Goal: Task Accomplishment & Management: Complete application form

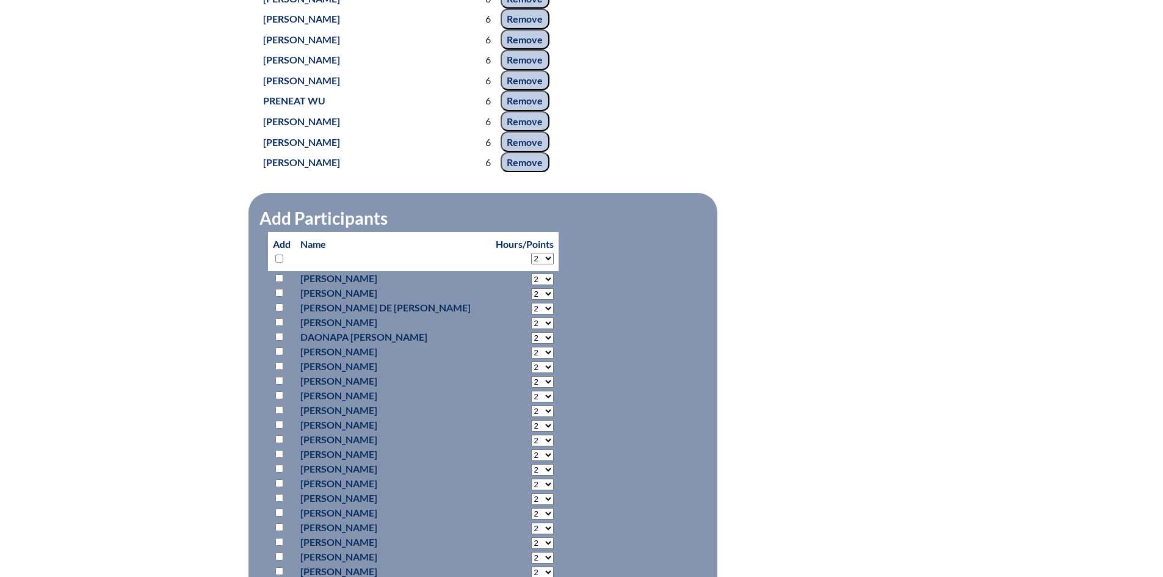
scroll to position [5968, 0]
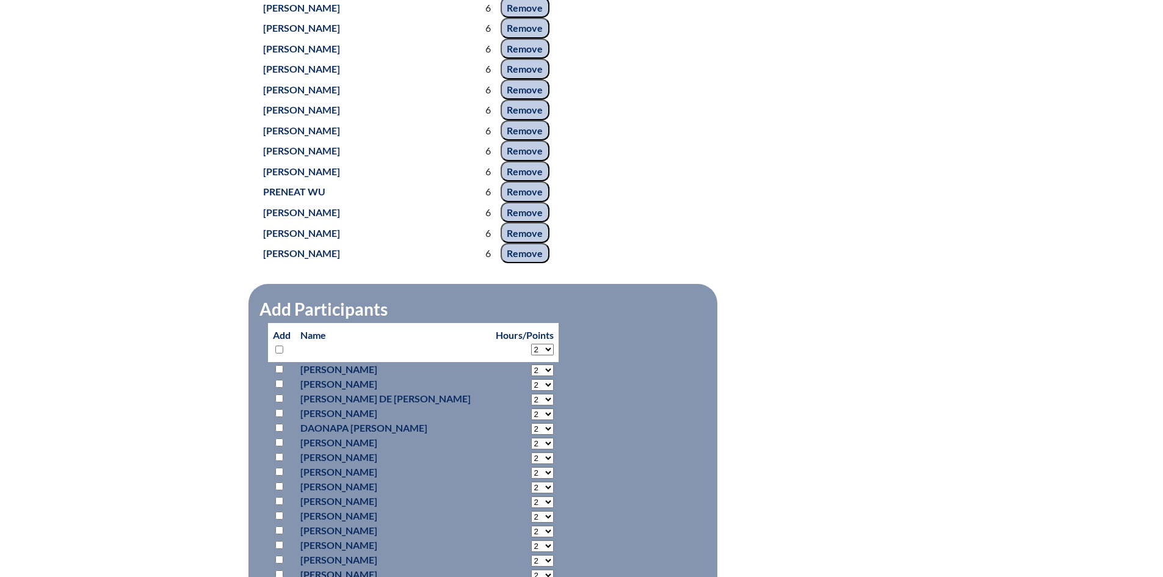
click at [531, 345] on select "2 3 4 5 6 7 8 9 10 11 12 13 14 15 16 17 18 19 20 21 22 23 24 25 26 27 28 29 30 …" at bounding box center [542, 350] width 23 height 12
select select "6"
click at [531, 344] on select "2 3 4 5 6 7 8 9 10 11 12 13 14 15 16 17 18 19 20 21 22 23 24 25 26 27 28 29 30 …" at bounding box center [542, 350] width 23 height 12
select select "6"
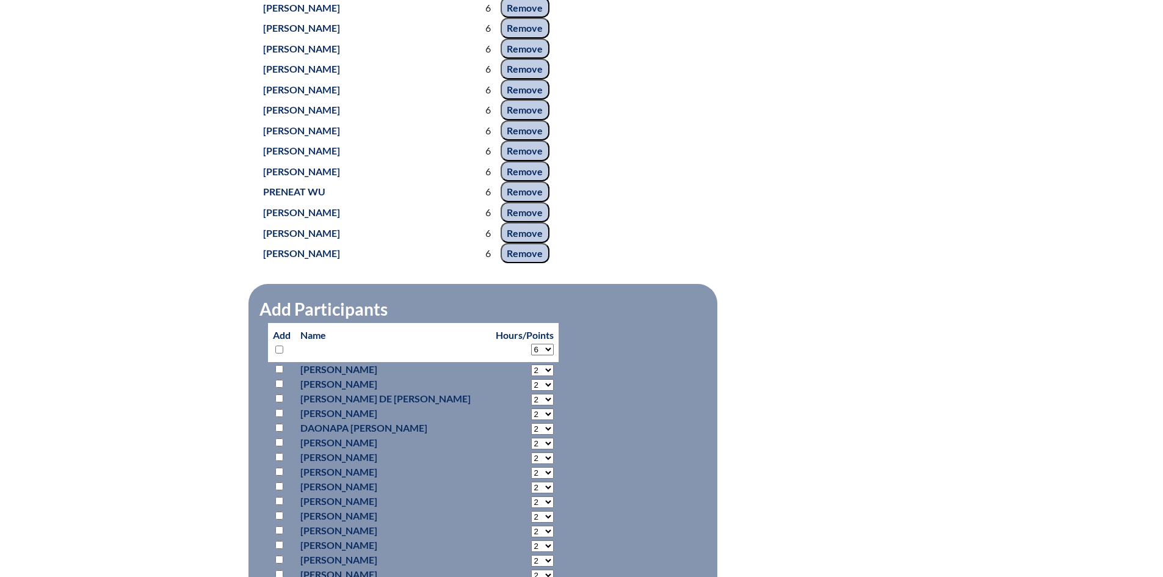
select select "6"
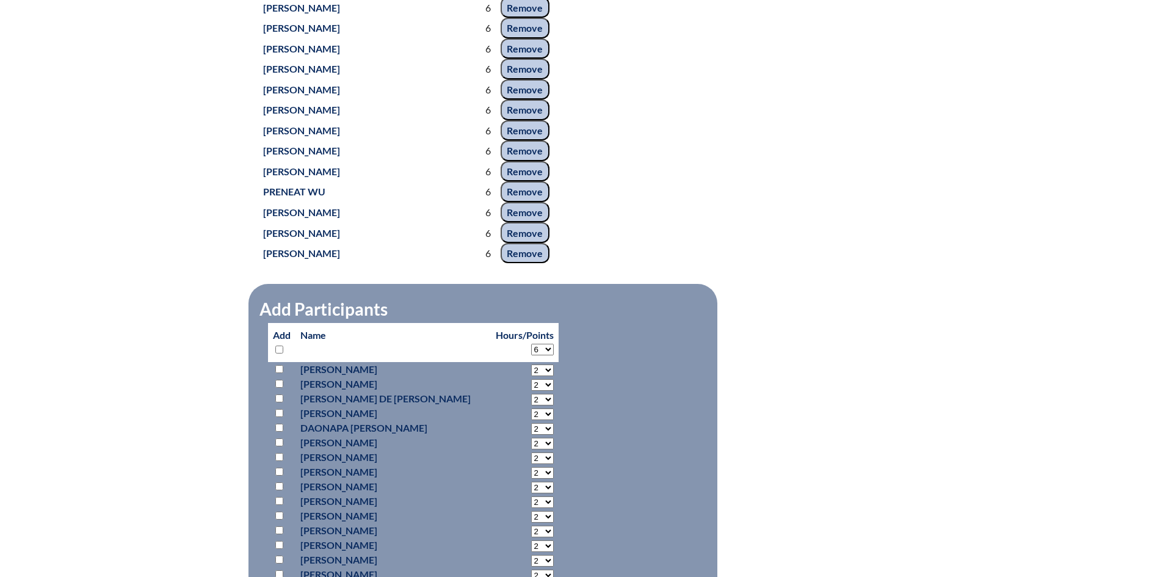
select select "6"
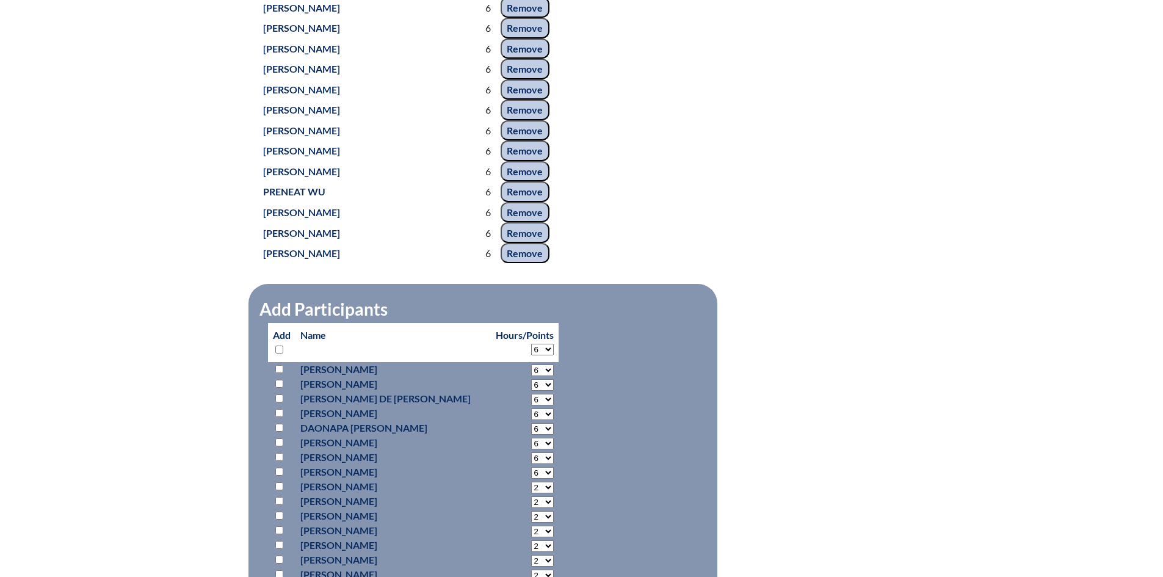
select select "6"
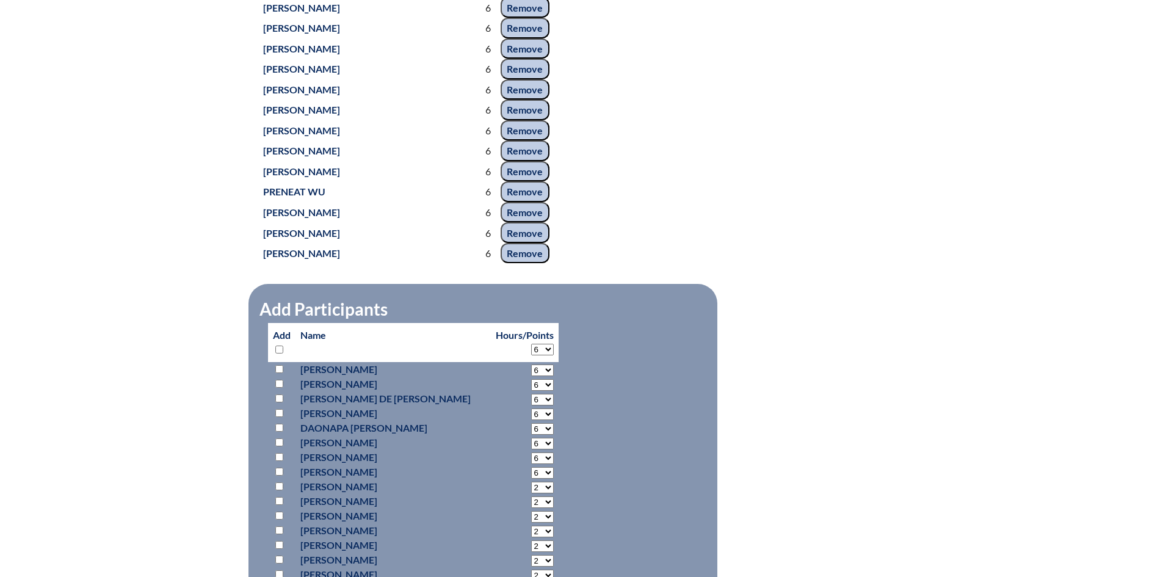
select select "6"
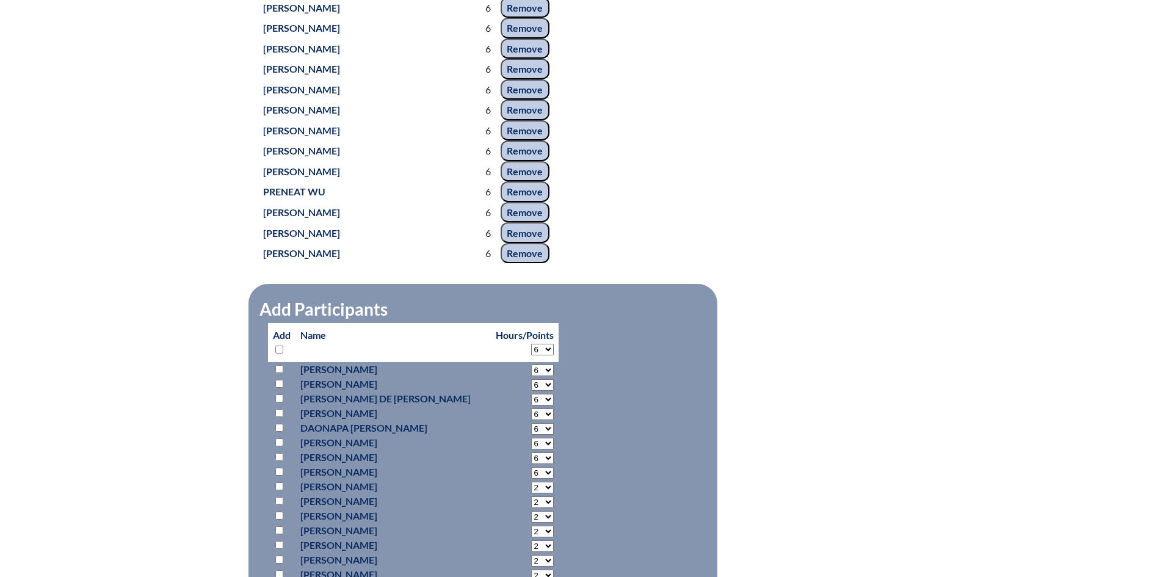
select select "6"
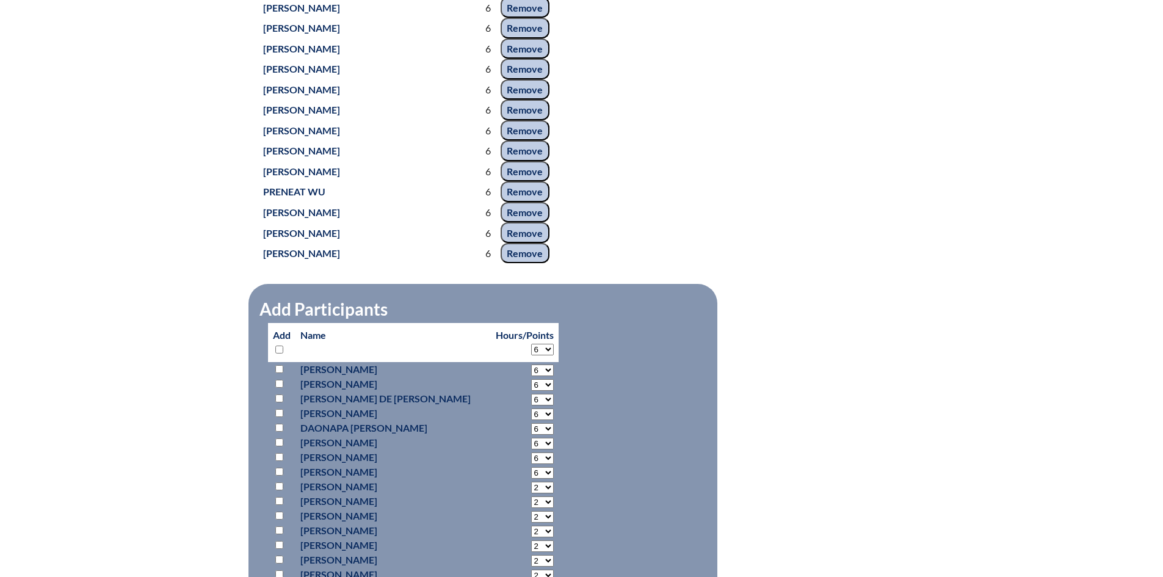
select select "6"
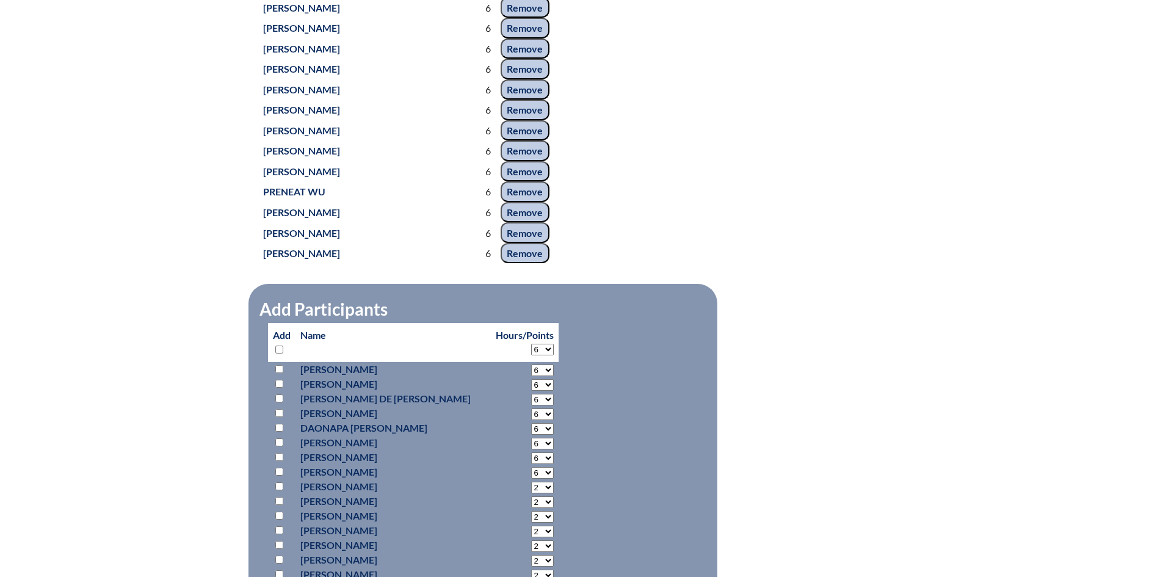
select select "6"
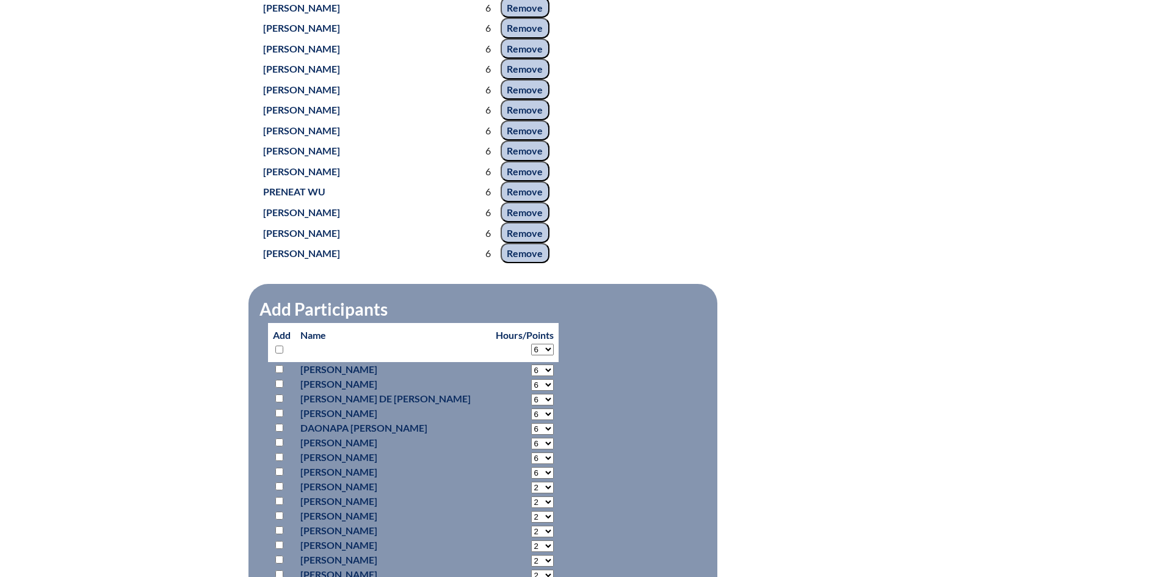
select select "6"
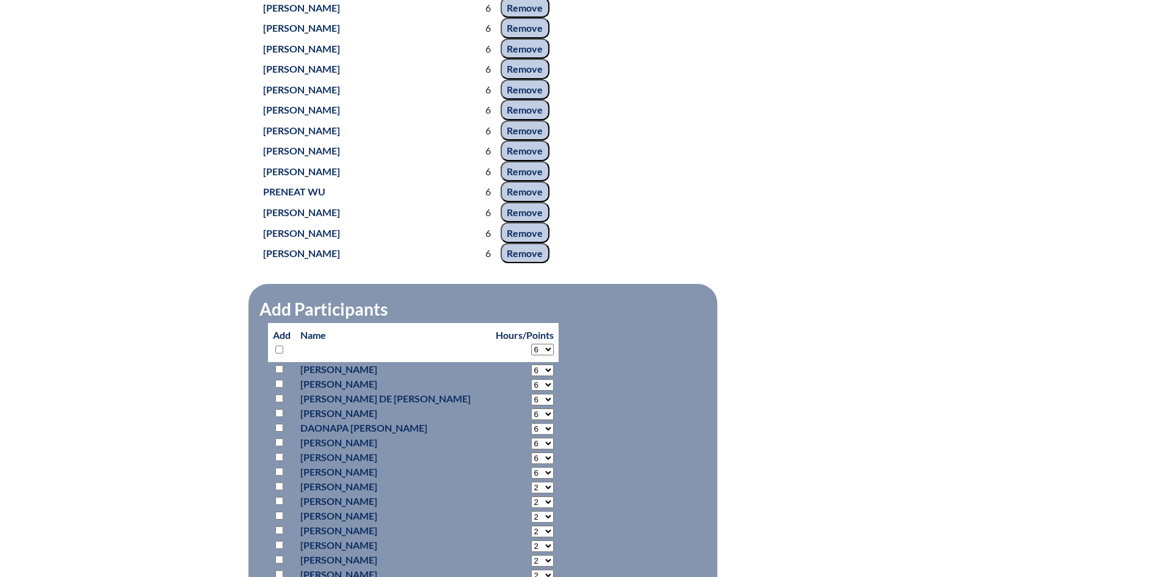
select select "6"
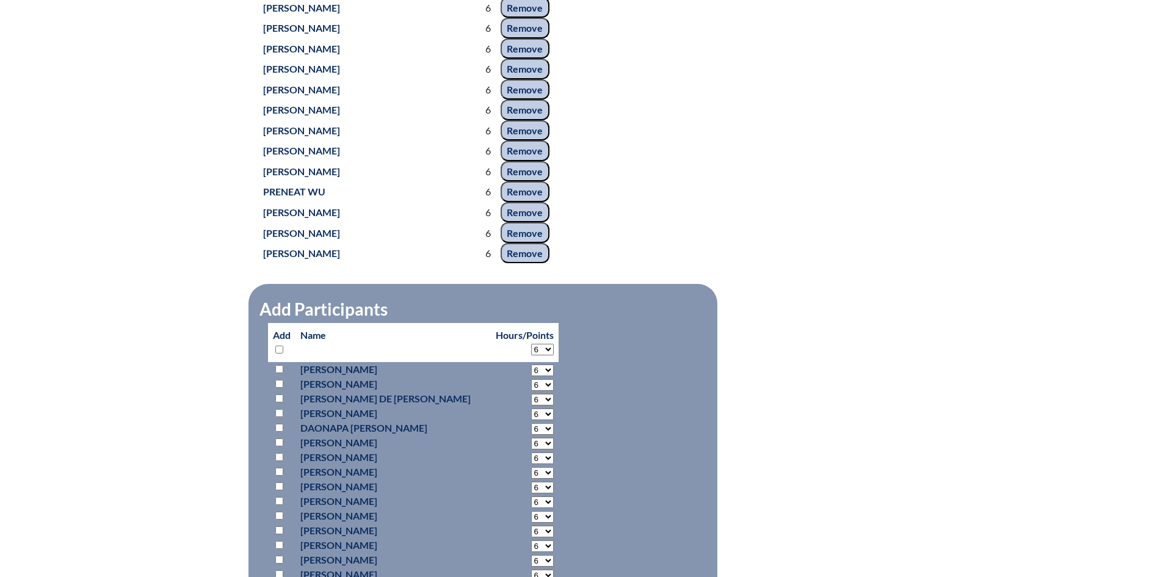
select select "6"
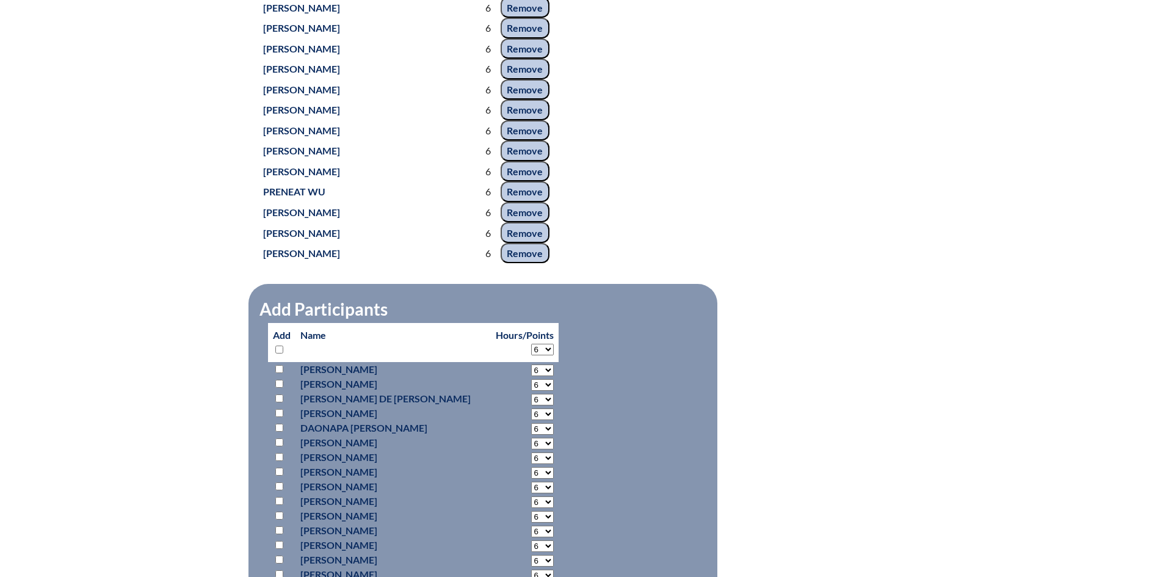
select select "6"
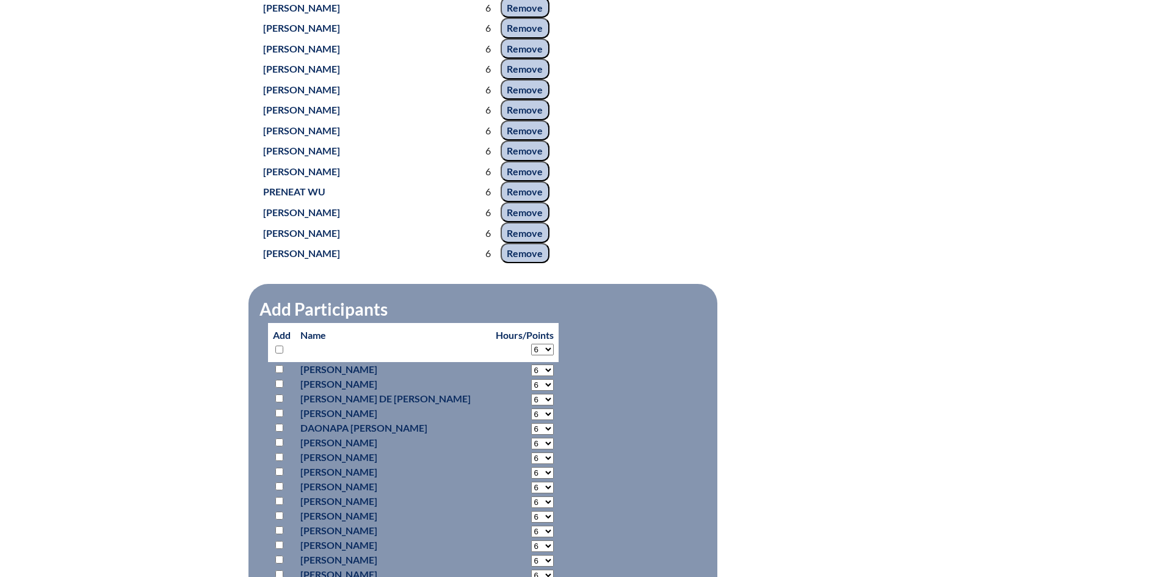
select select "6"
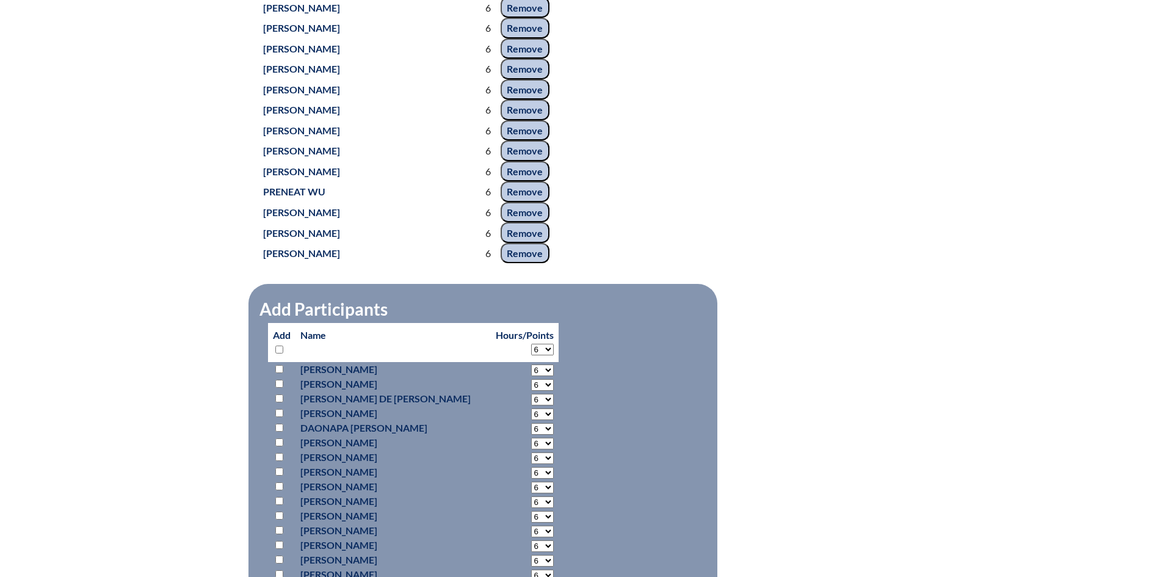
select select "6"
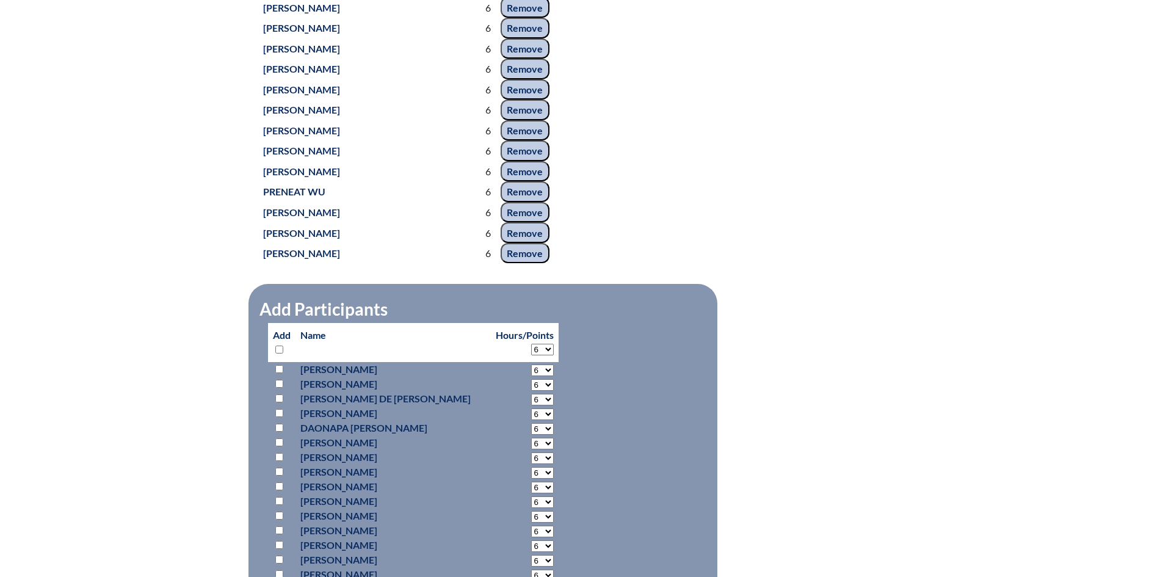
select select "6"
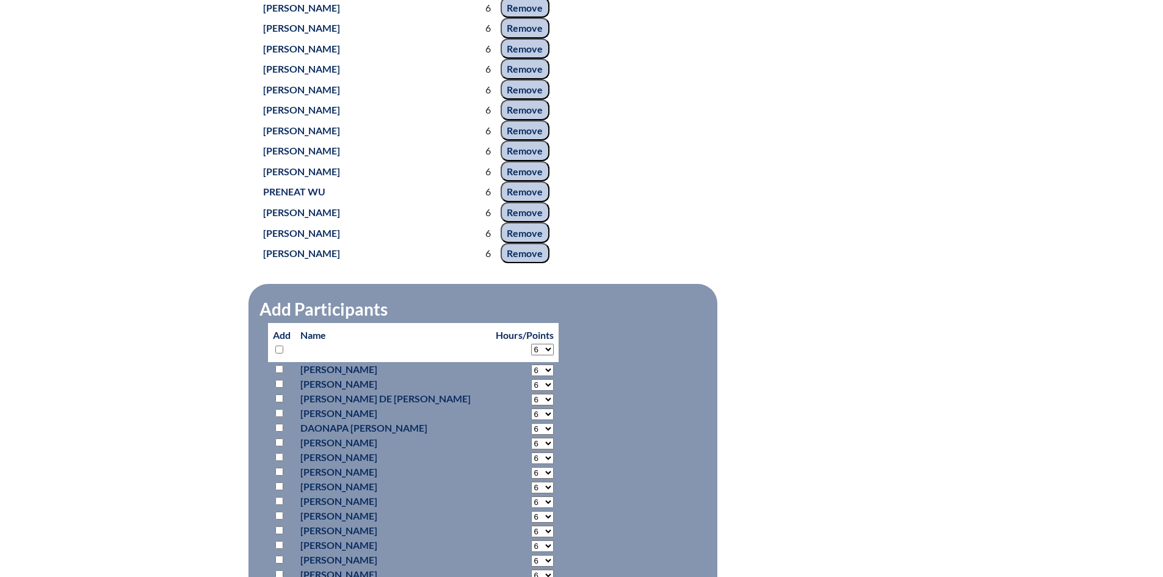
select select "6"
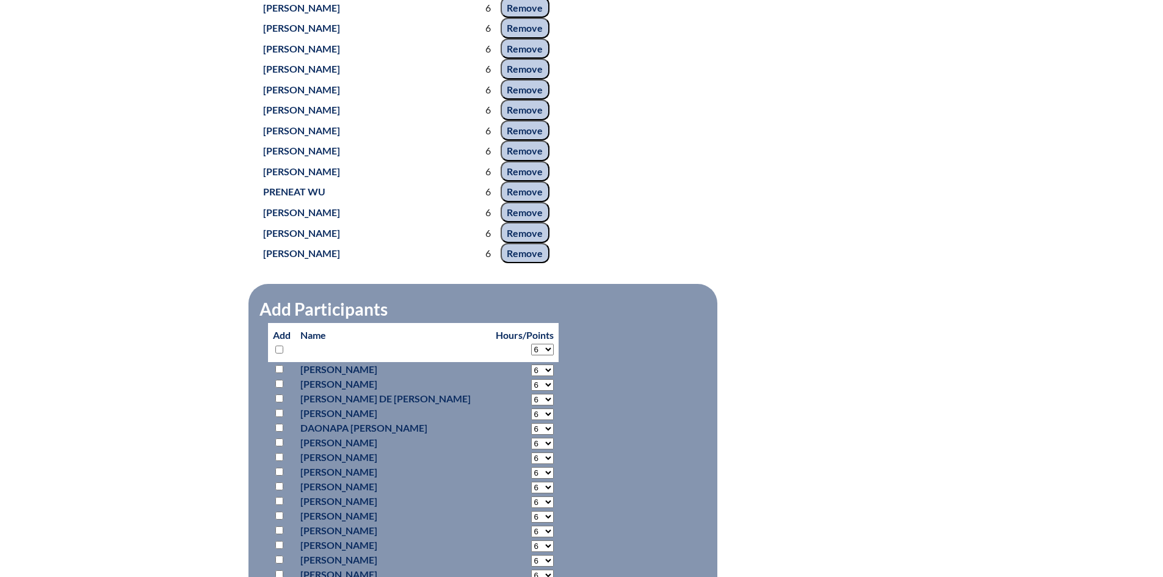
select select "6"
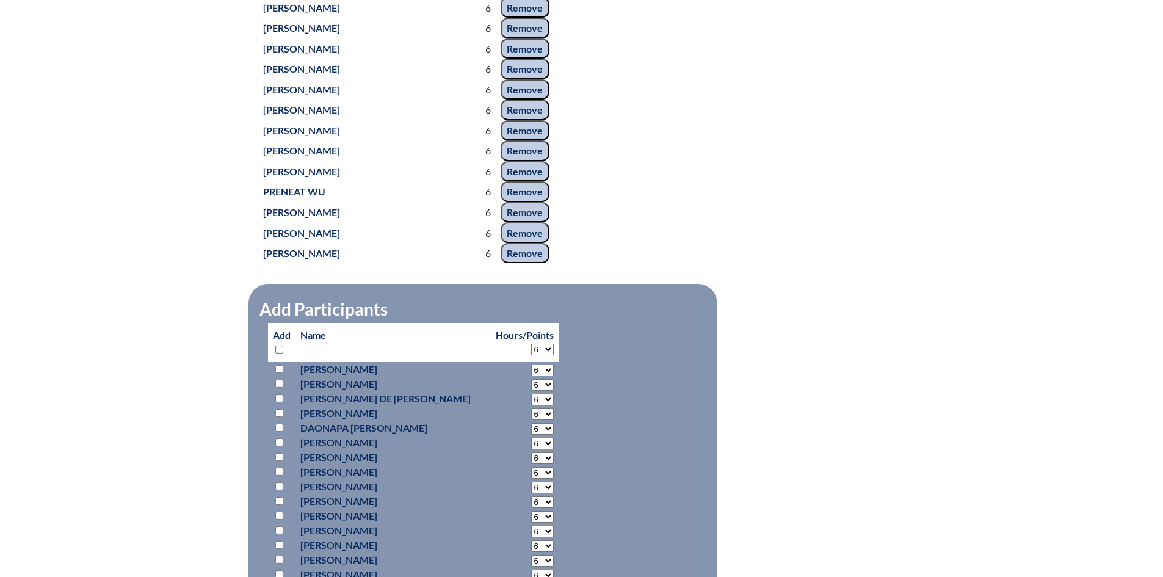
select select "6"
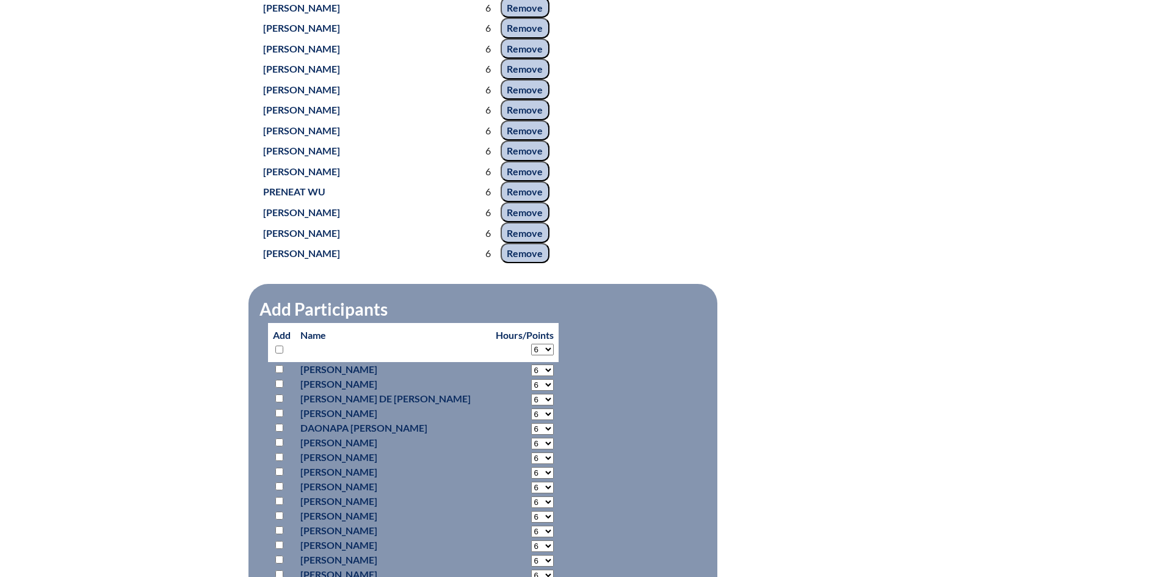
select select "6"
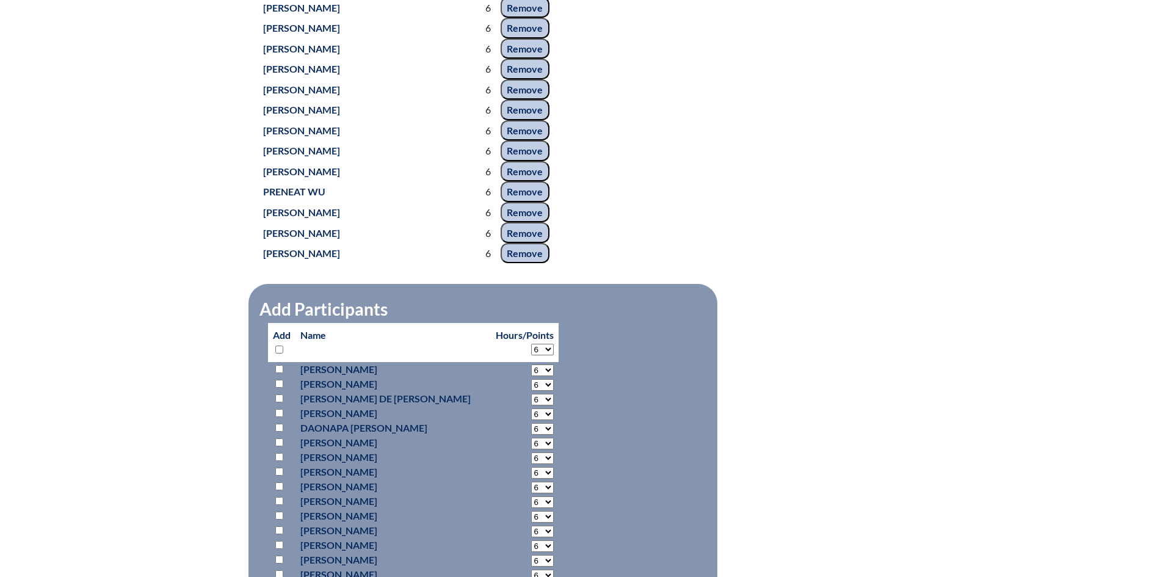
select select "6"
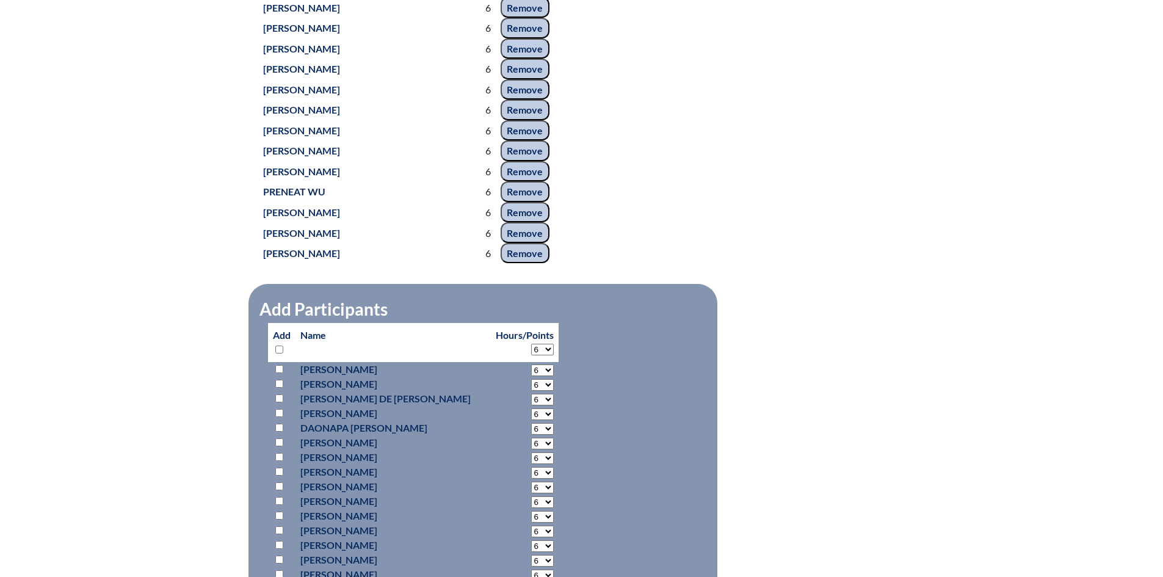
select select "6"
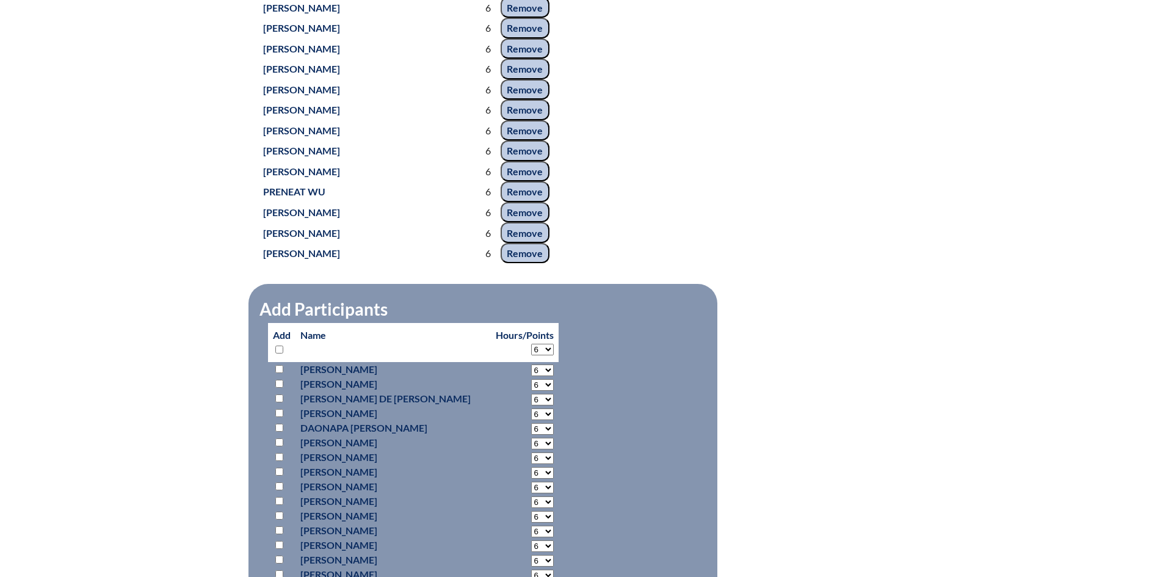
select select "6"
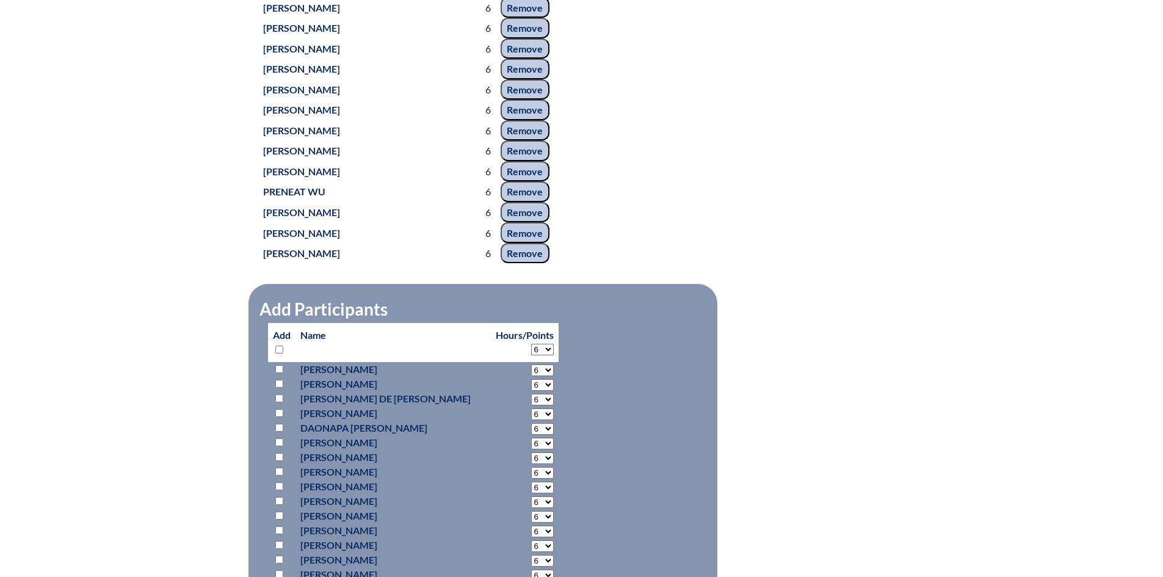
select select "6"
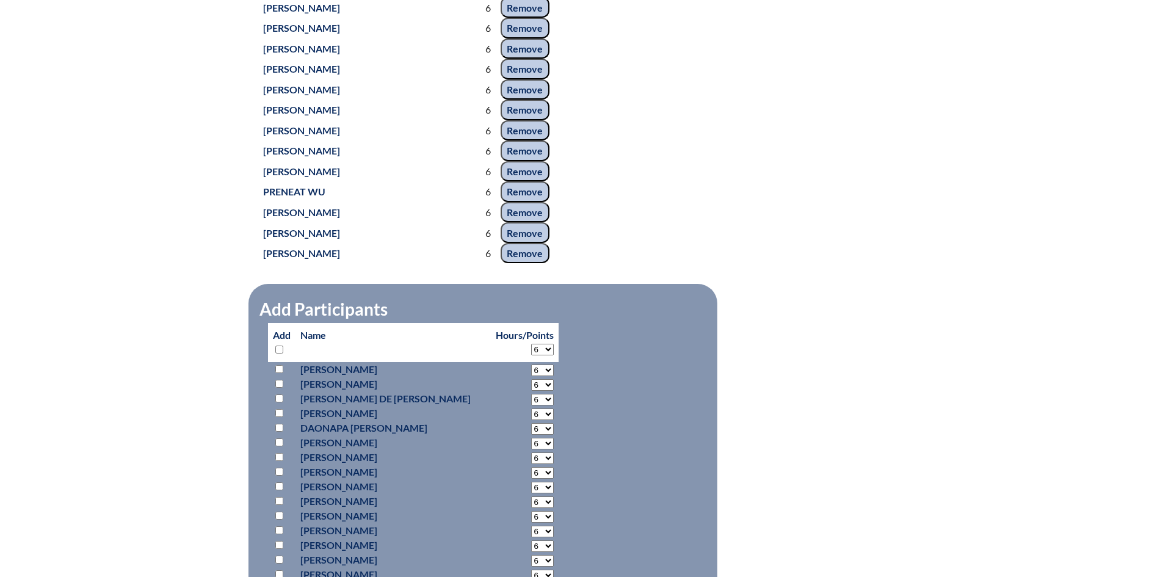
select select "6"
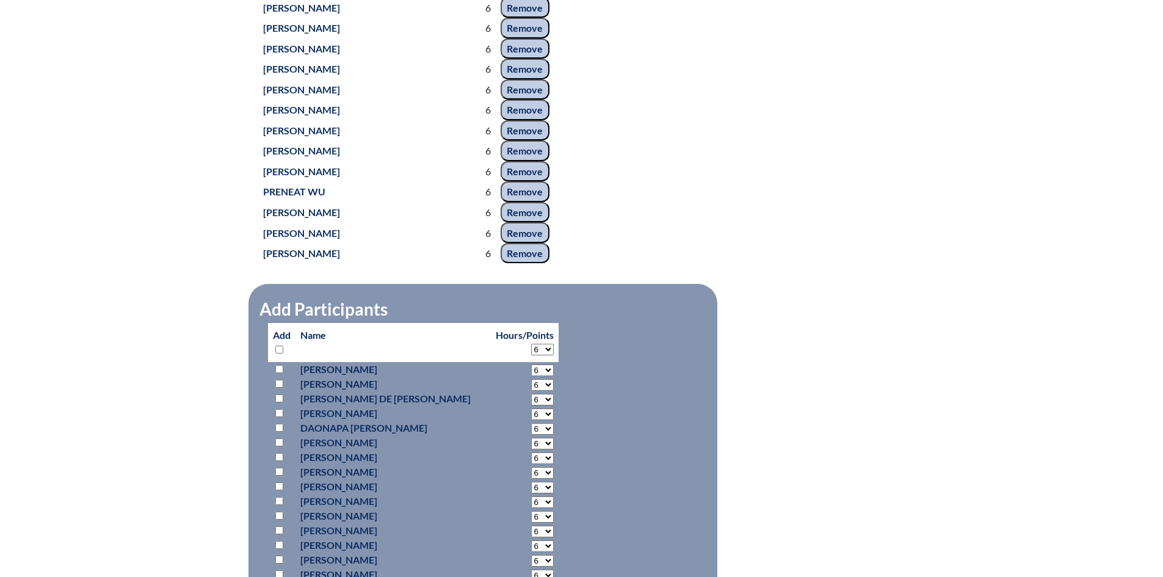
select select "6"
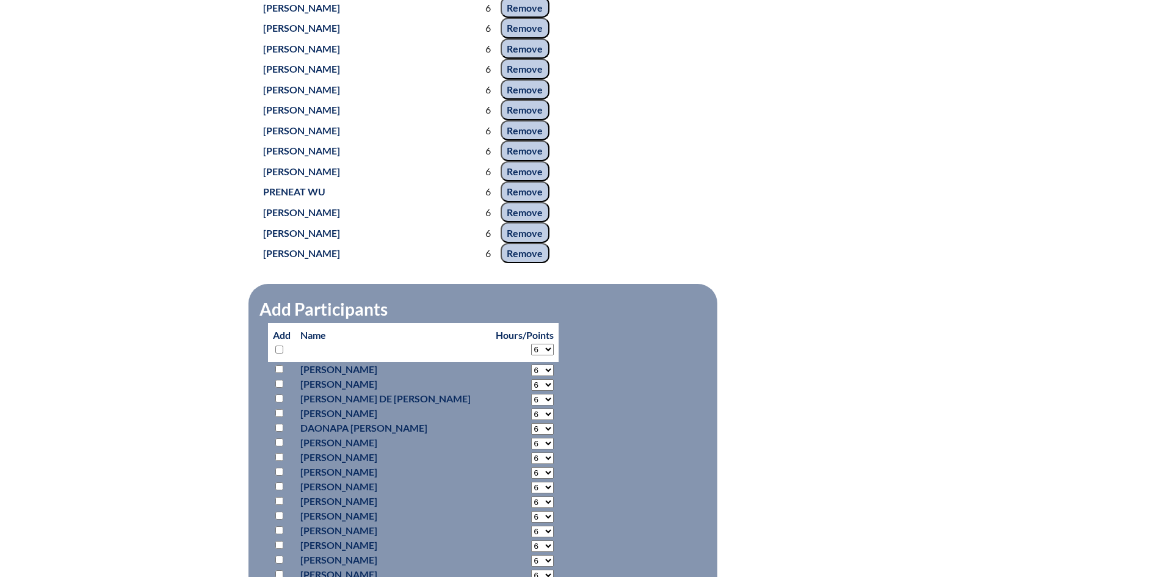
select select "6"
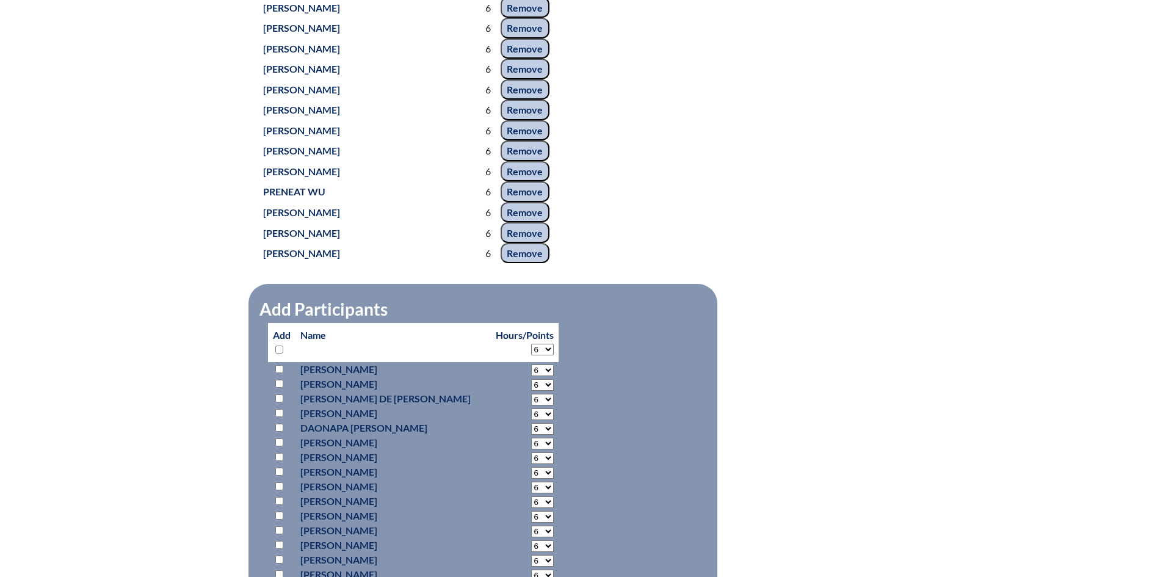
select select "6"
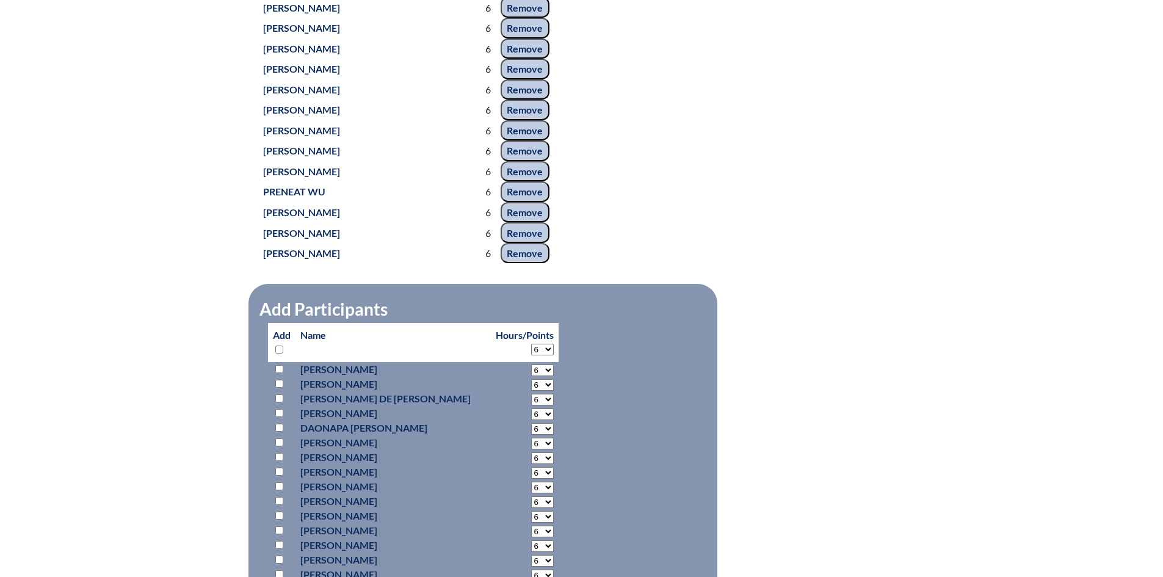
select select "6"
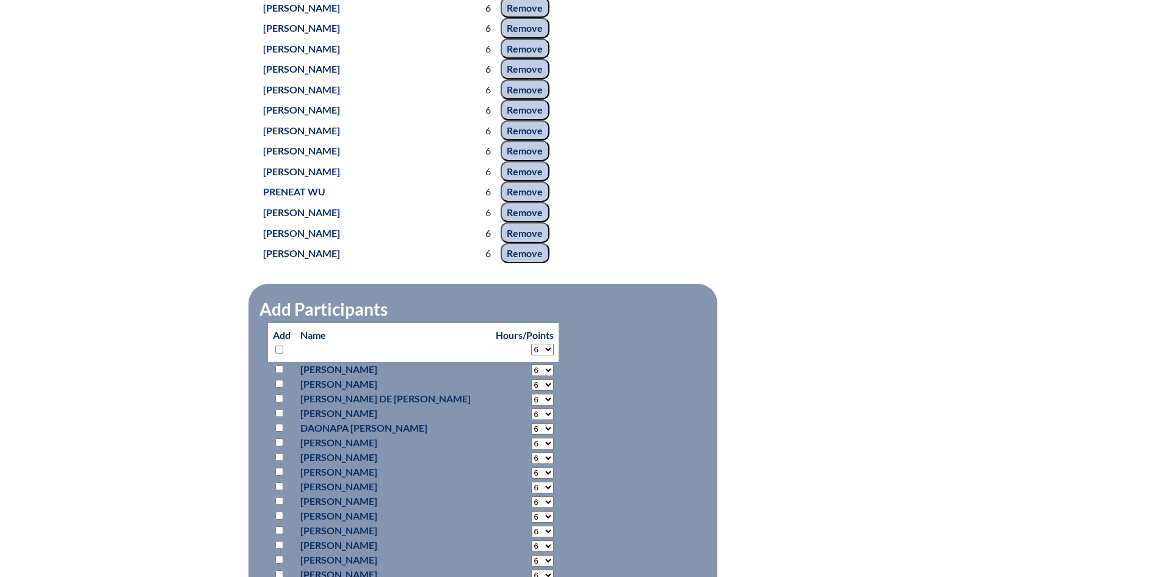
select select "6"
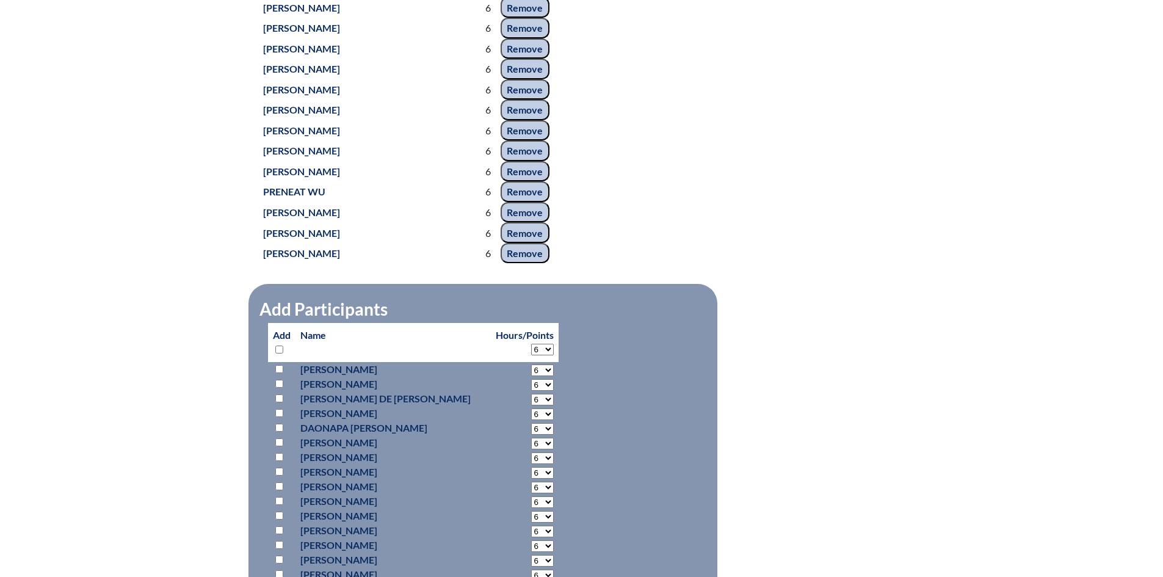
select select "6"
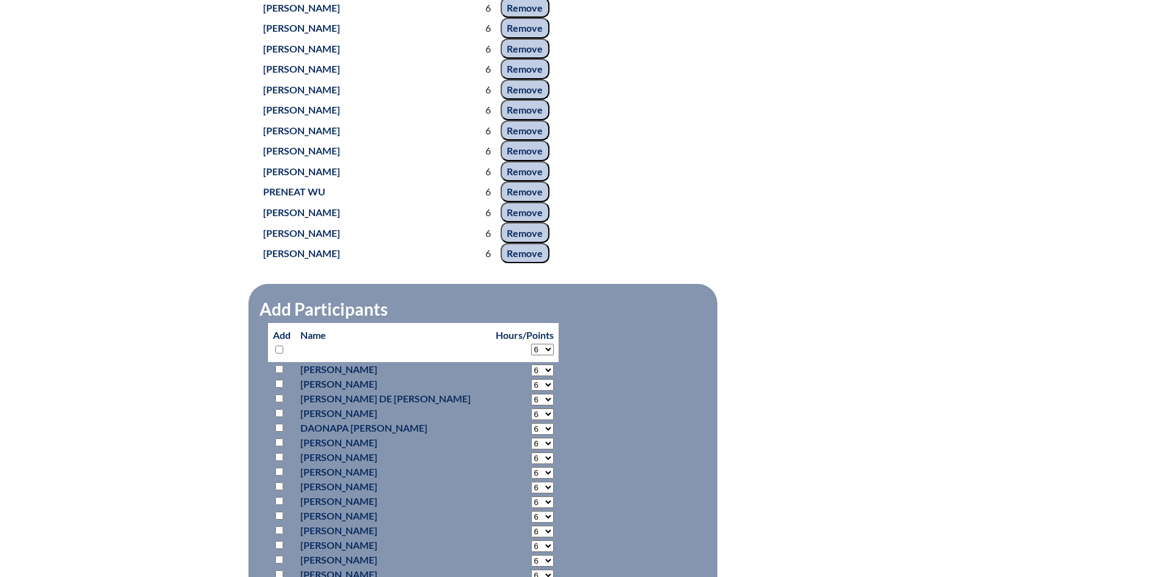
select select "6"
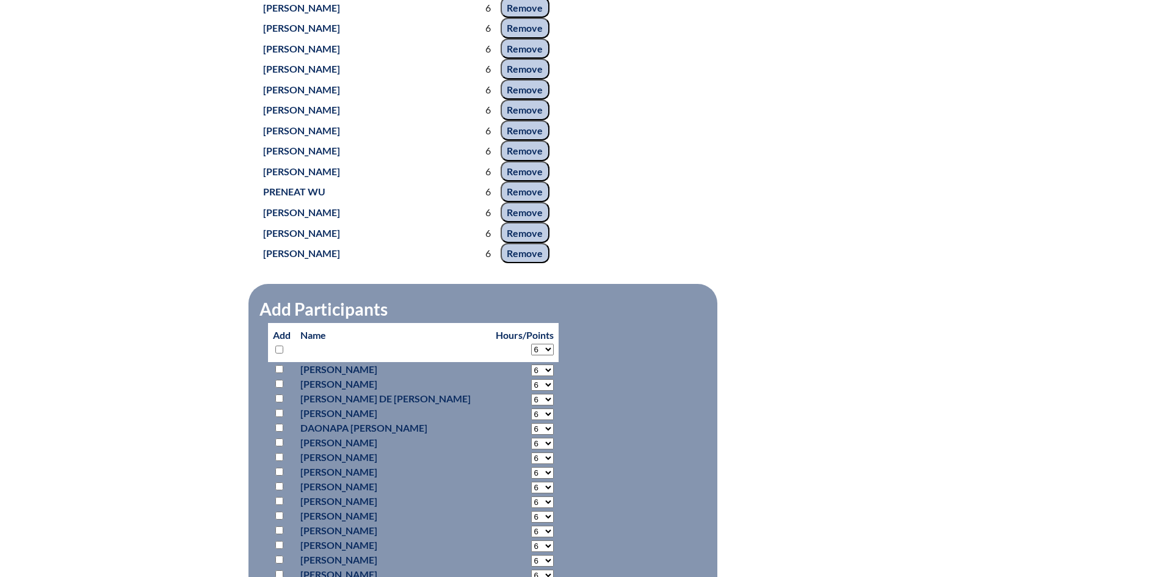
select select "6"
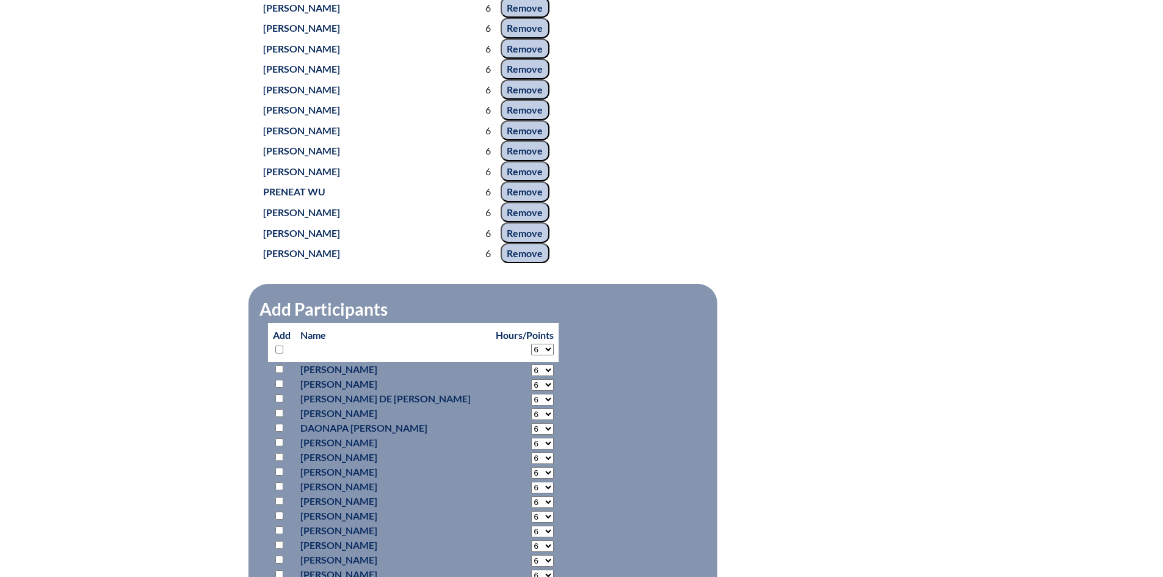
select select "6"
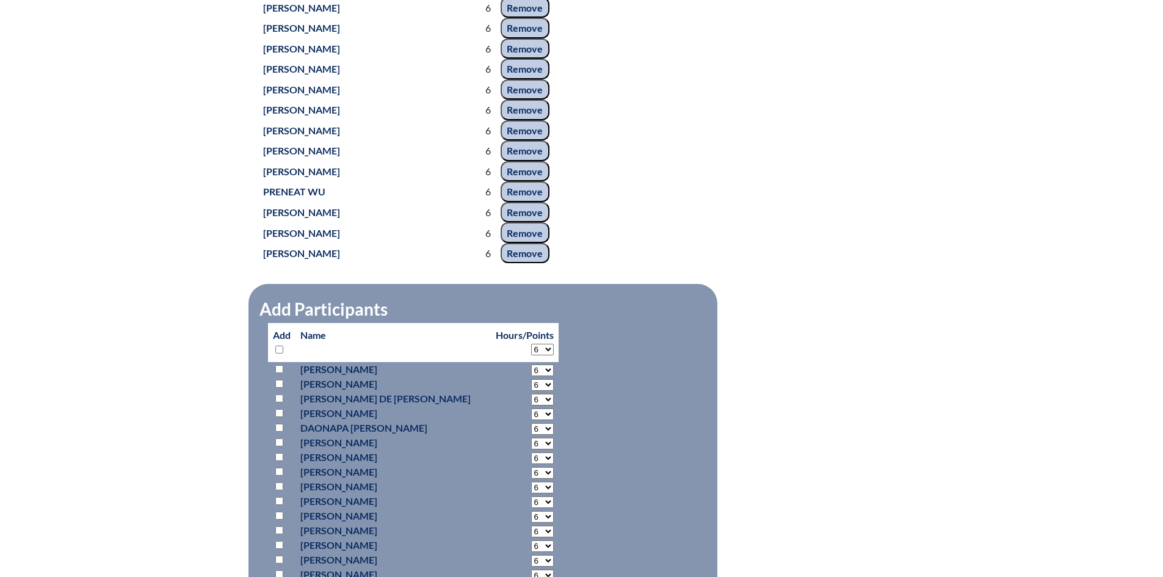
select select "6"
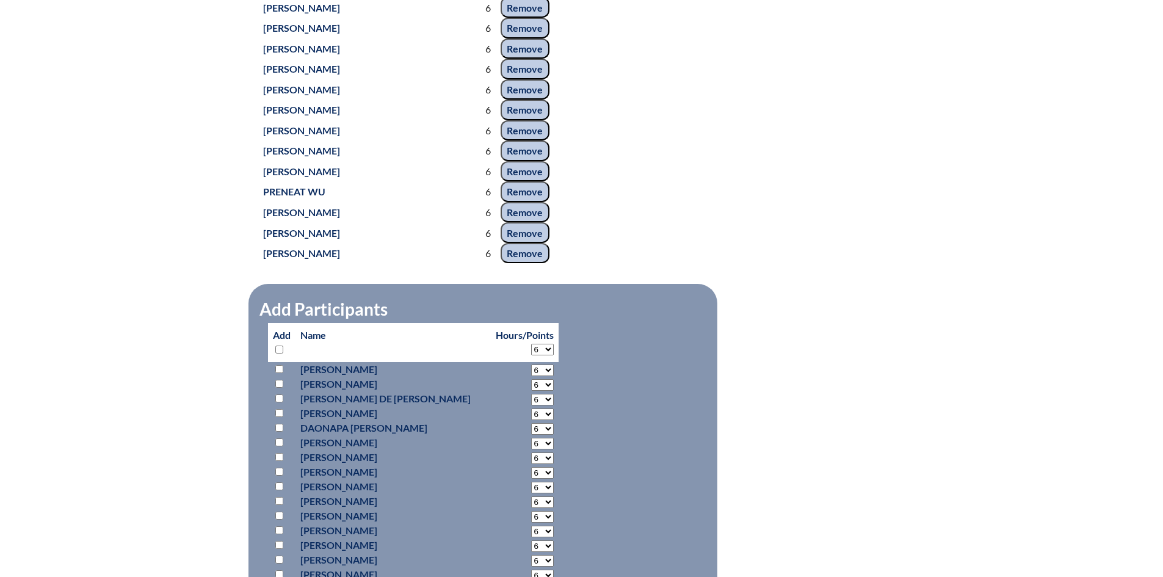
select select "6"
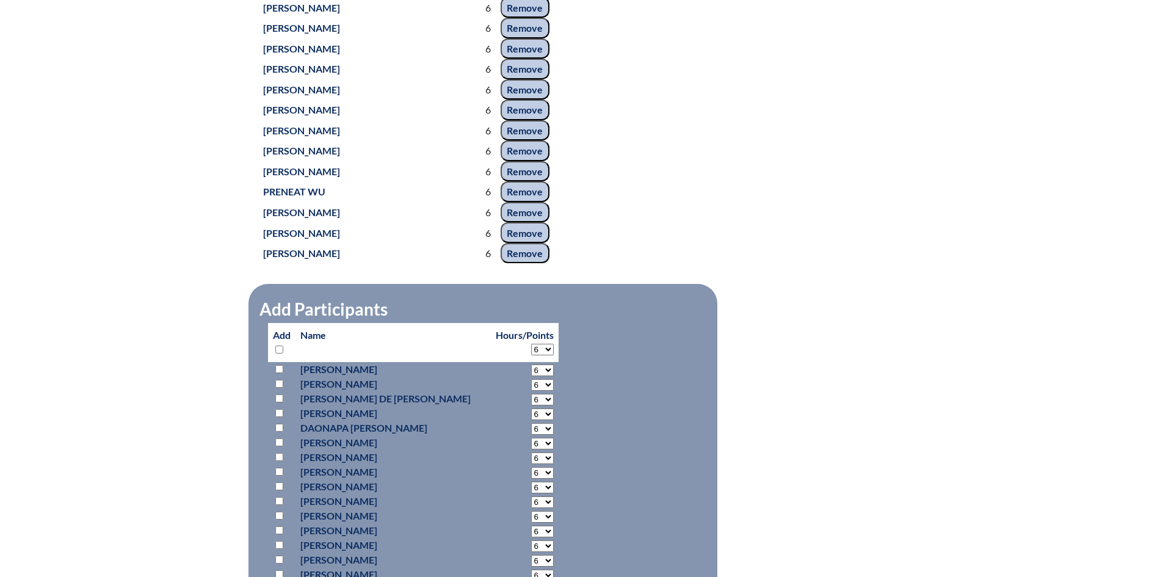
select select "6"
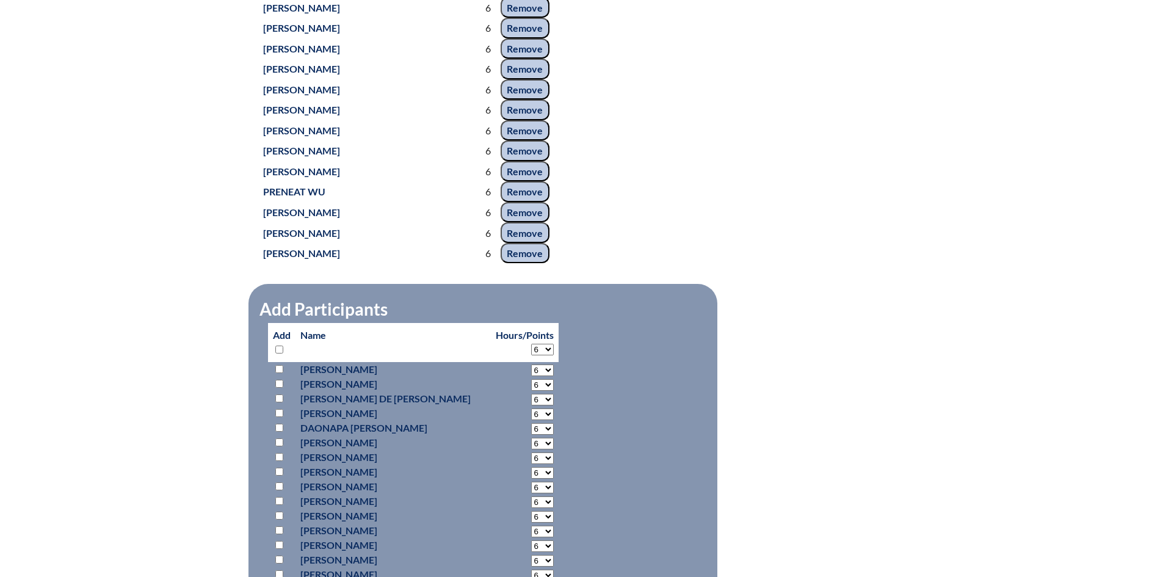
select select "6"
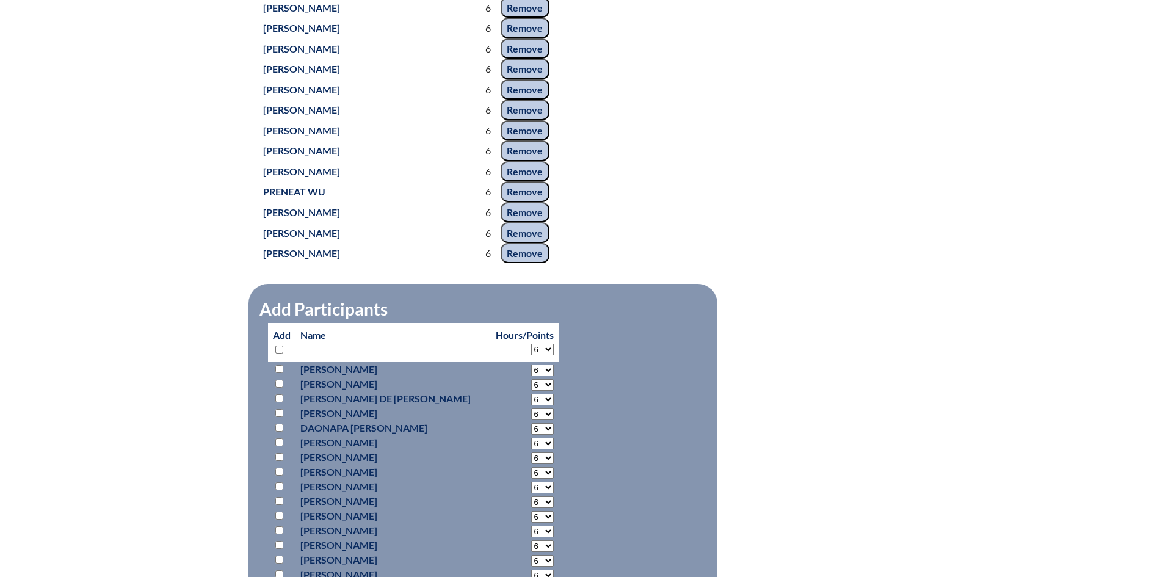
select select "6"
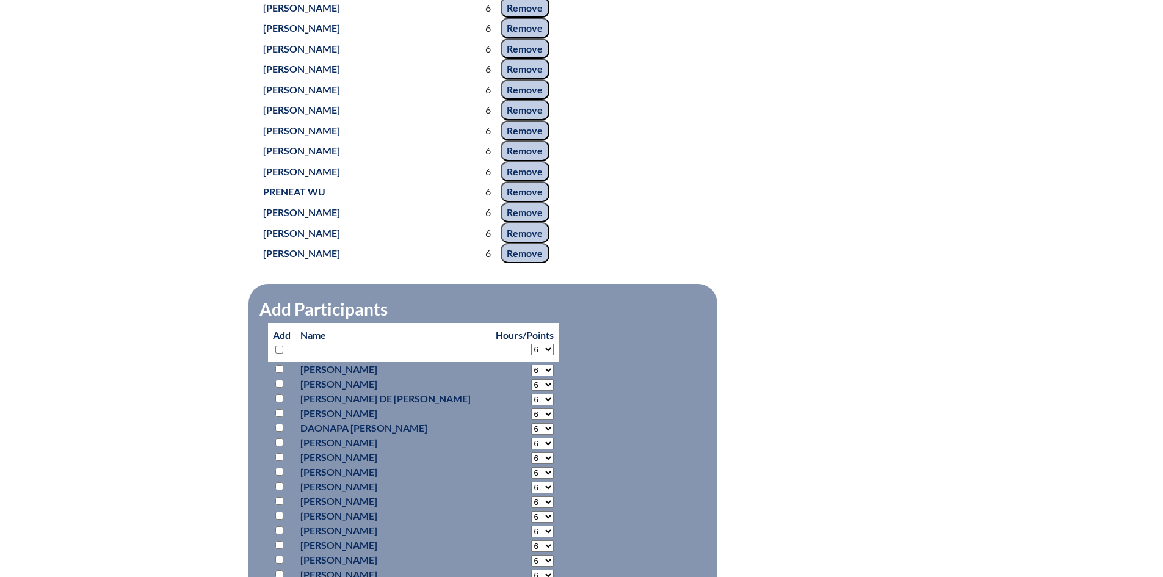
select select "6"
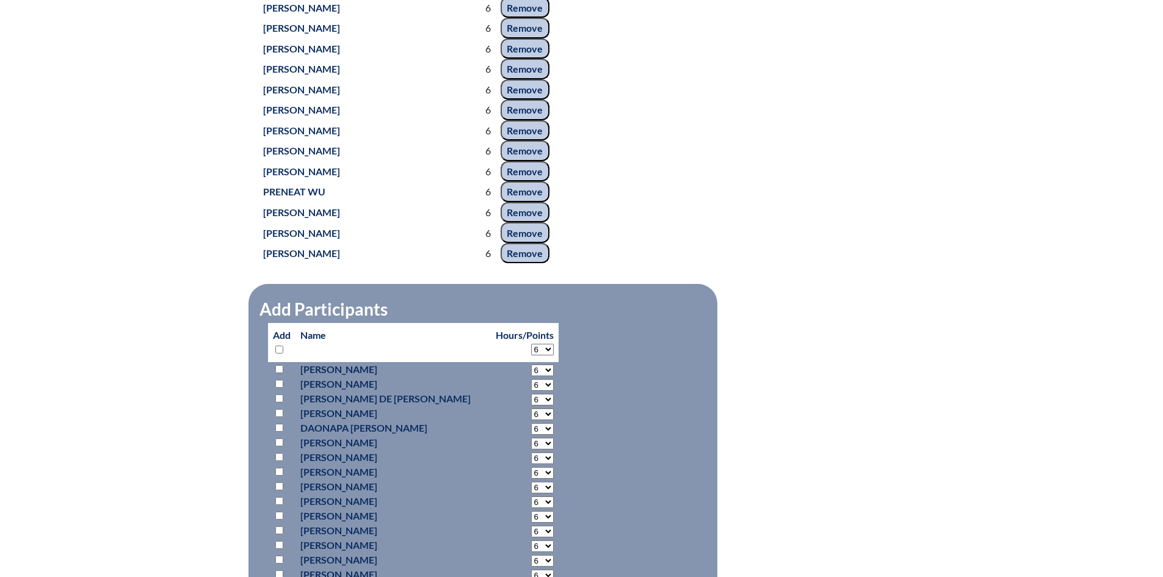
select select "6"
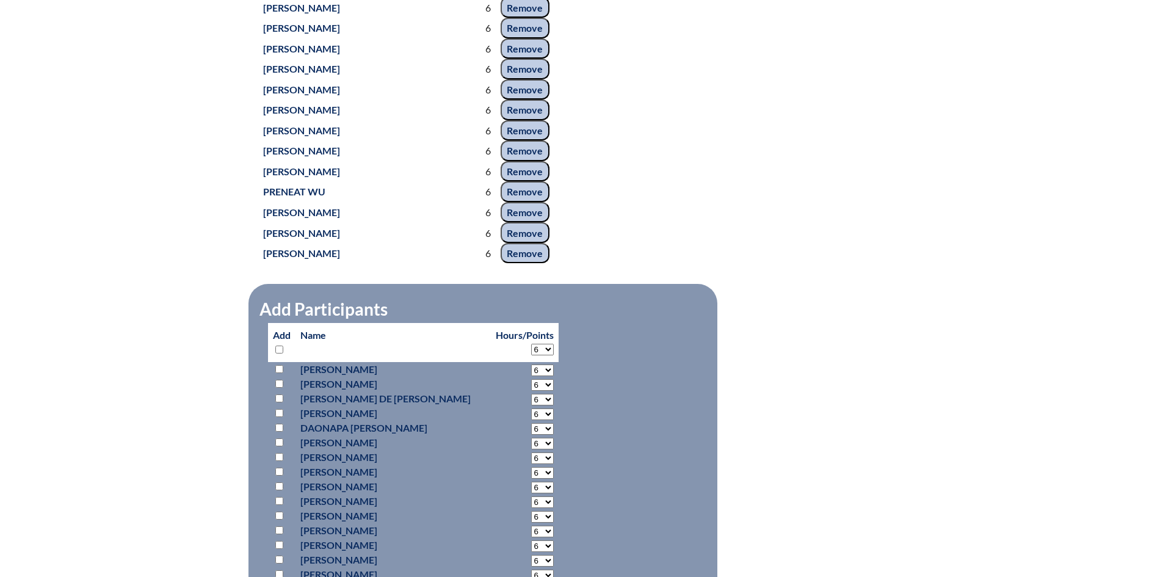
select select "6"
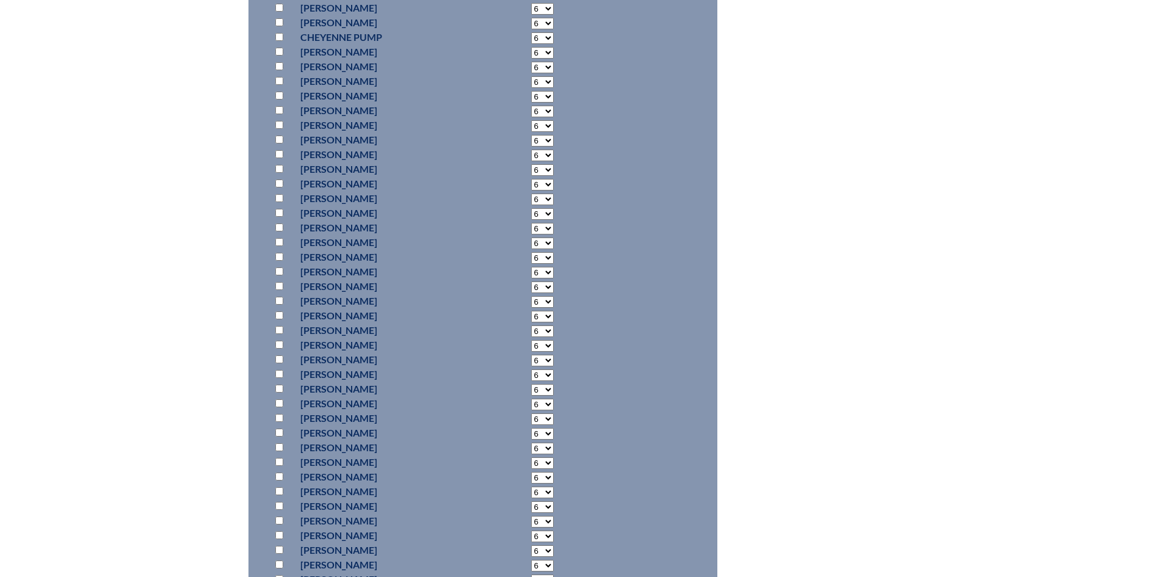
scroll to position [8653, 0]
click at [278, 171] on input "checkbox" at bounding box center [279, 174] width 8 height 8
click at [277, 482] on input "checkbox" at bounding box center [279, 484] width 8 height 8
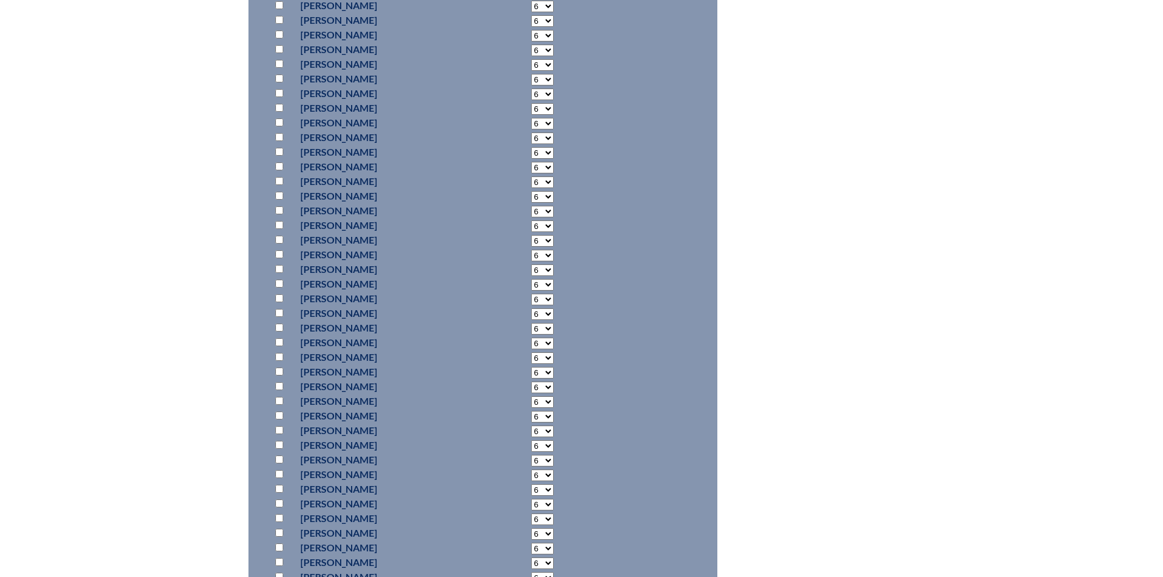
click at [280, 90] on input "checkbox" at bounding box center [279, 93] width 8 height 8
click at [278, 98] on input "checkbox" at bounding box center [279, 100] width 8 height 8
click at [277, 97] on input "checkbox" at bounding box center [279, 96] width 8 height 8
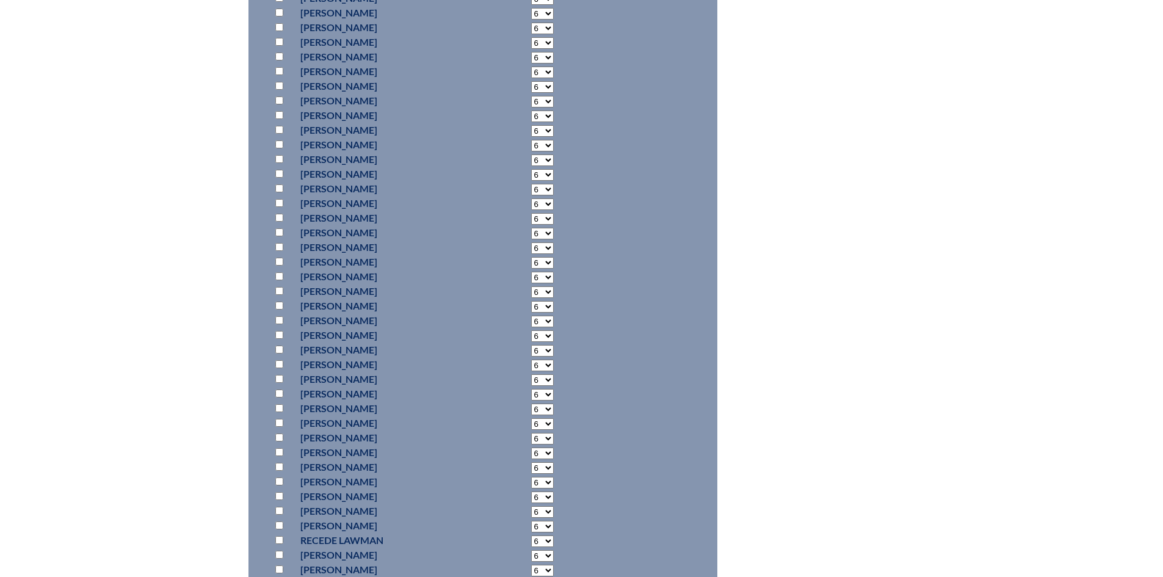
scroll to position [7860, 0]
click at [280, 40] on input "checkbox" at bounding box center [279, 44] width 8 height 8
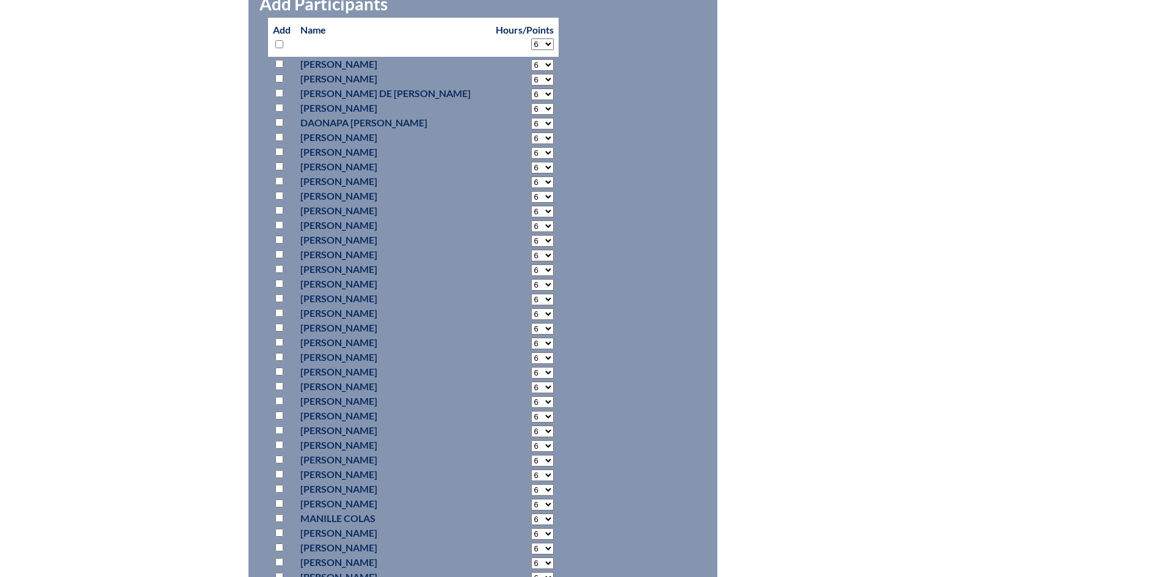
scroll to position [6151, 0]
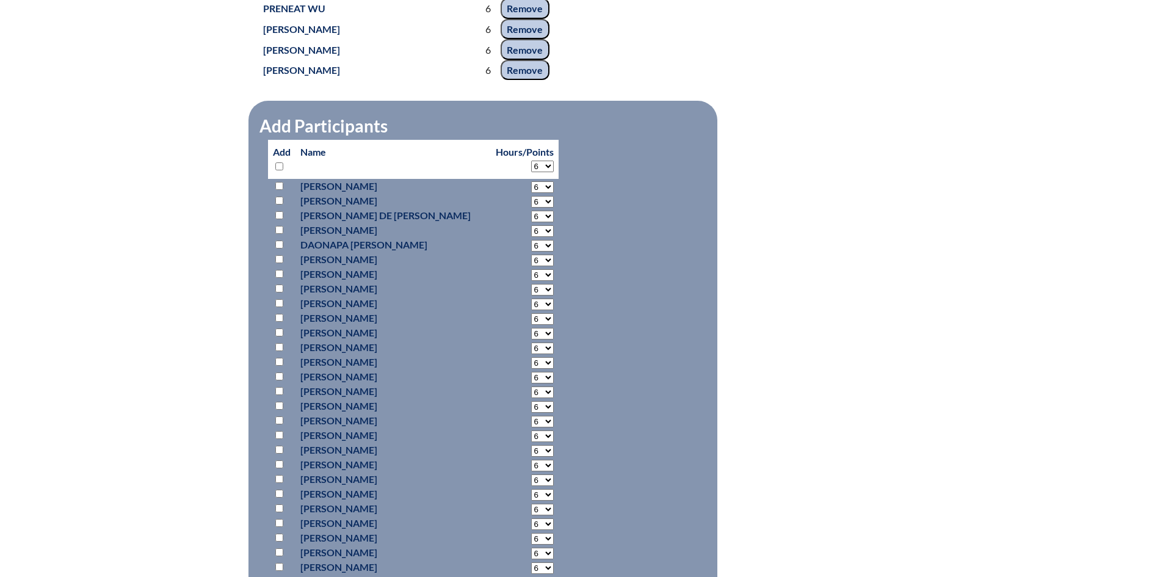
click at [277, 375] on input "checkbox" at bounding box center [279, 376] width 8 height 8
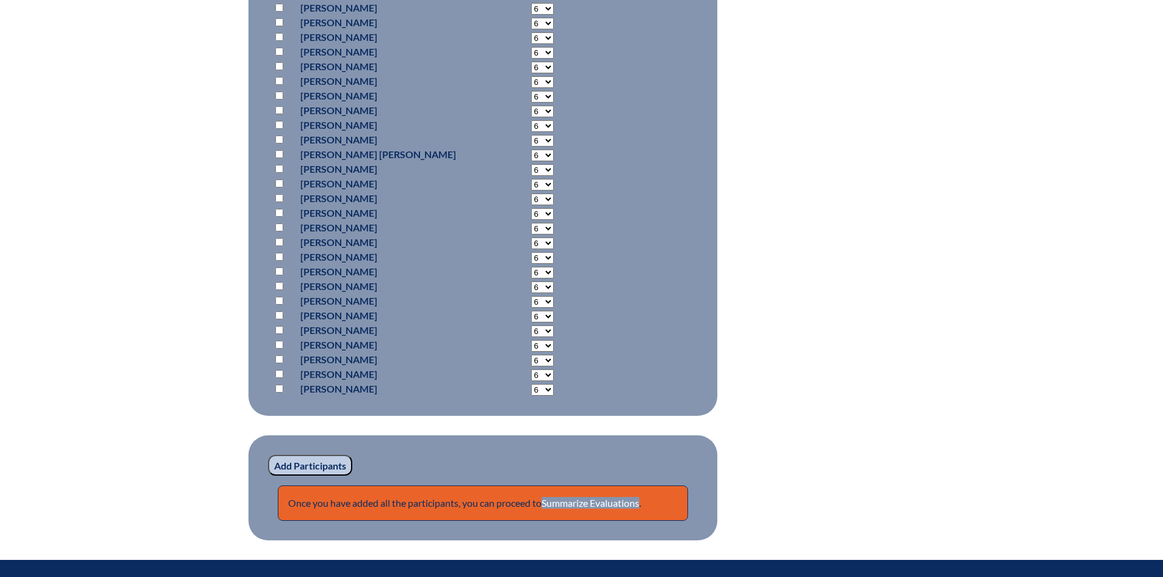
scroll to position [9753, 0]
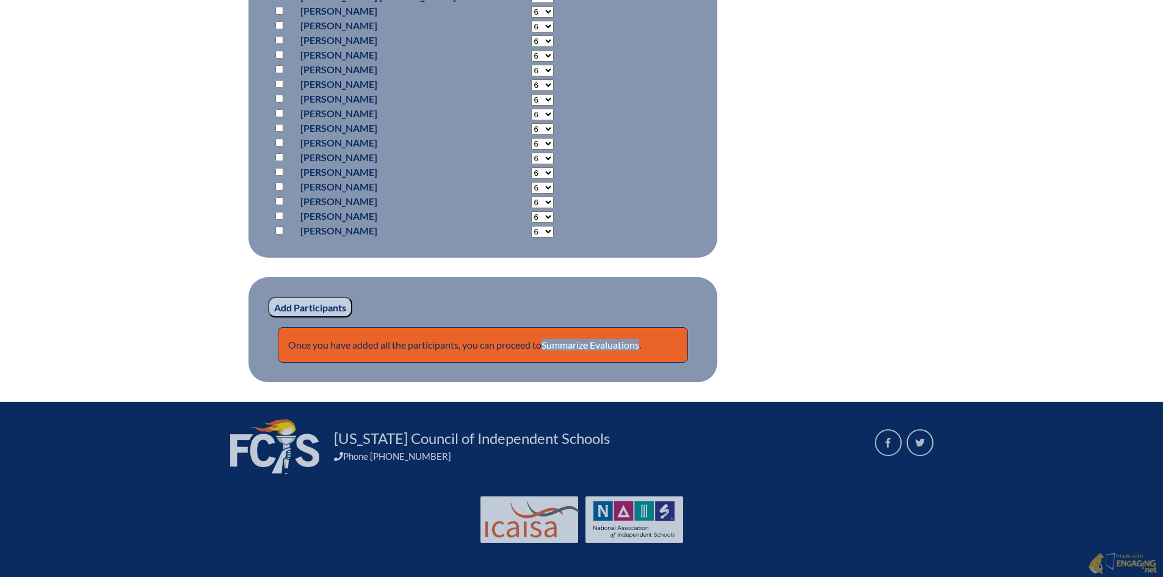
click at [328, 301] on input "Add Participants" at bounding box center [310, 307] width 84 height 21
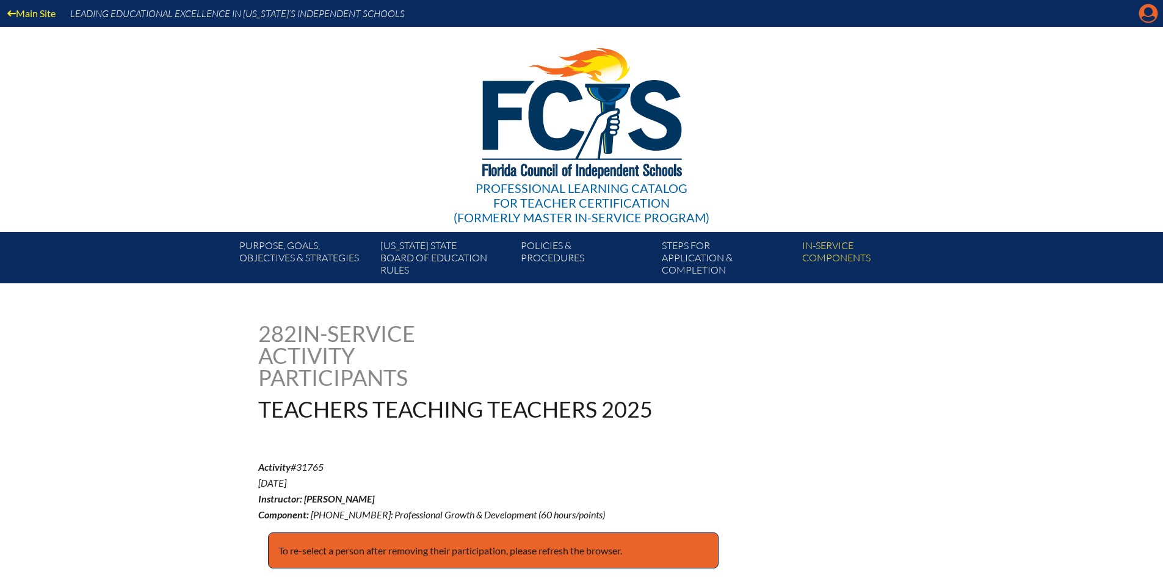
click at [1140, 15] on icon at bounding box center [1148, 13] width 19 height 19
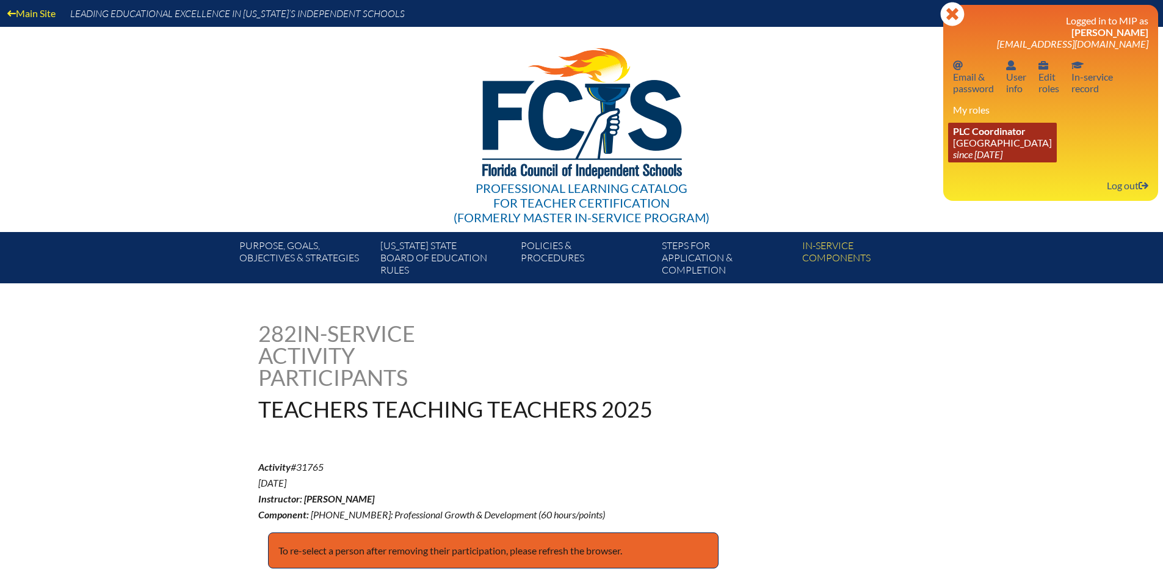
click at [992, 145] on link "PLC Coordinator Pine Crest School since 2016 Aug 15" at bounding box center [1002, 143] width 109 height 40
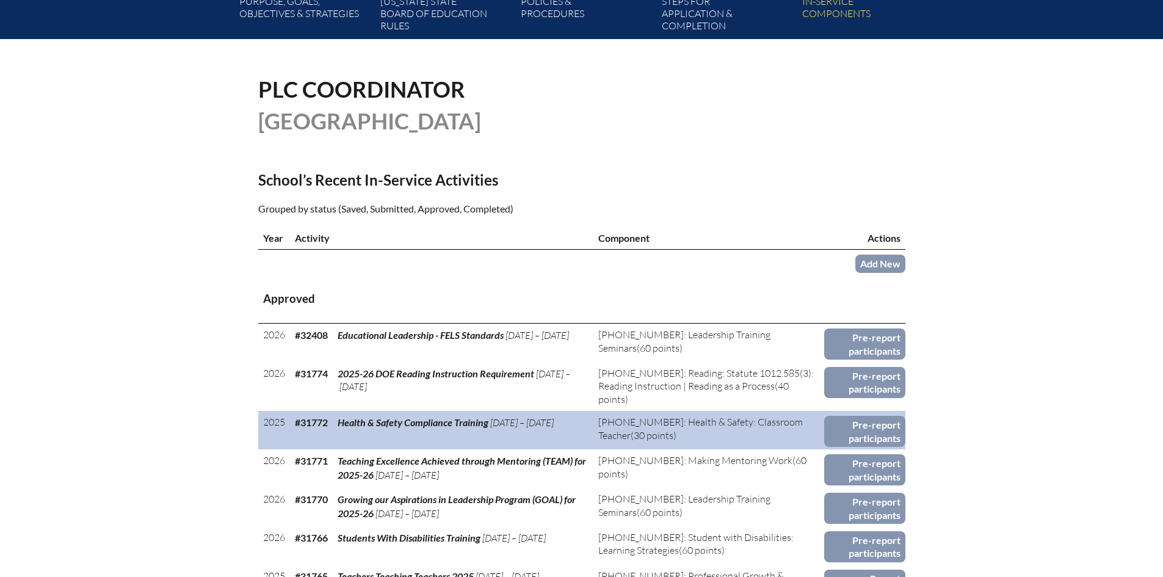
scroll to position [488, 0]
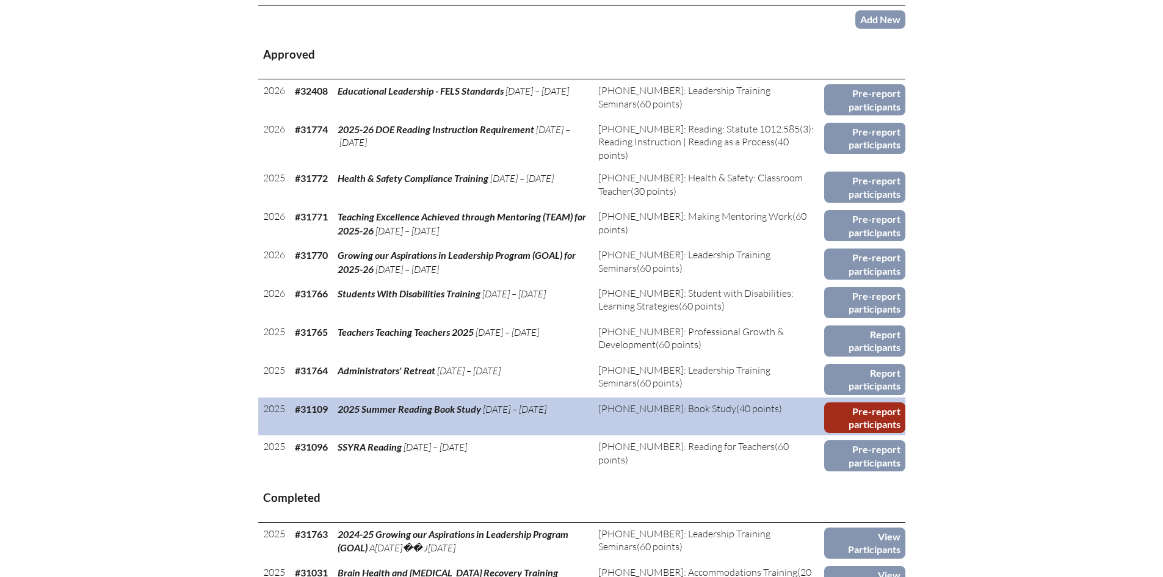
click at [853, 413] on link "Pre-report participants" at bounding box center [864, 417] width 81 height 31
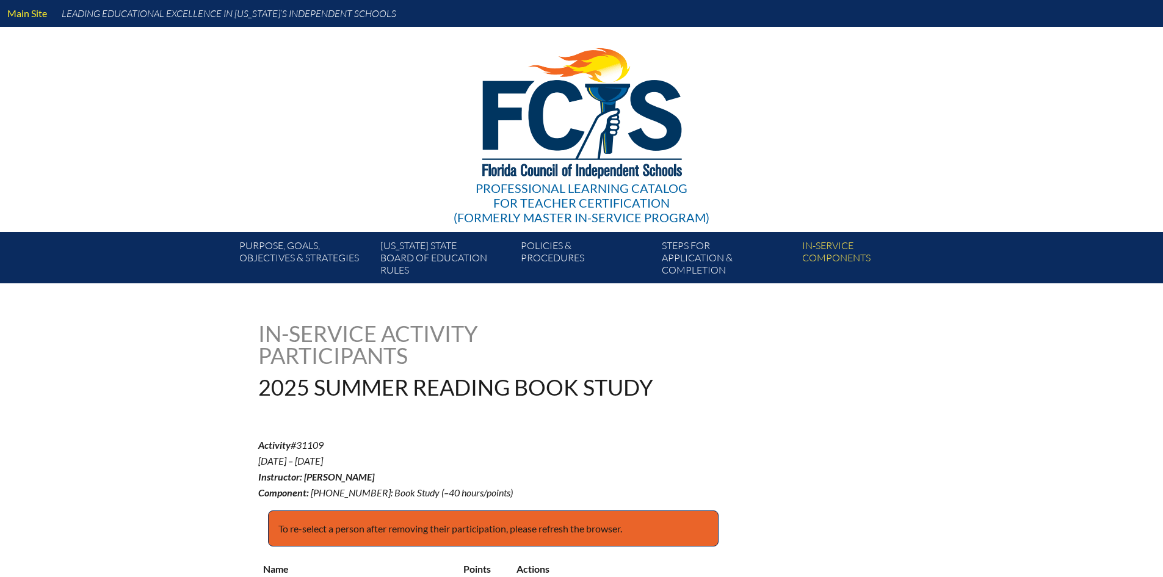
click at [528, 220] on div "Professional Learning Catalog for Teacher Certification (formerly Master In-ser…" at bounding box center [581, 203] width 256 height 44
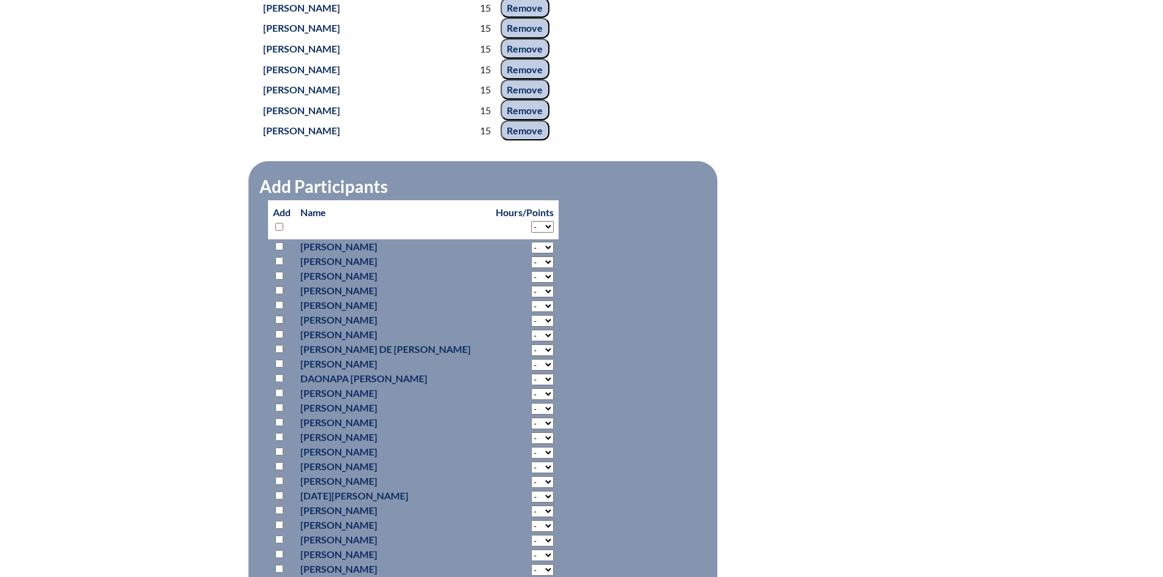
scroll to position [1526, 0]
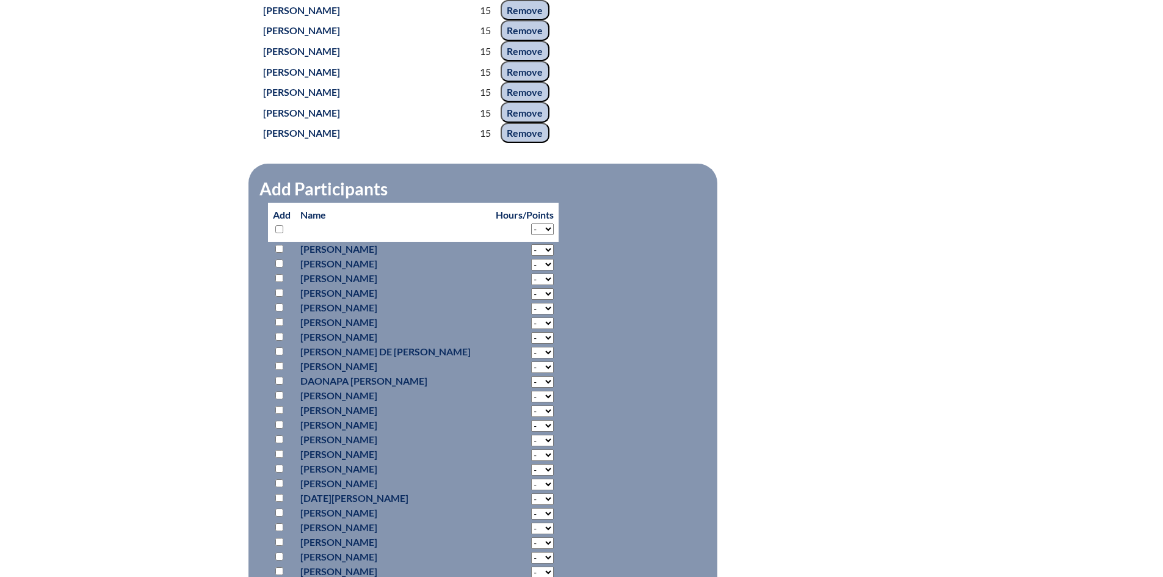
scroll to position [1523, 0]
select select "15"
click at [531, 235] on select "- 2 3 4 5 6 7 8 9 10 11 12 13 14 15 16 17 18" at bounding box center [542, 229] width 23 height 12
select select "15"
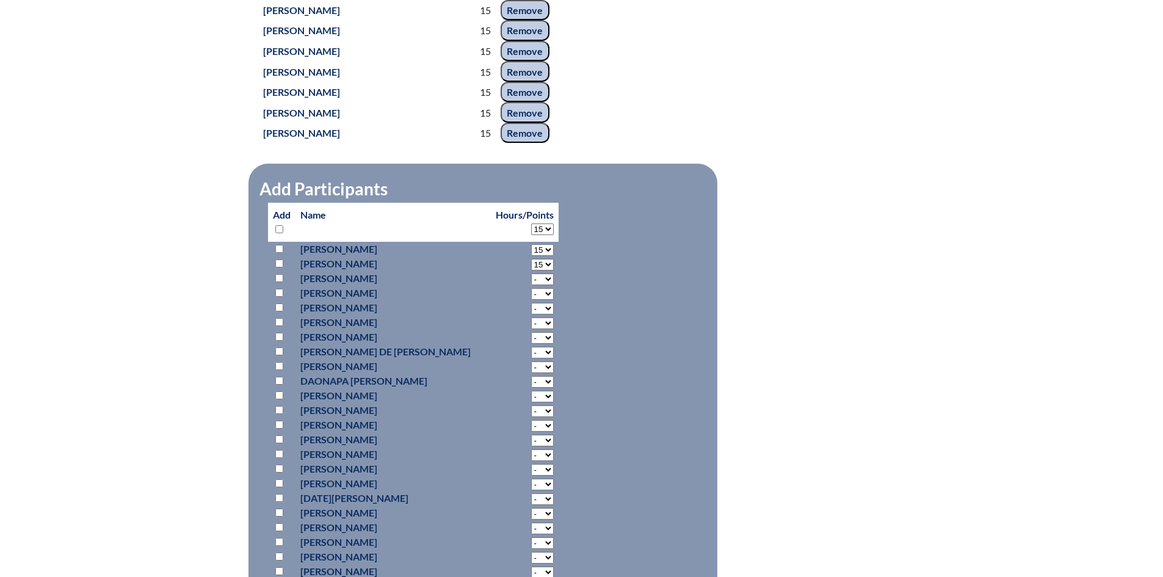
select select "15"
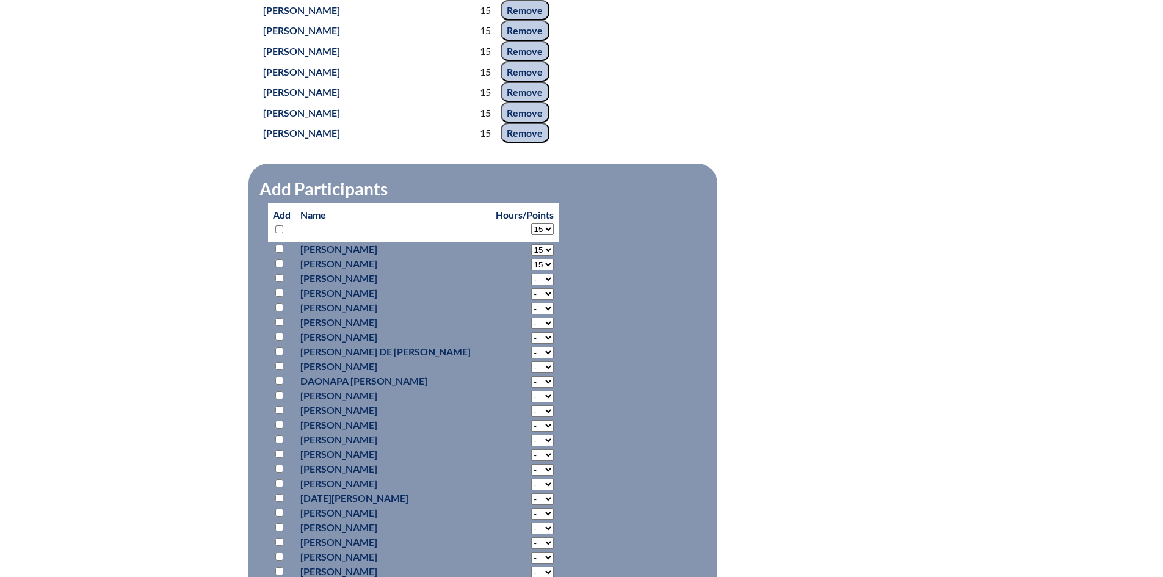
select select "15"
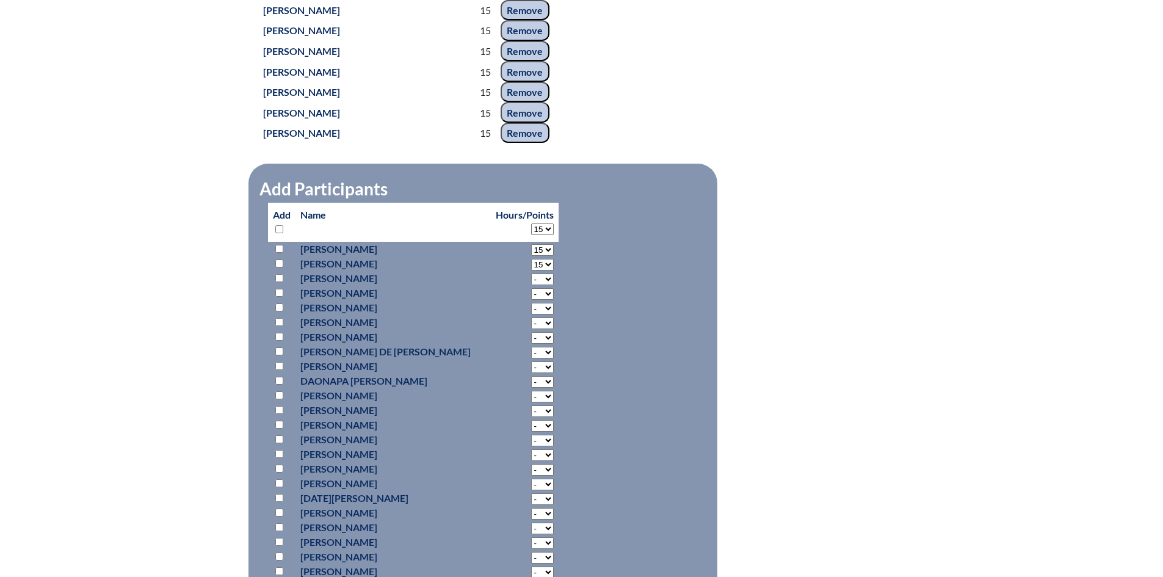
select select "15"
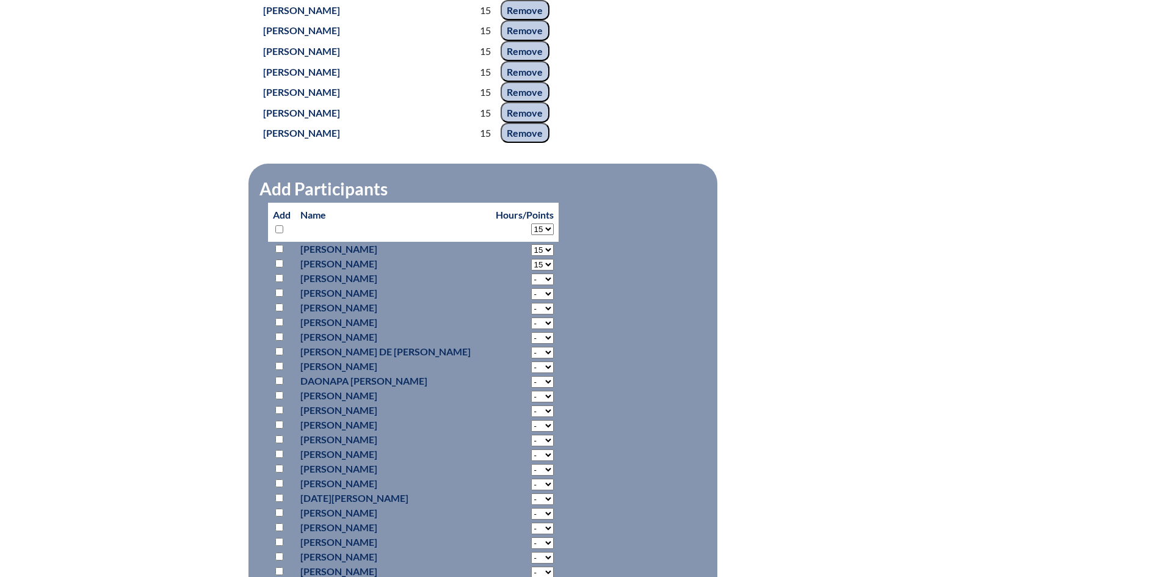
select select "15"
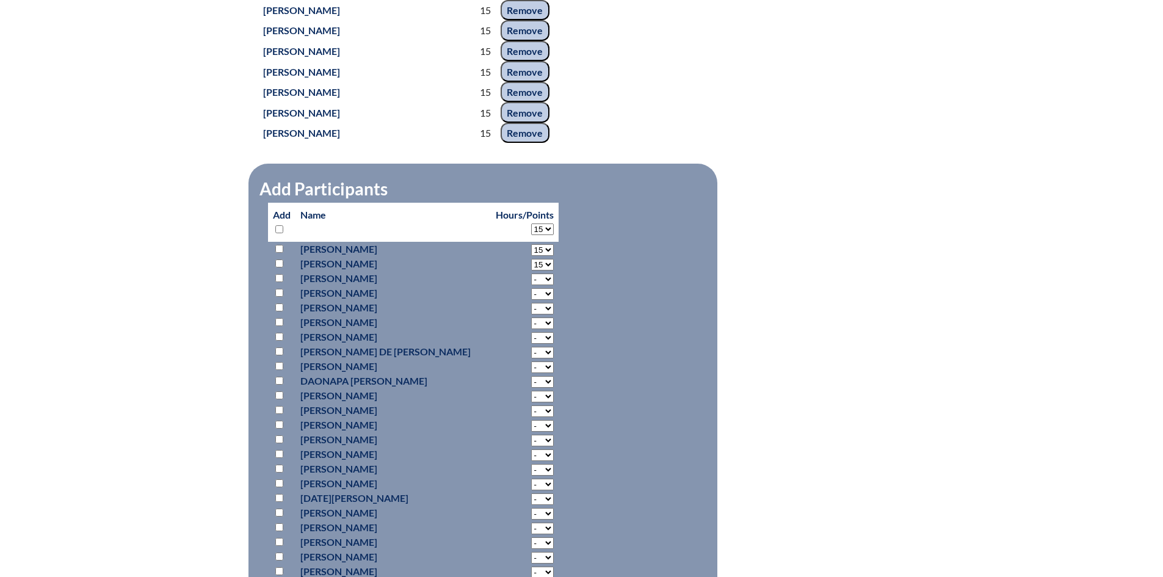
select select "15"
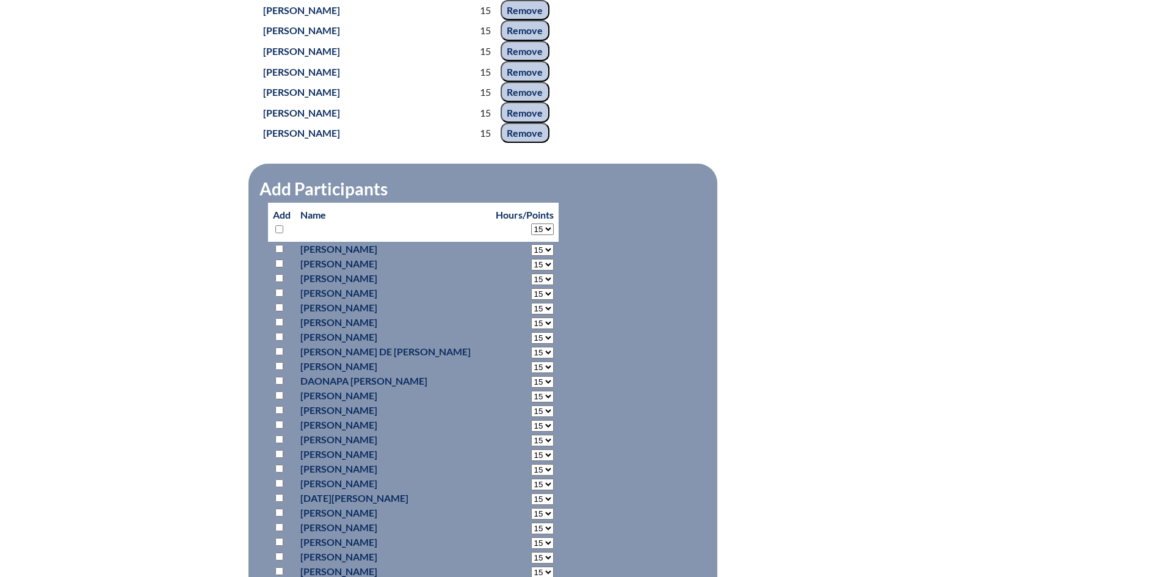
select select "15"
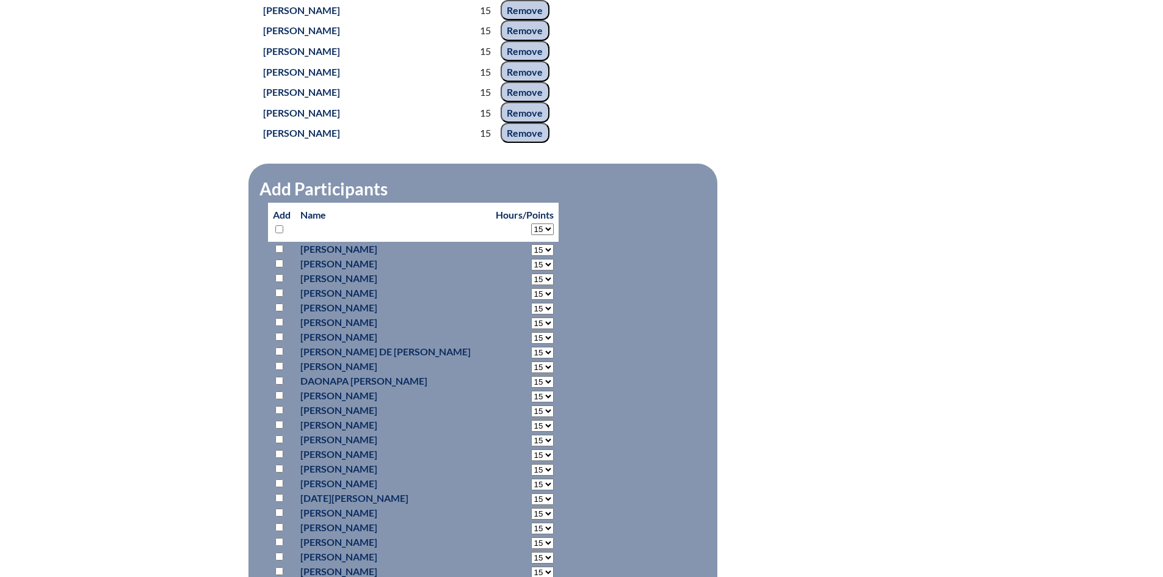
select select "15"
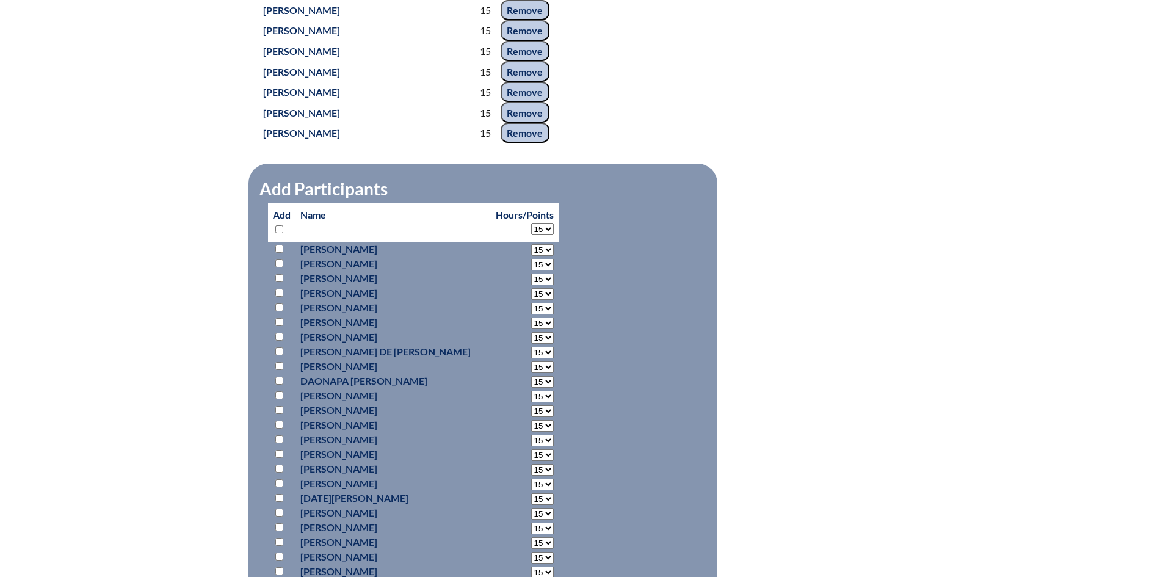
select select "15"
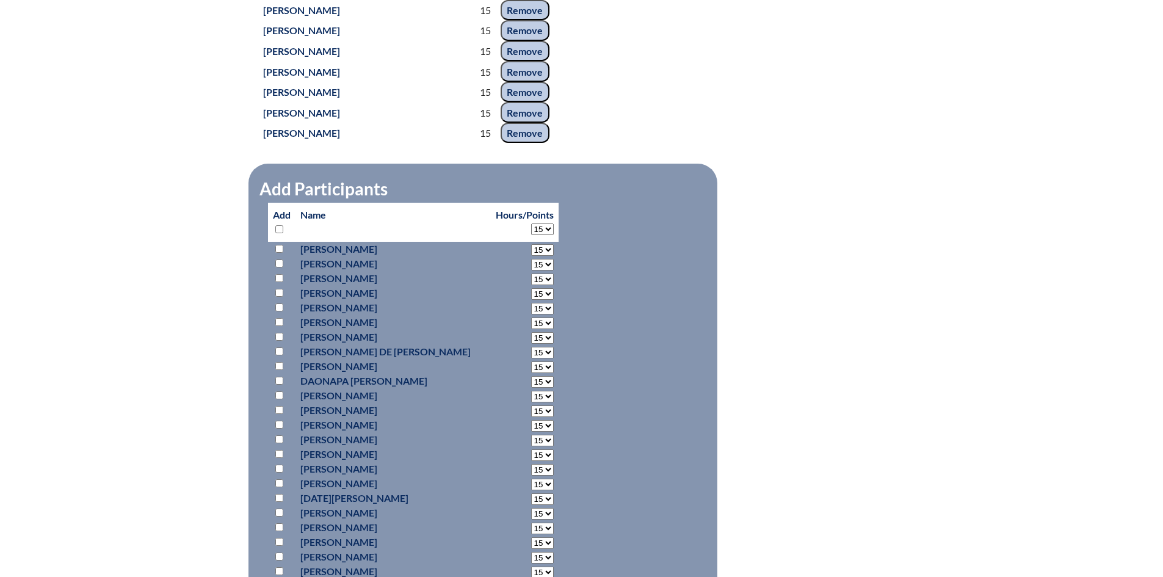
select select "15"
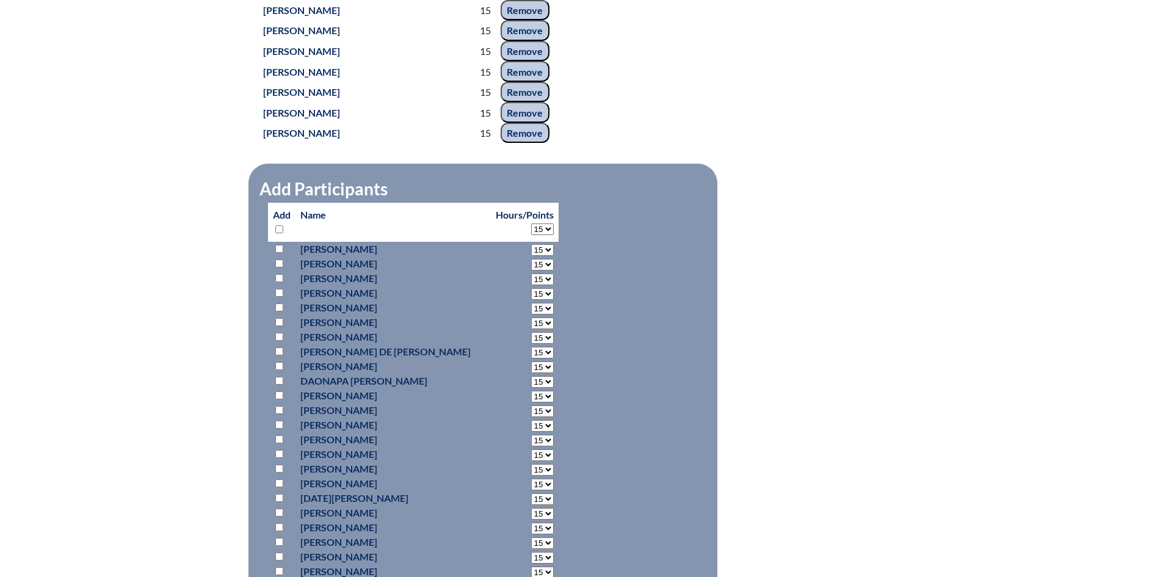
select select "15"
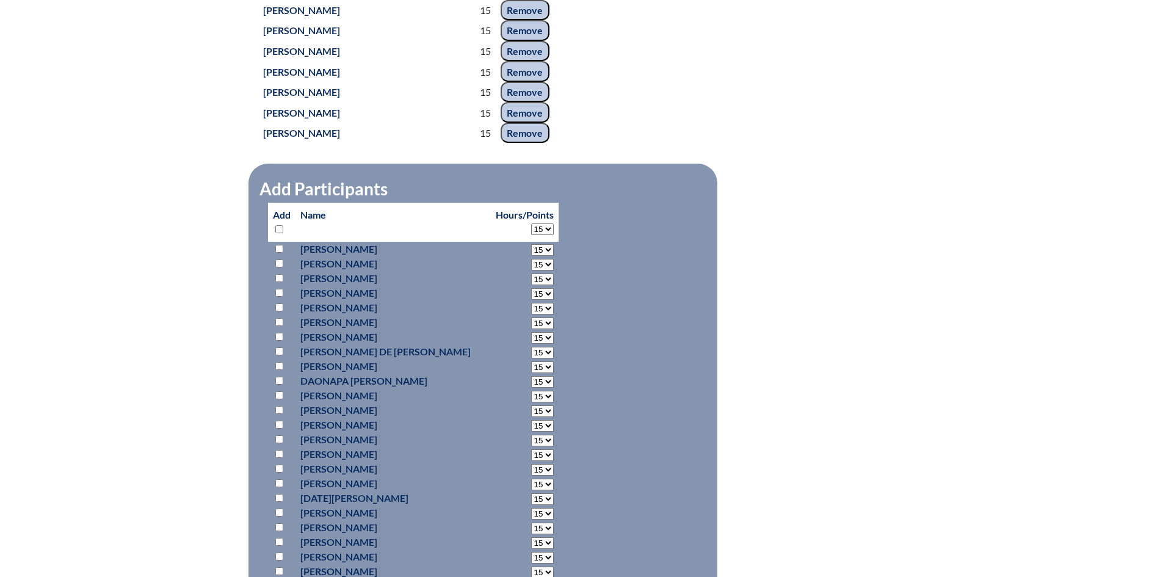
select select "15"
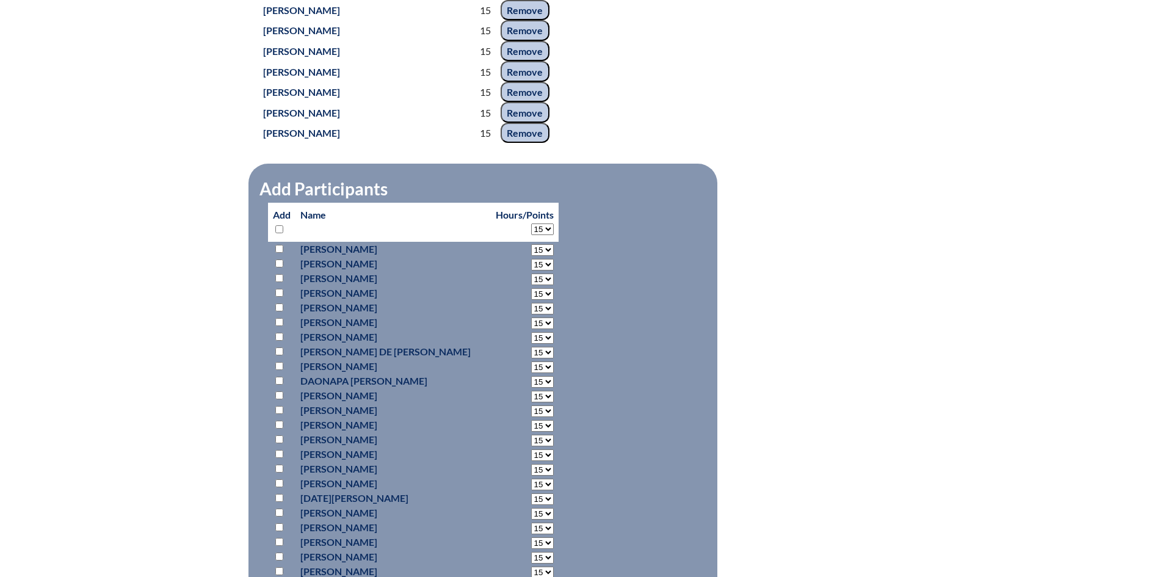
select select "15"
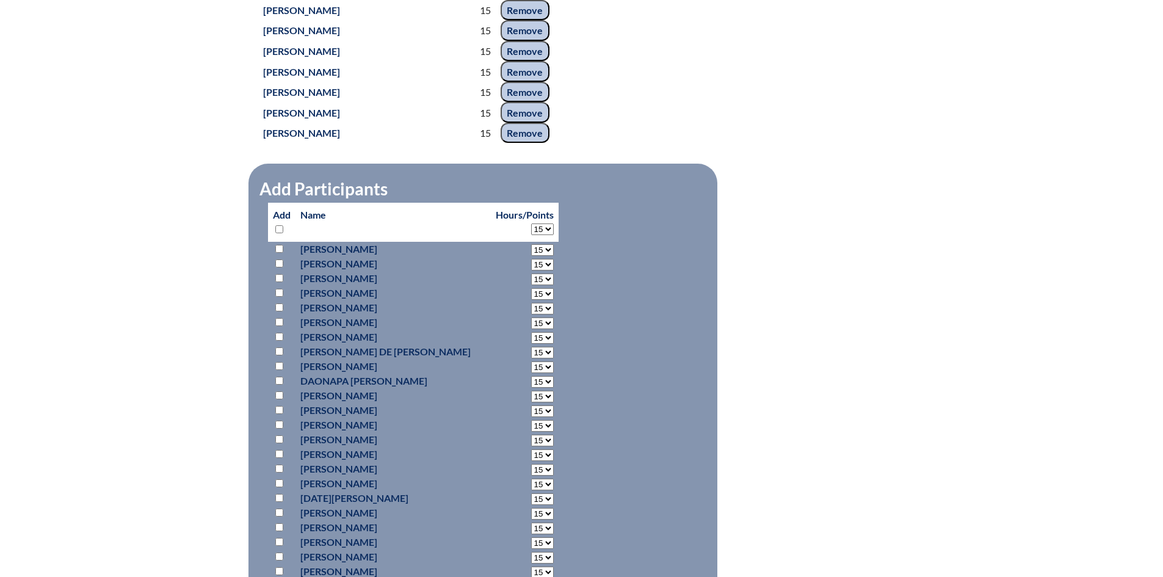
select select "15"
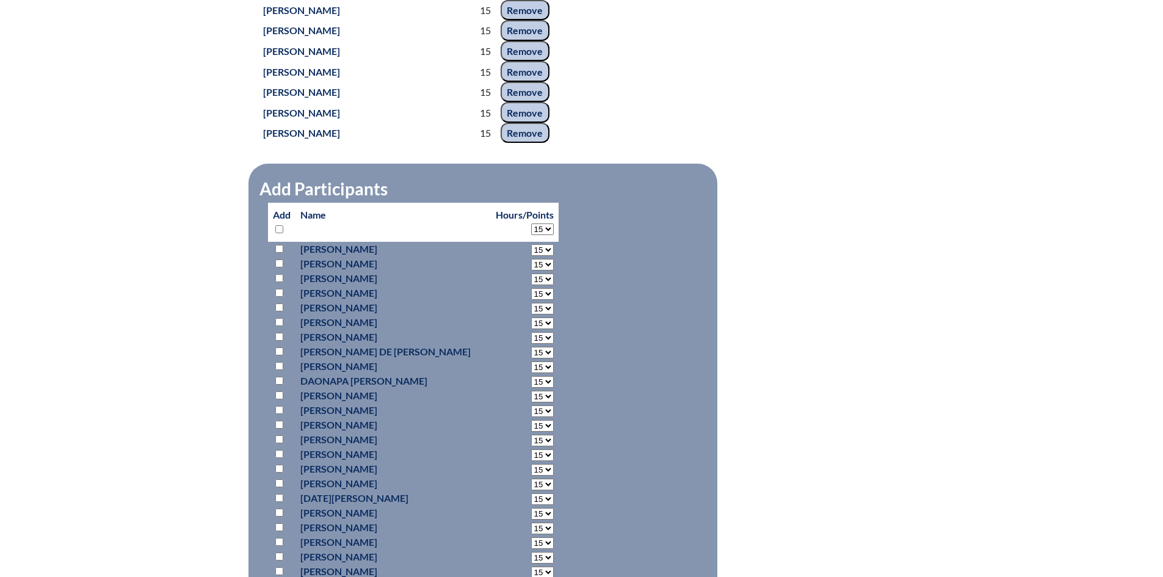
select select "15"
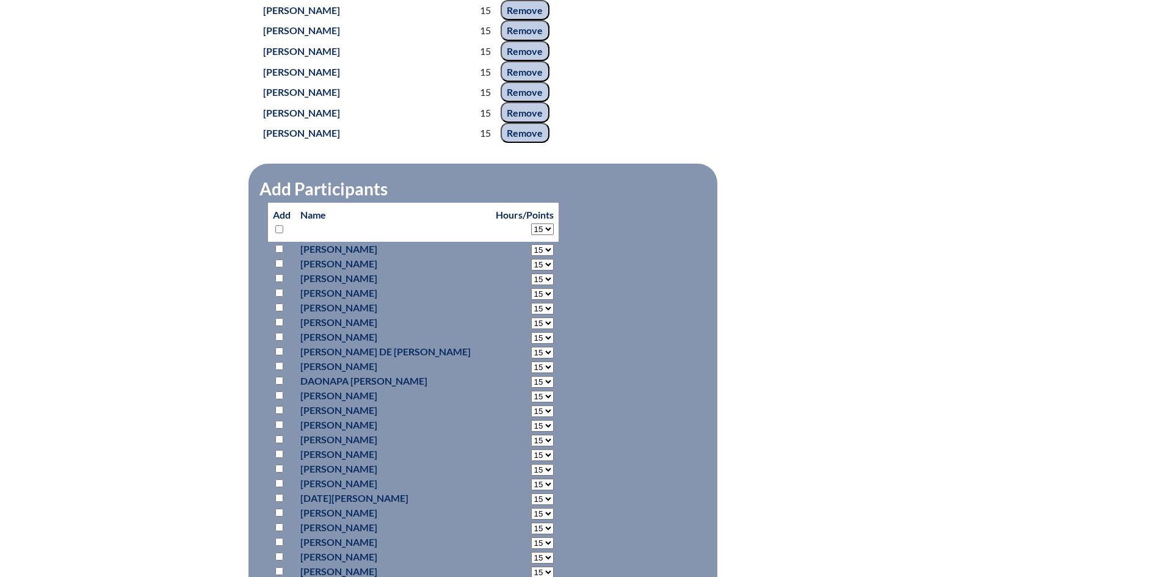
select select "15"
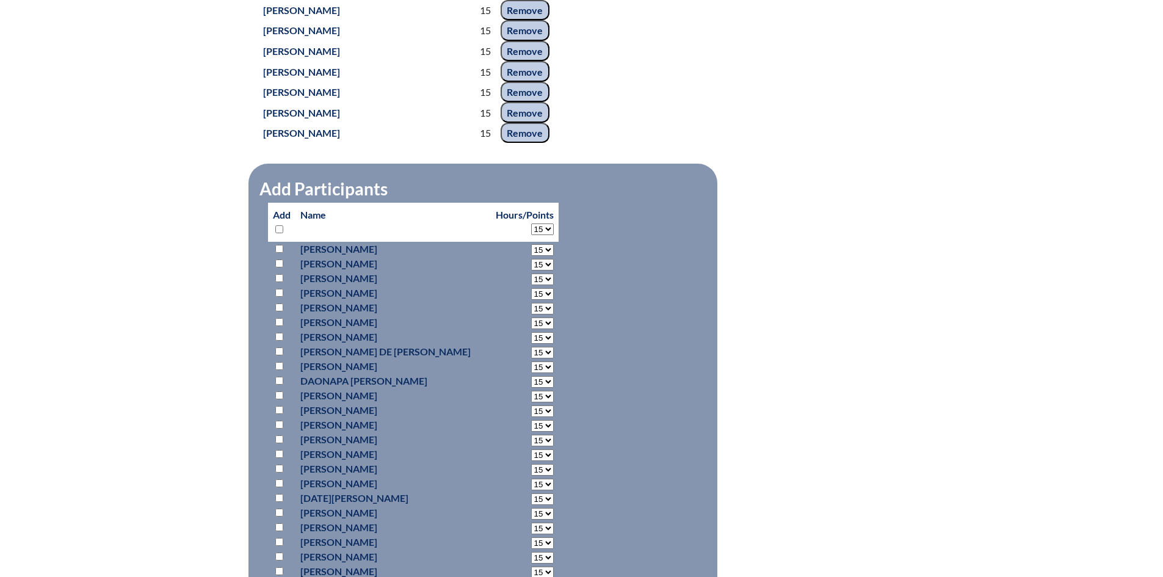
select select "15"
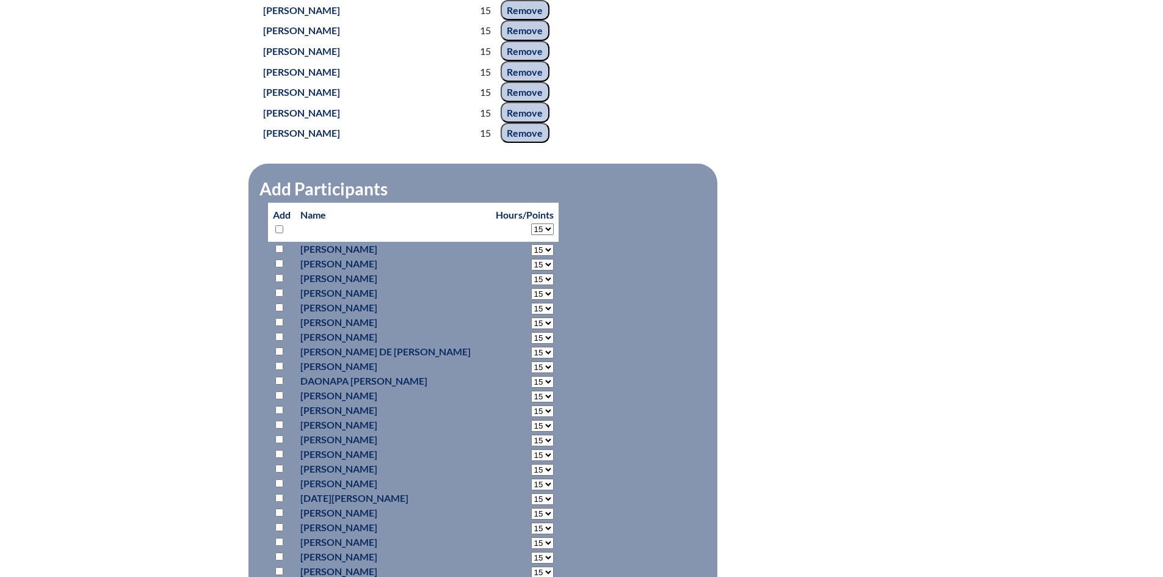
select select "15"
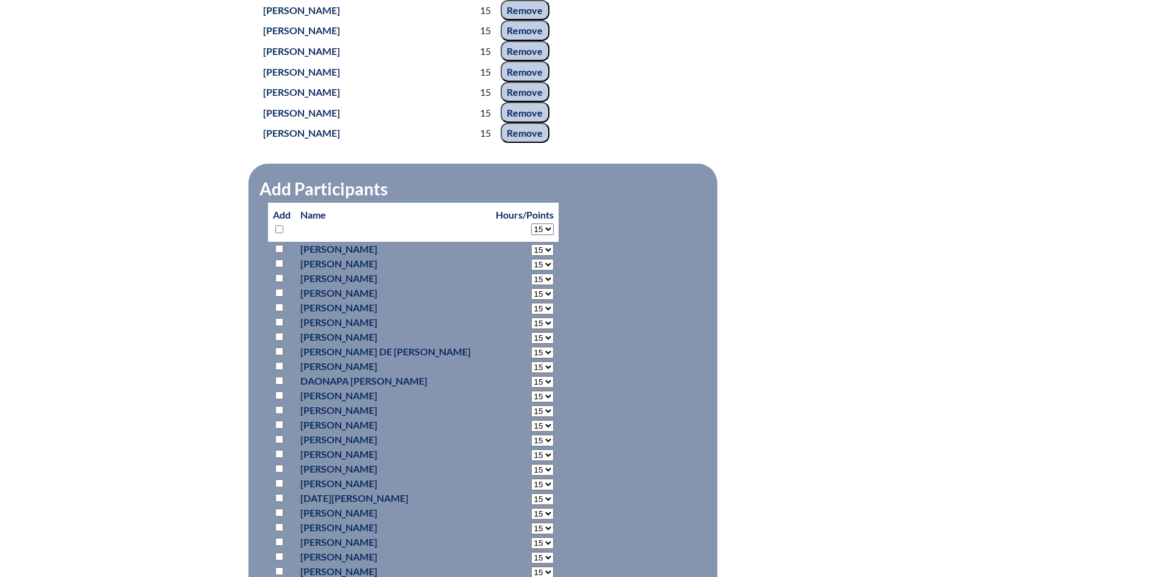
select select "15"
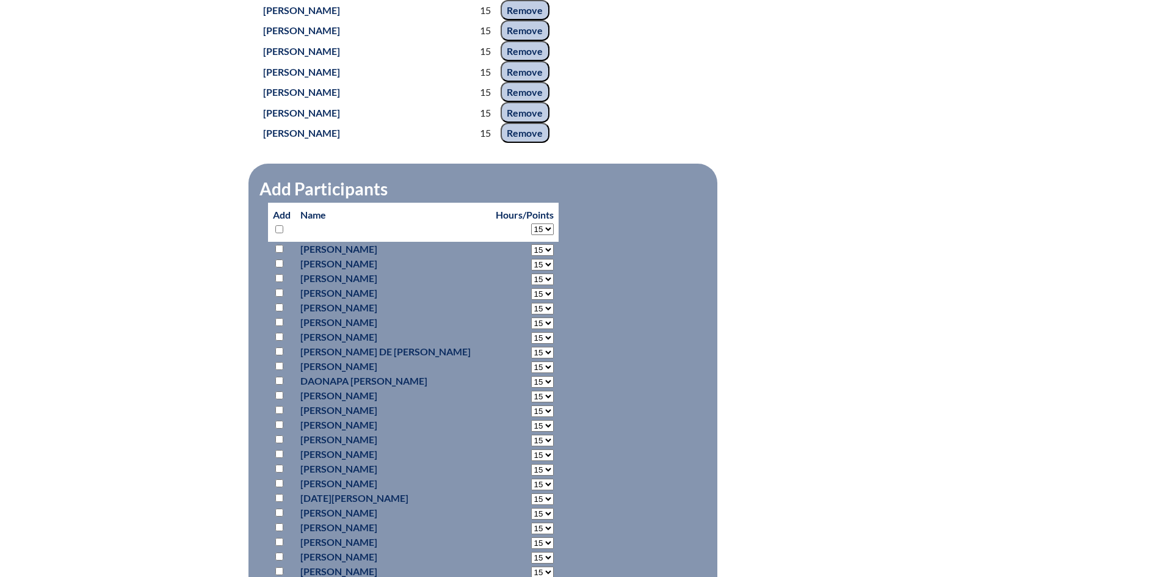
select select "15"
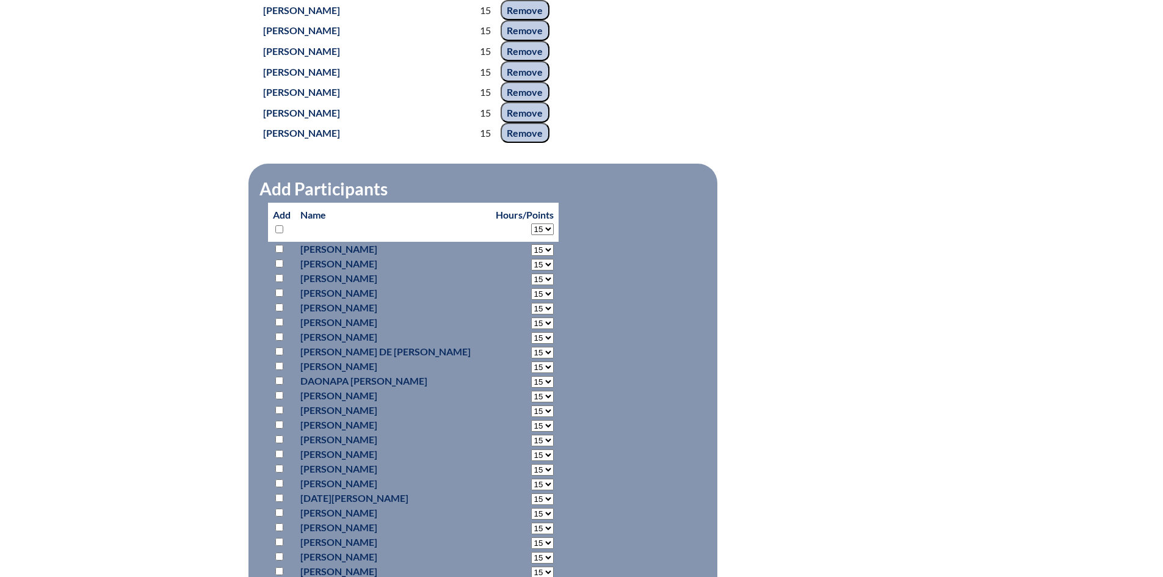
select select "15"
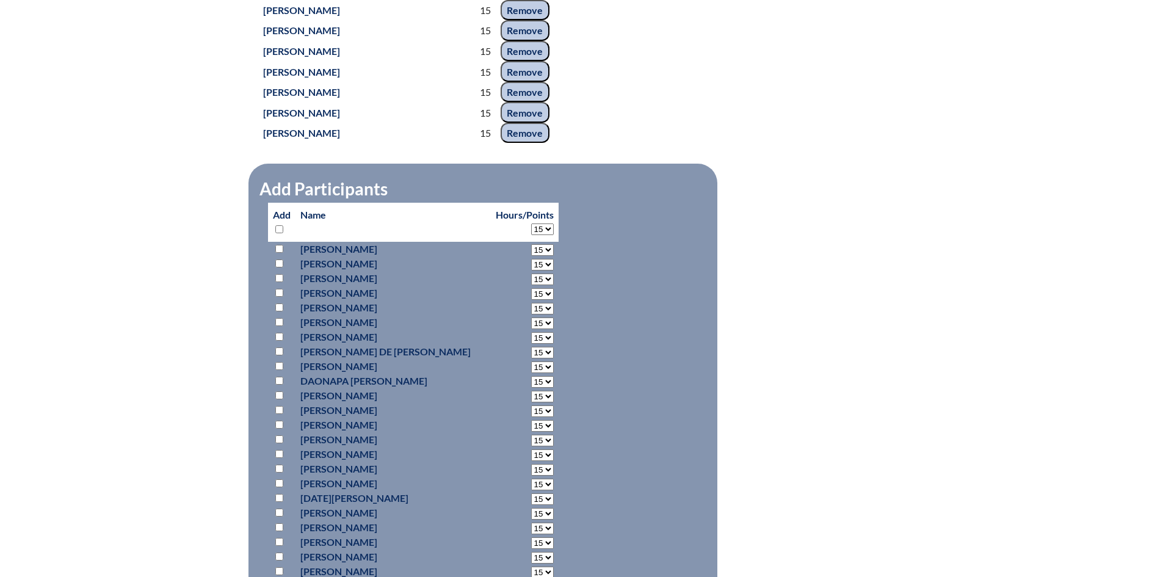
select select "15"
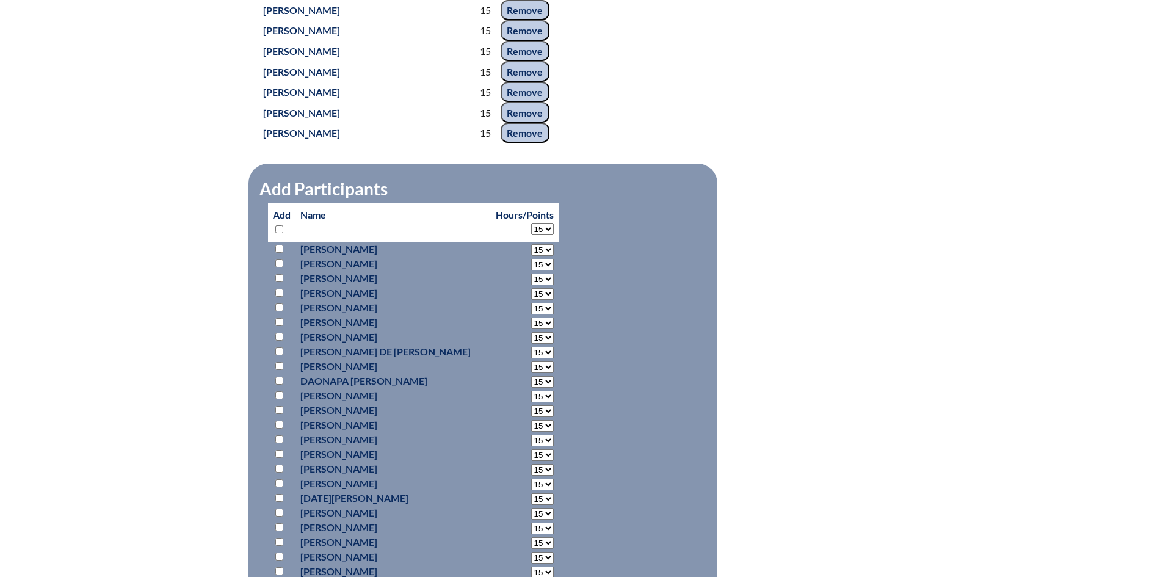
select select "15"
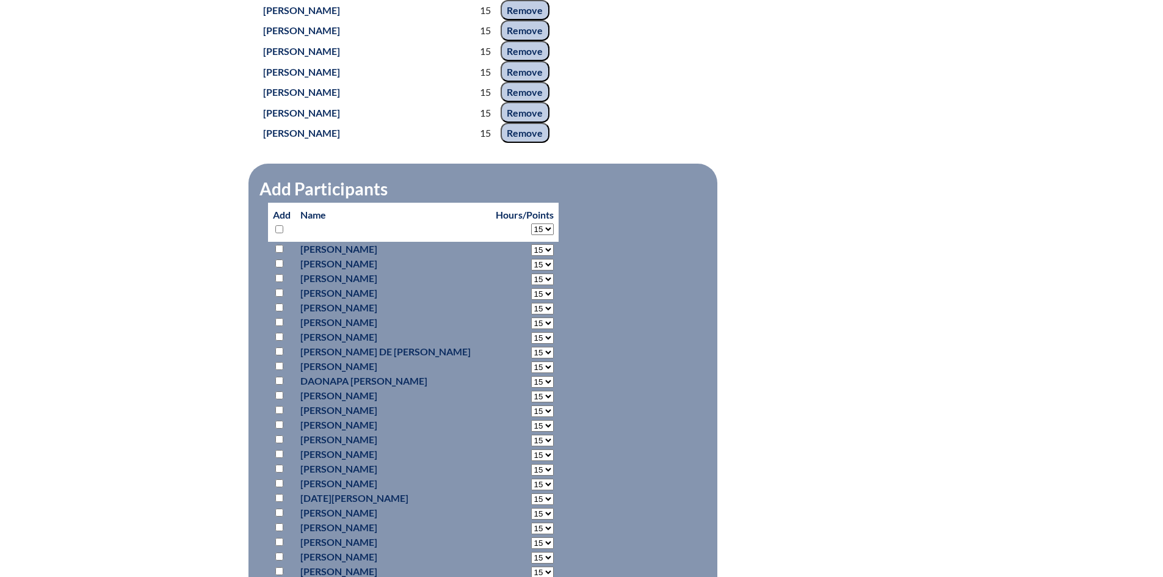
select select "15"
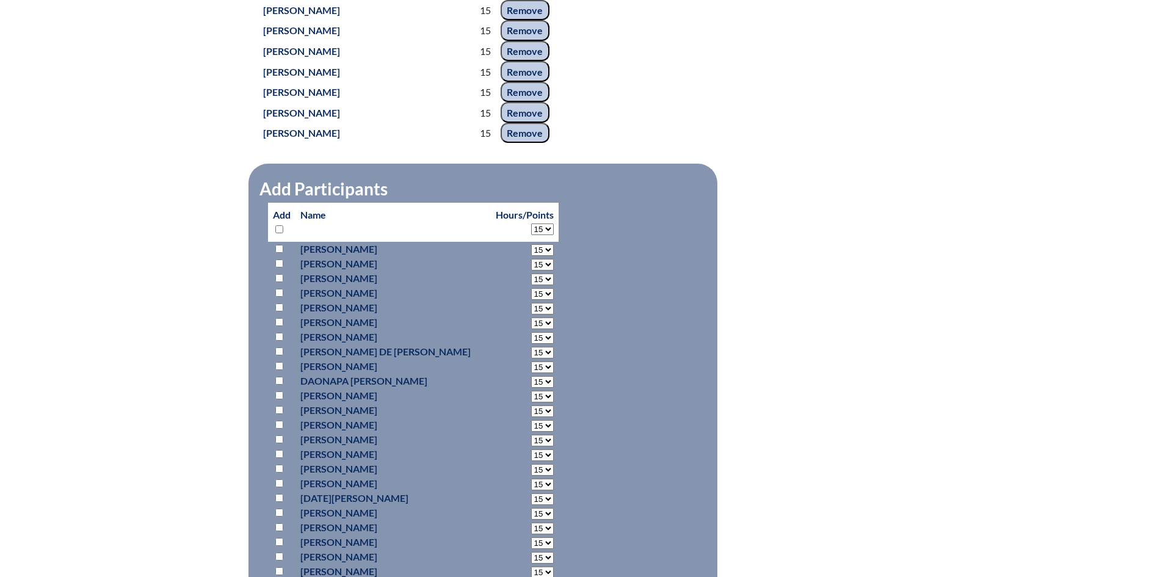
select select "15"
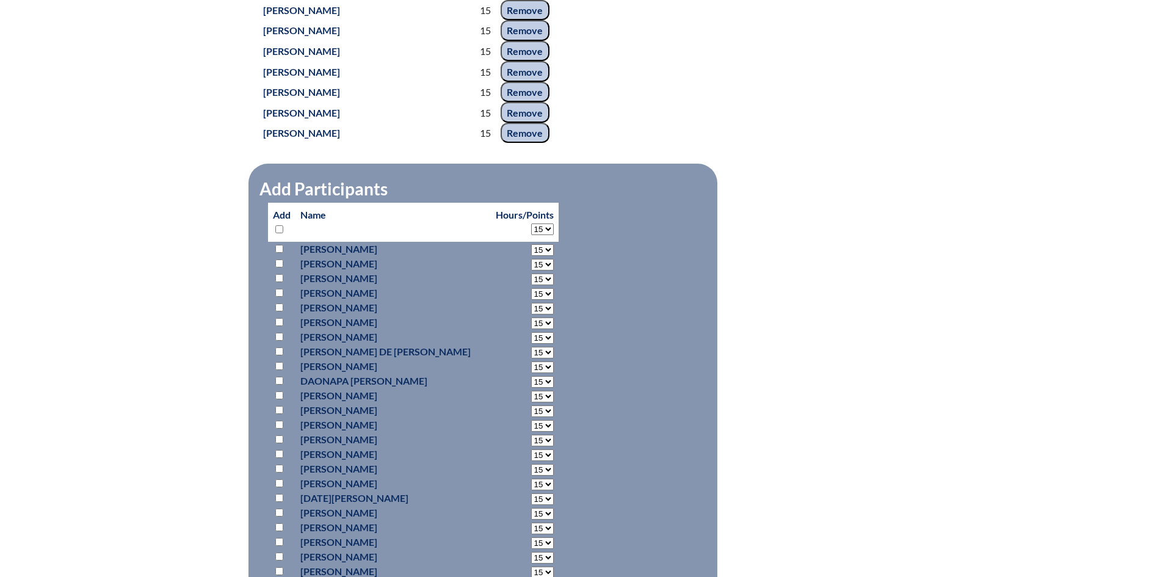
select select "15"
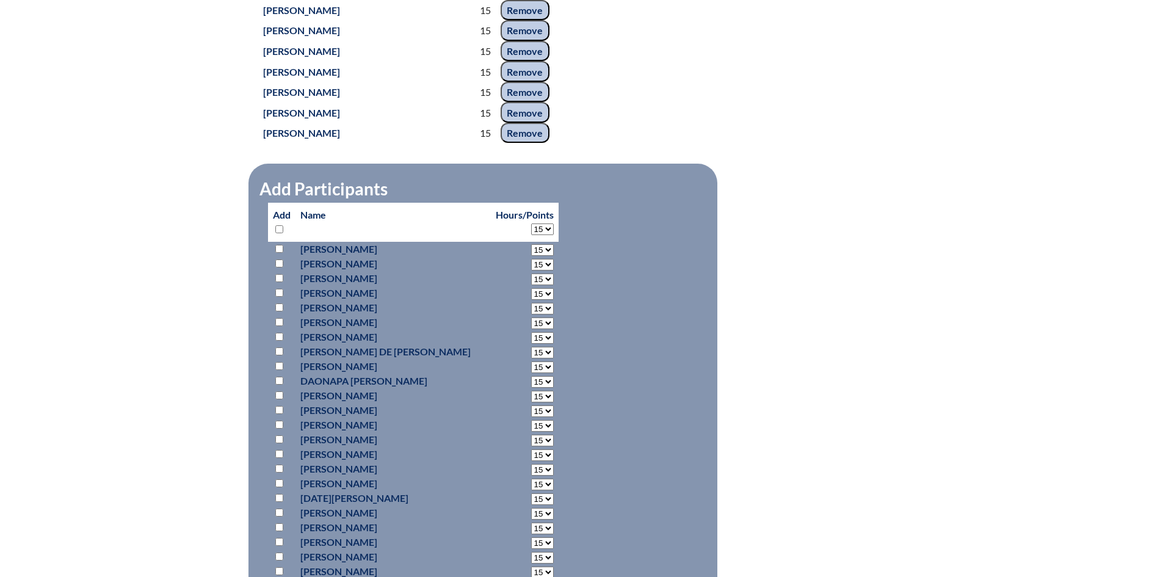
select select "15"
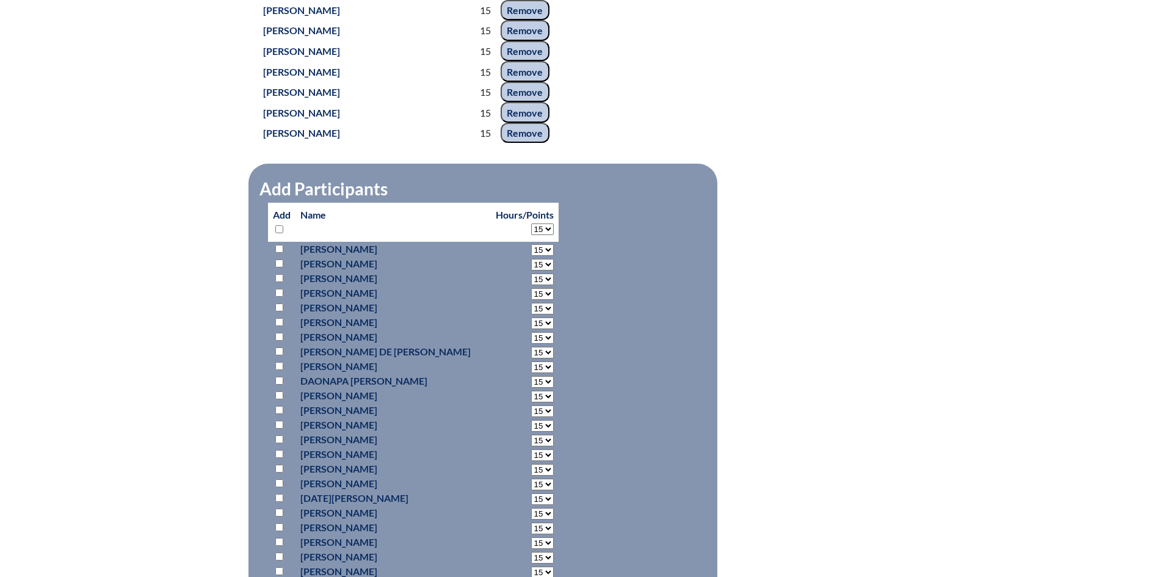
select select "15"
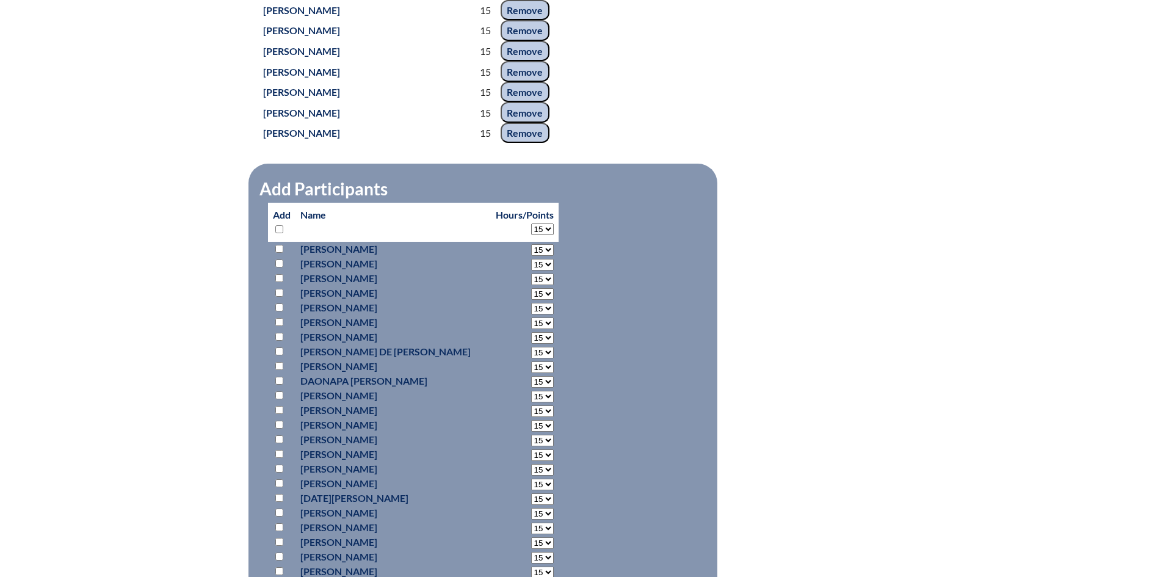
select select "15"
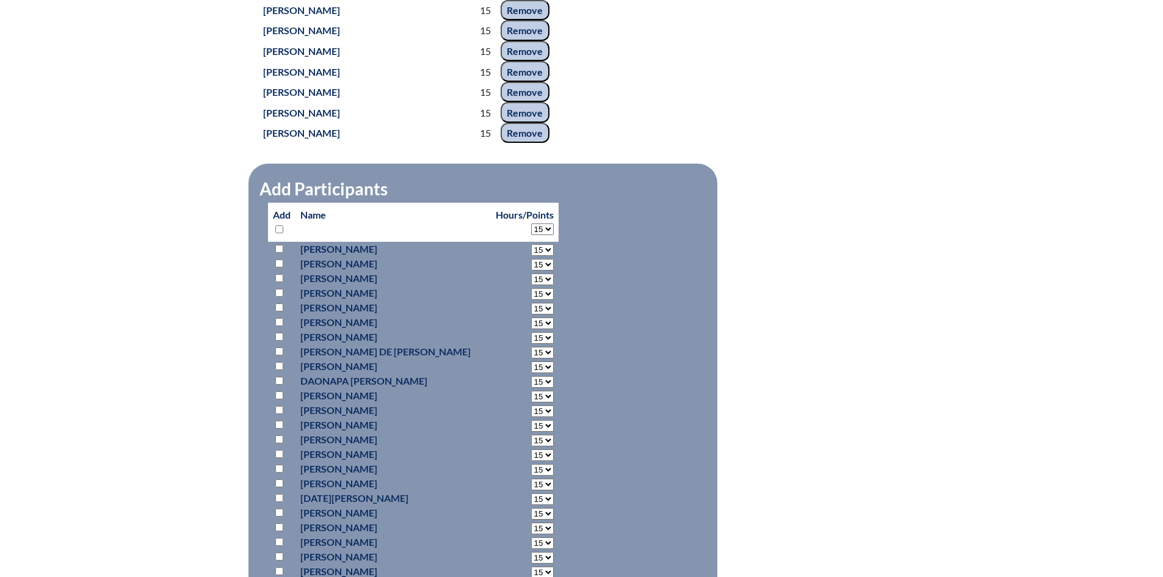
select select "15"
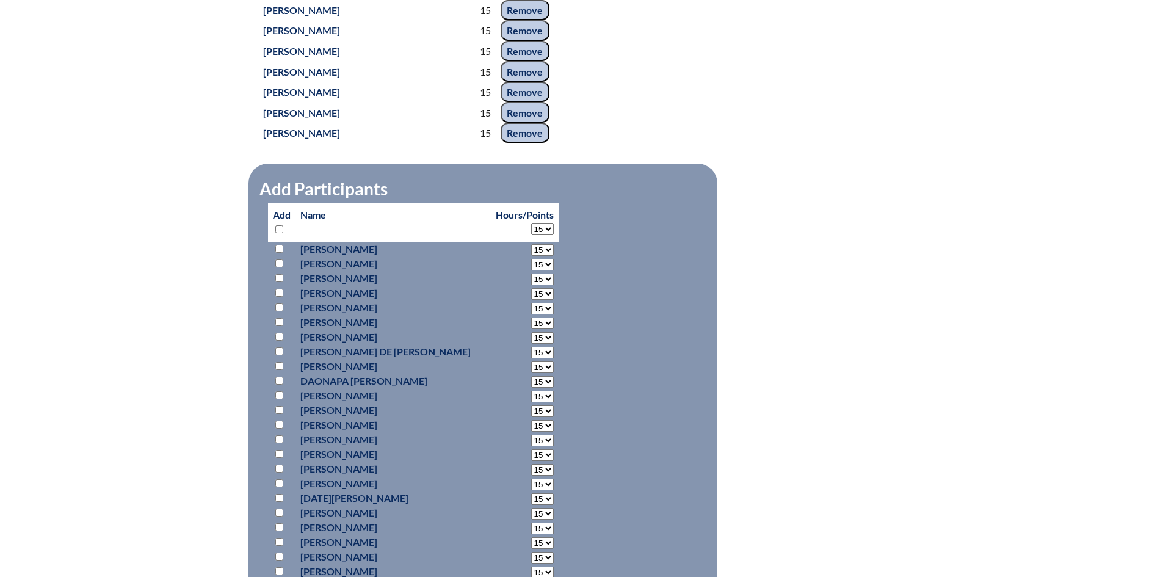
select select "15"
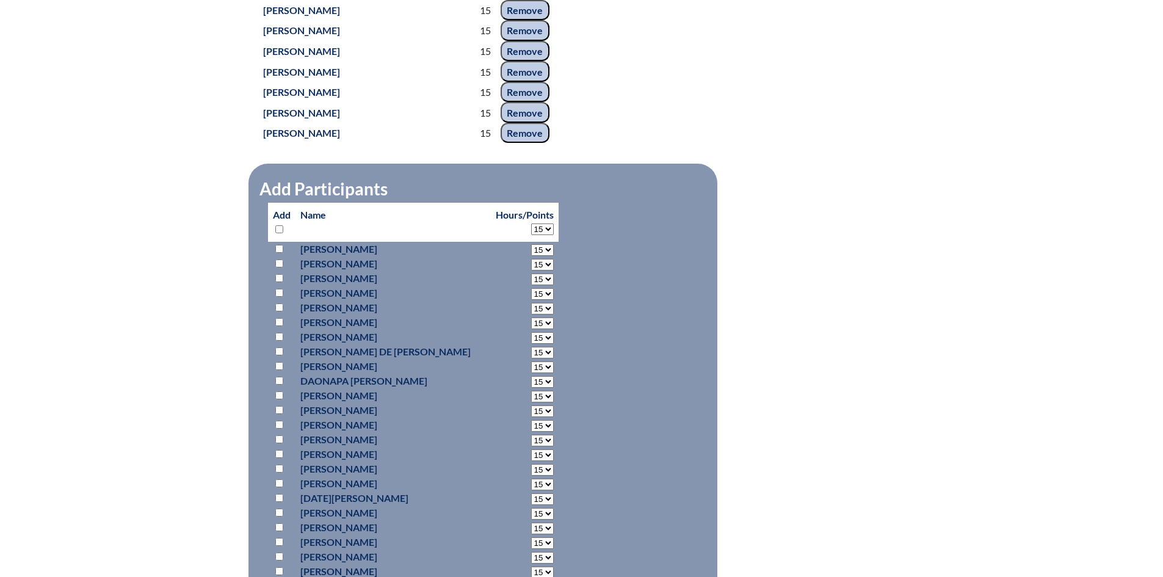
select select "15"
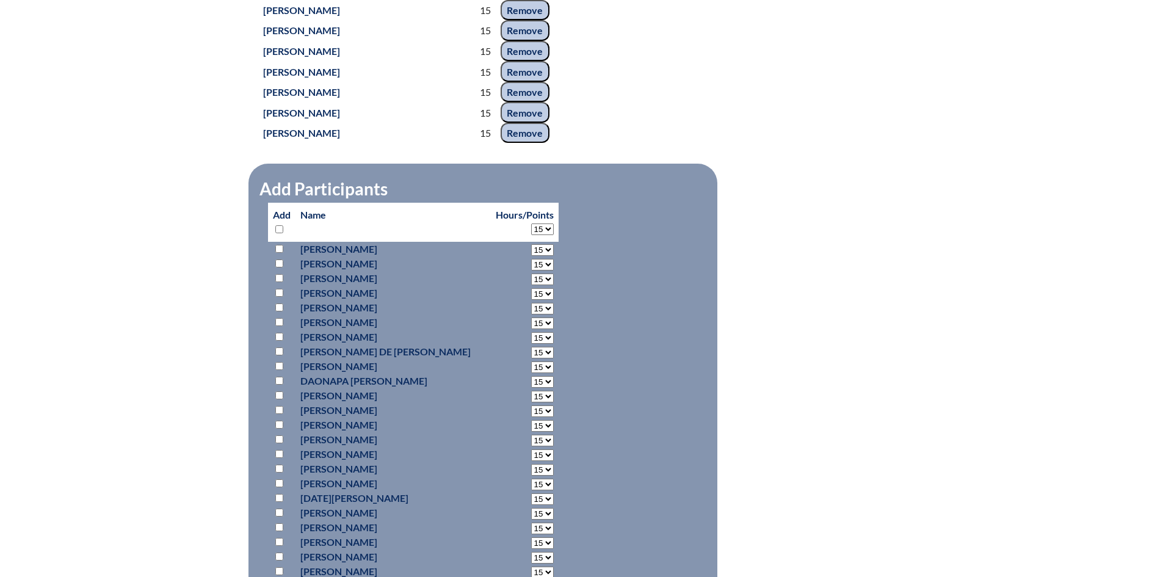
select select "15"
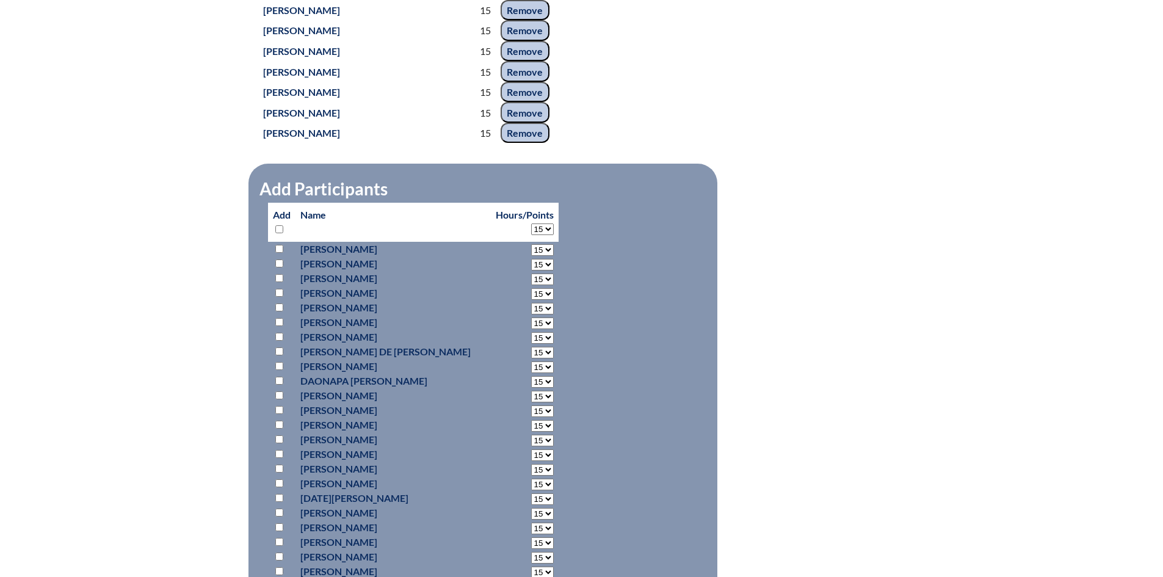
select select "15"
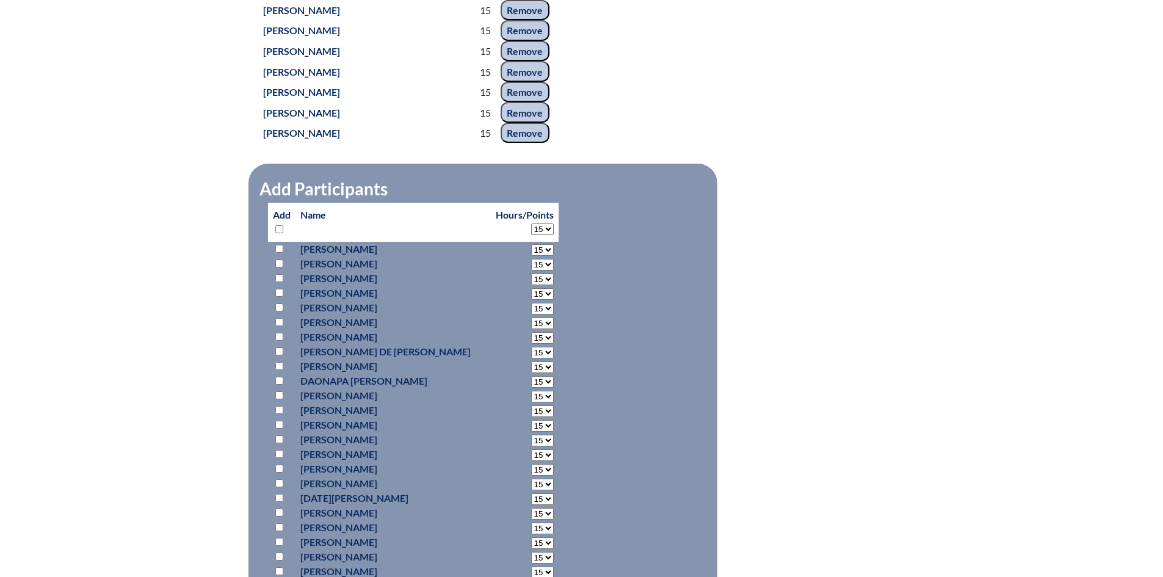
select select "15"
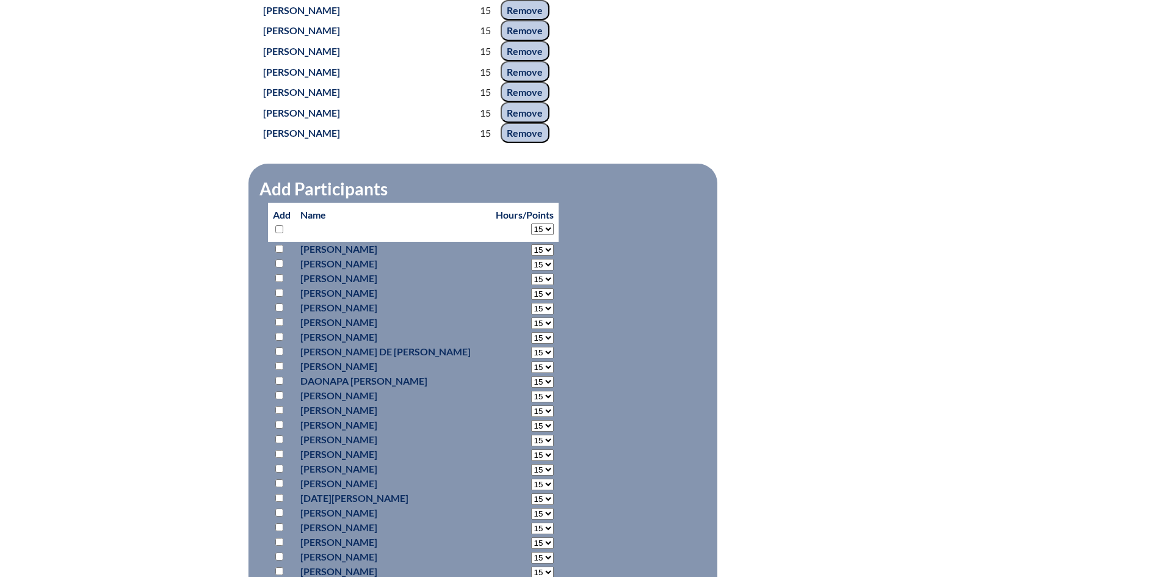
select select "15"
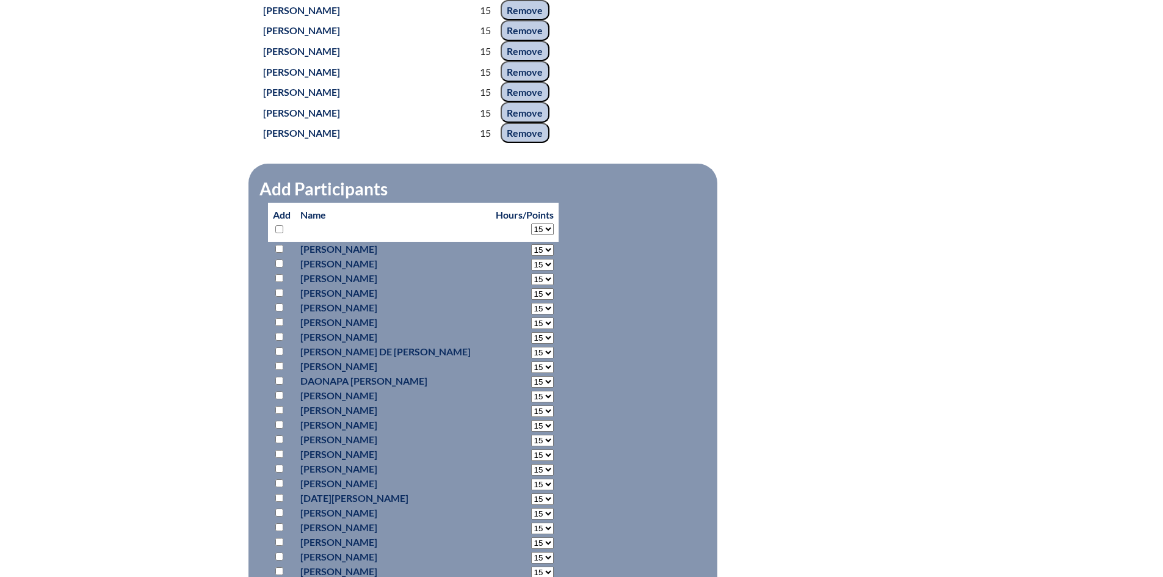
select select "15"
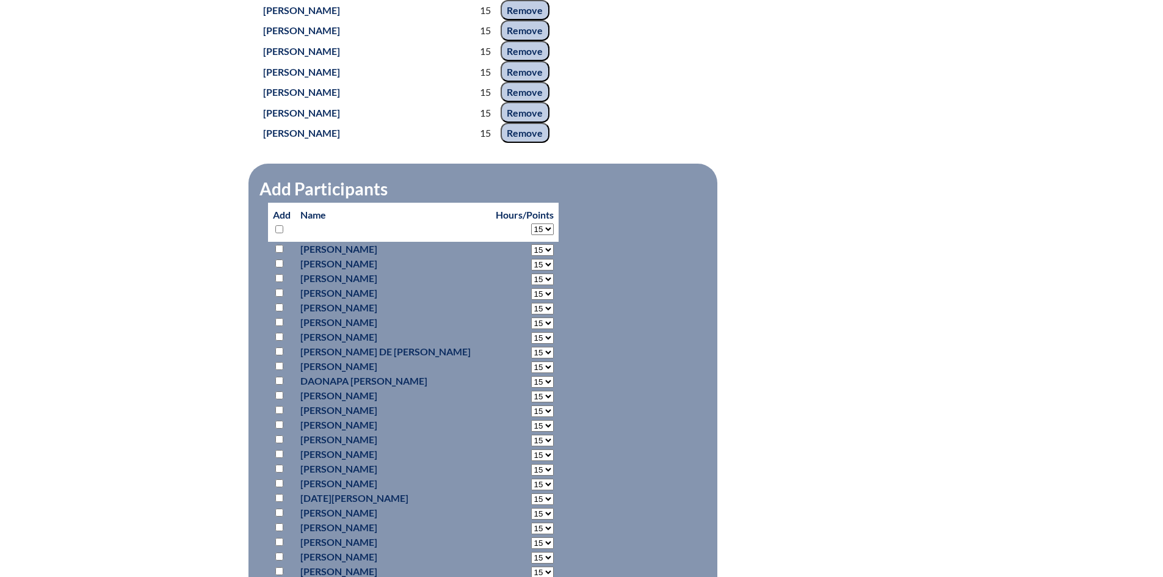
select select "15"
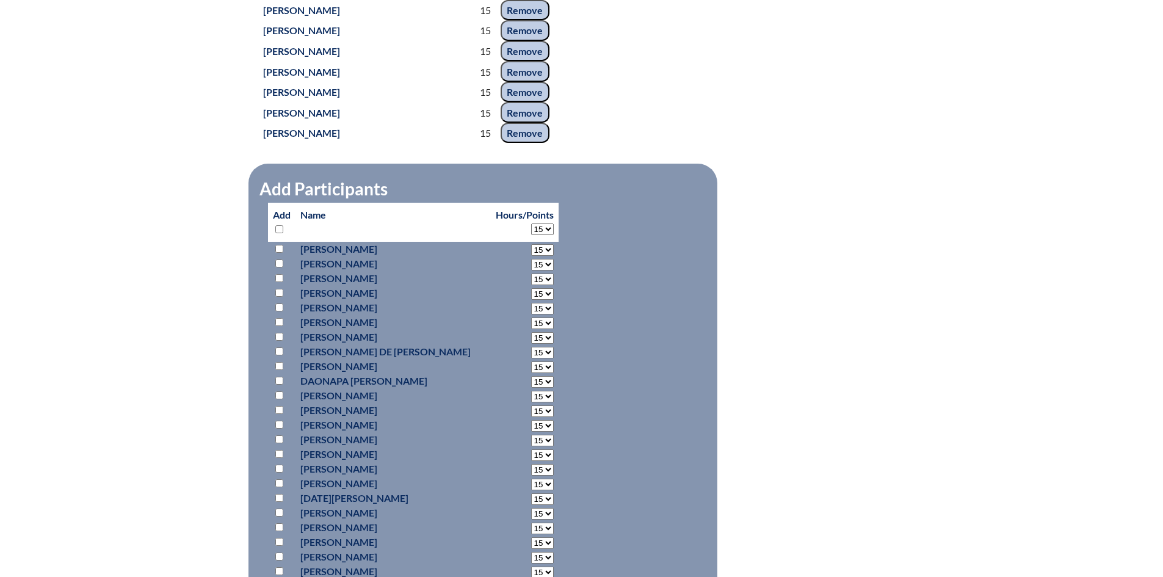
select select "15"
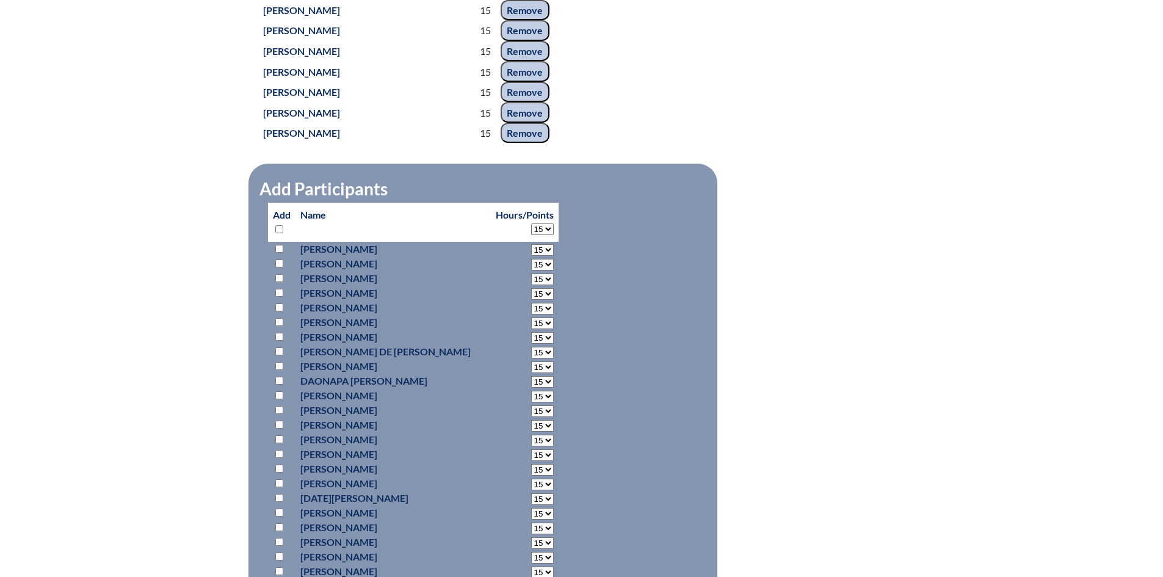
select select "15"
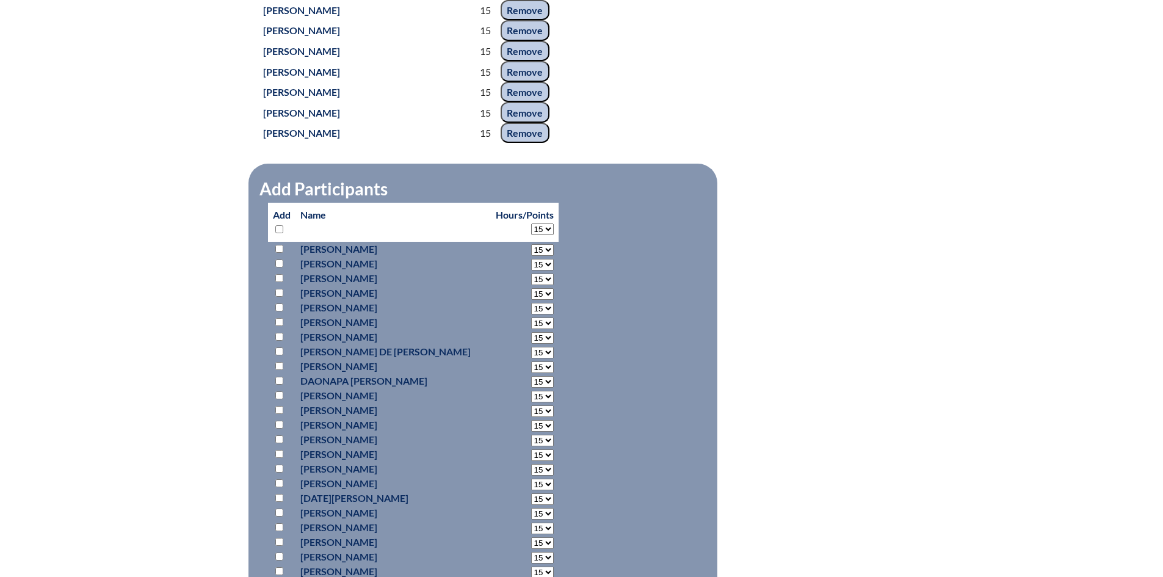
select select "15"
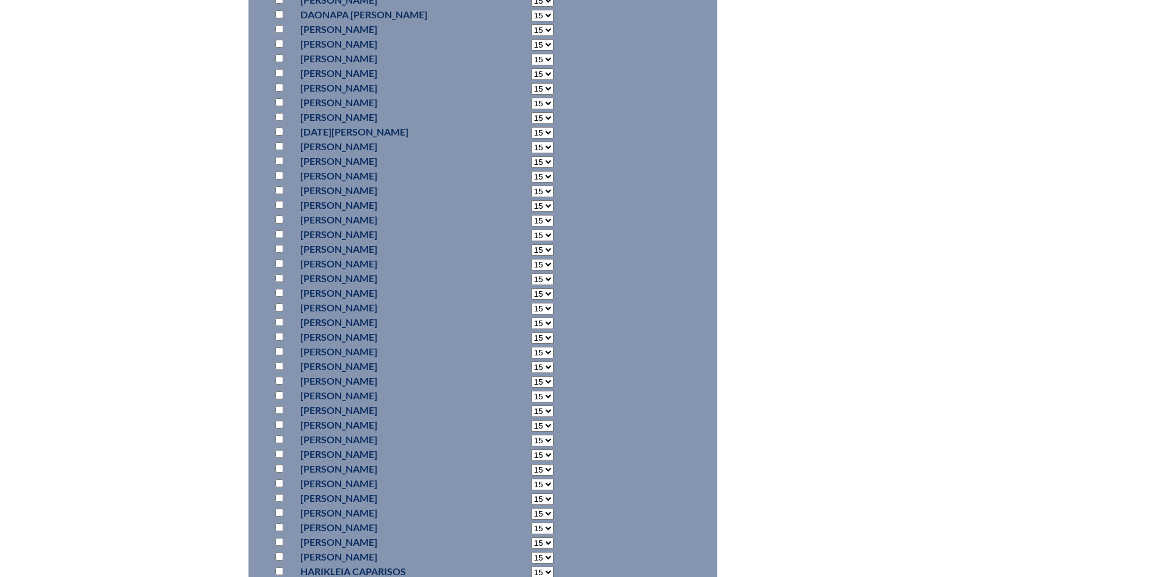
scroll to position [2072, 0]
click at [278, 143] on input "checkbox" at bounding box center [279, 139] width 8 height 8
click at [279, 26] on input "checkbox" at bounding box center [279, 22] width 8 height 8
click at [278, 211] on input "checkbox" at bounding box center [279, 207] width 8 height 8
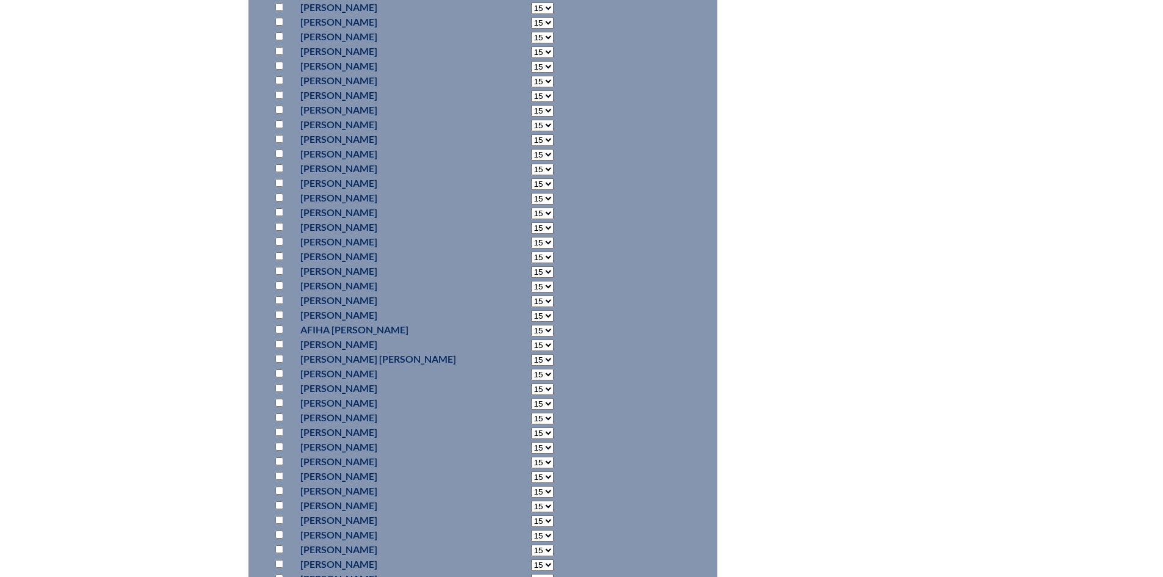
scroll to position [7992, 0]
click at [277, 521] on input "checkbox" at bounding box center [279, 517] width 8 height 8
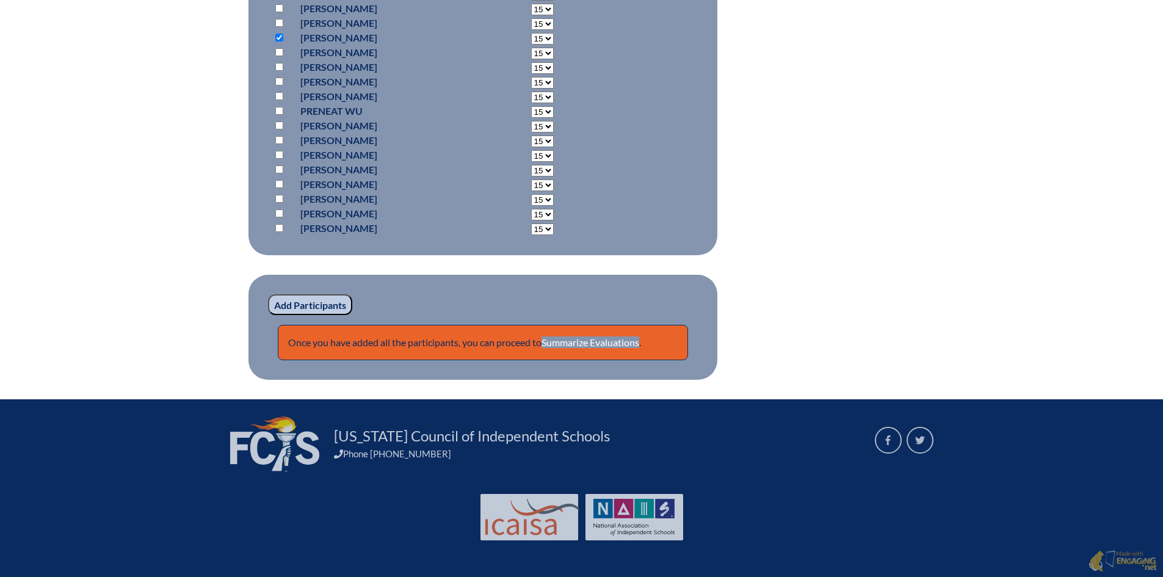
click at [279, 232] on input "checkbox" at bounding box center [279, 228] width 8 height 8
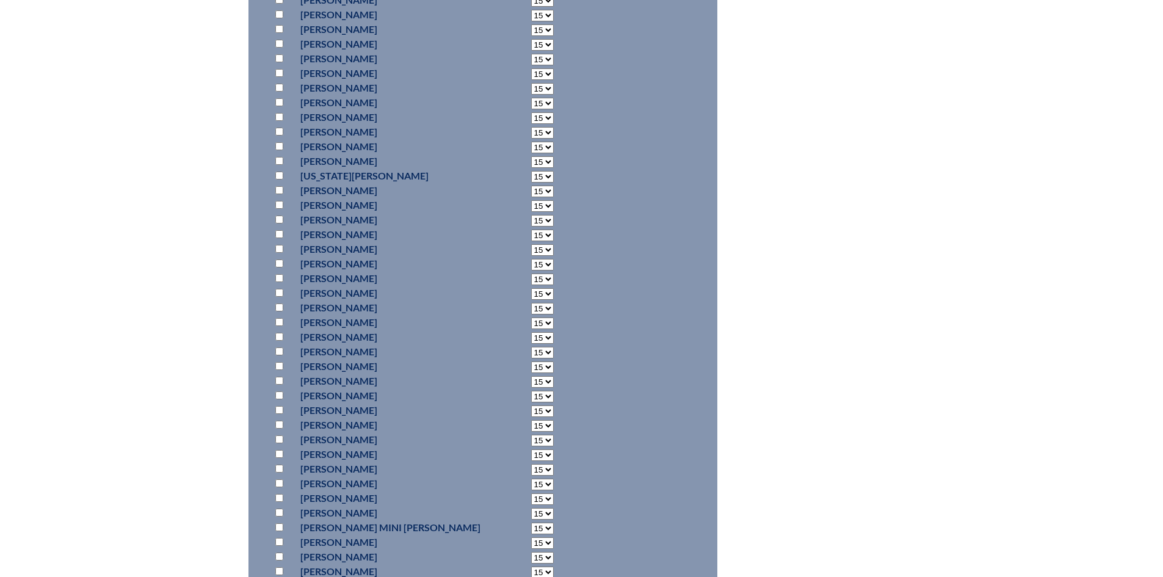
scroll to position [5124, 0]
click at [278, 21] on input "checkbox" at bounding box center [279, 17] width 8 height 8
click at [279, 138] on input "checkbox" at bounding box center [279, 134] width 8 height 8
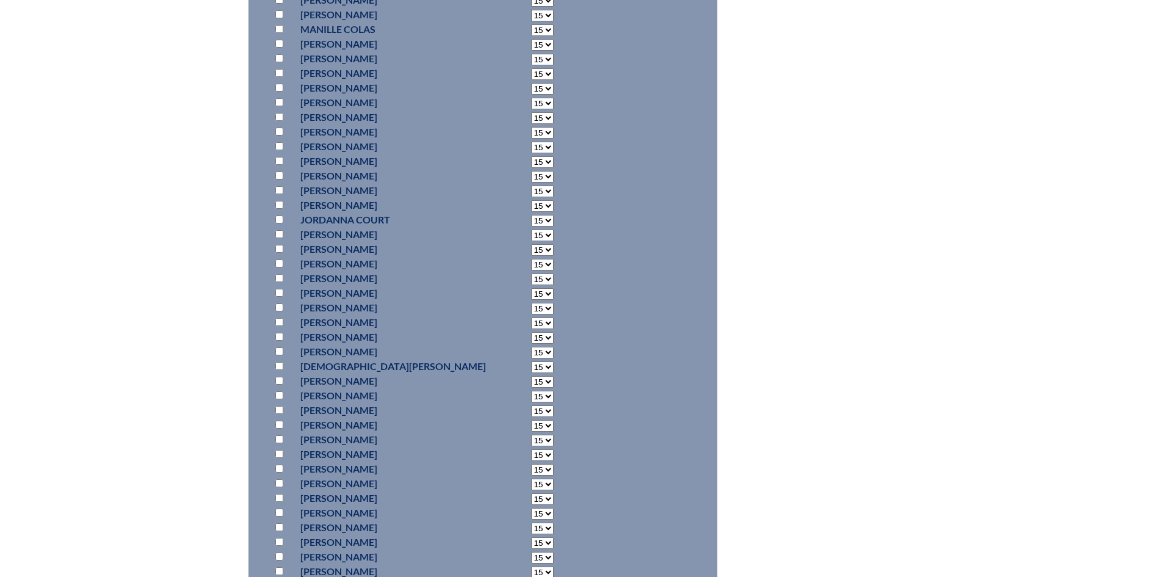
click at [276, 62] on input "checkbox" at bounding box center [279, 58] width 8 height 8
click at [279, 237] on p at bounding box center [282, 229] width 18 height 15
click at [281, 233] on input "checkbox" at bounding box center [279, 229] width 8 height 8
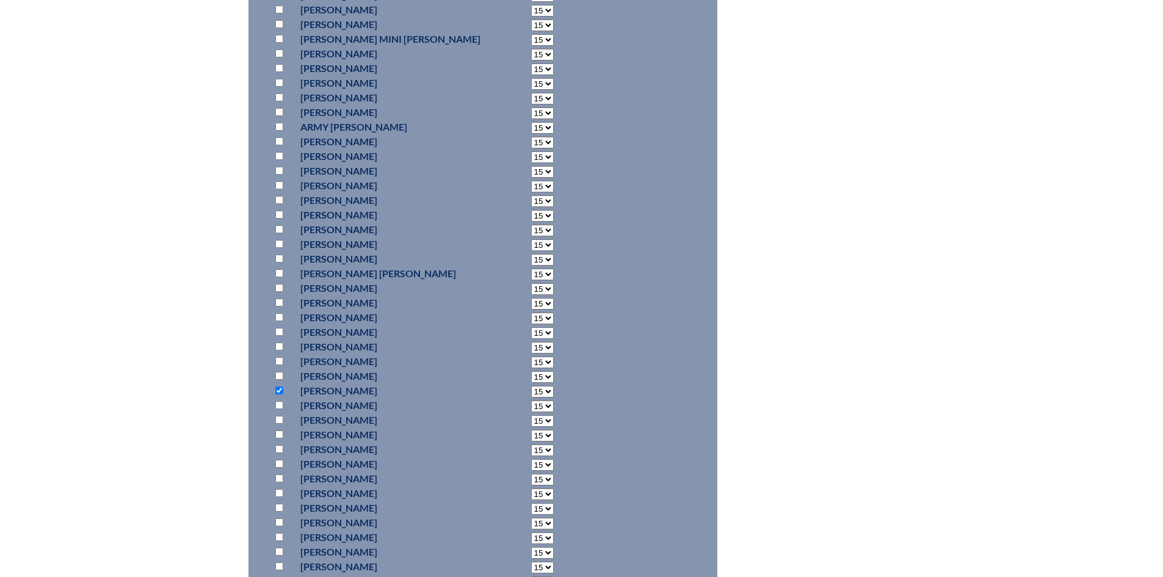
click at [281, 365] on input "checkbox" at bounding box center [279, 361] width 8 height 8
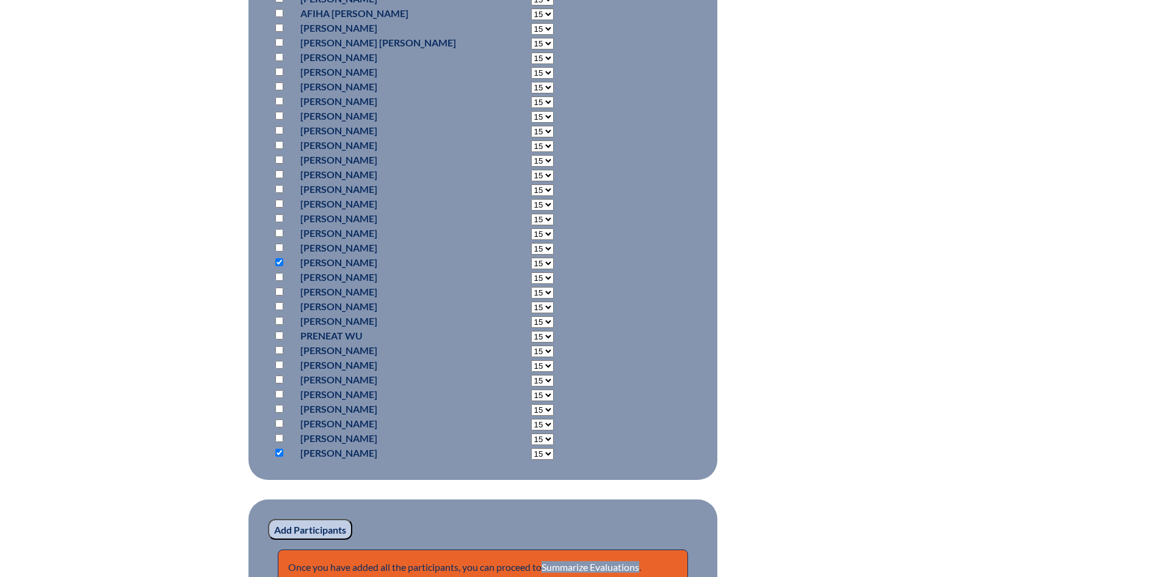
click at [323, 539] on input "Add Participants" at bounding box center [310, 529] width 84 height 21
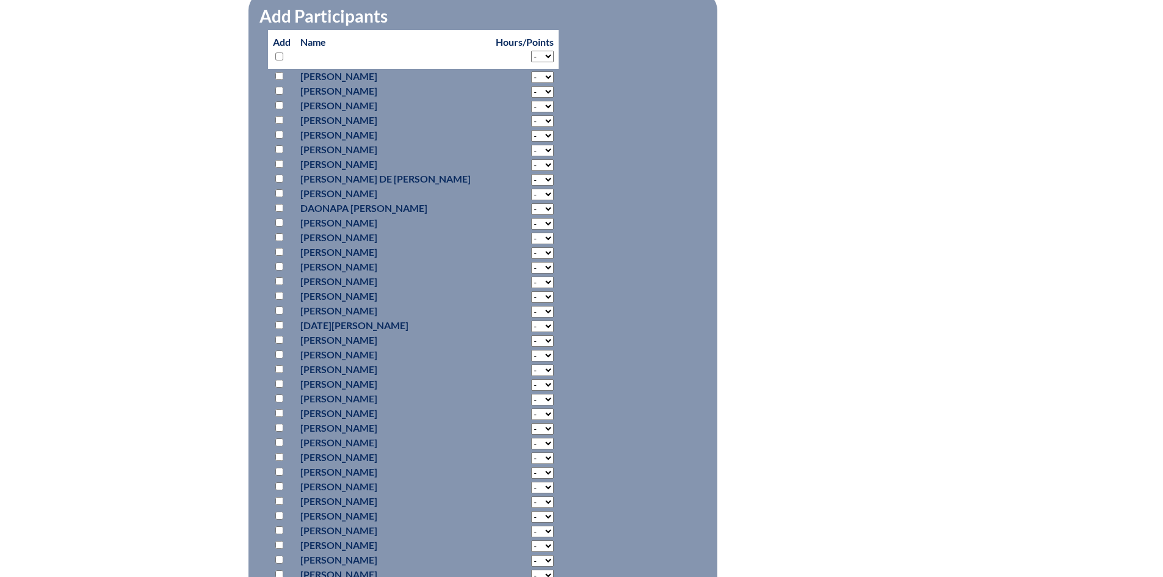
scroll to position [1610, 0]
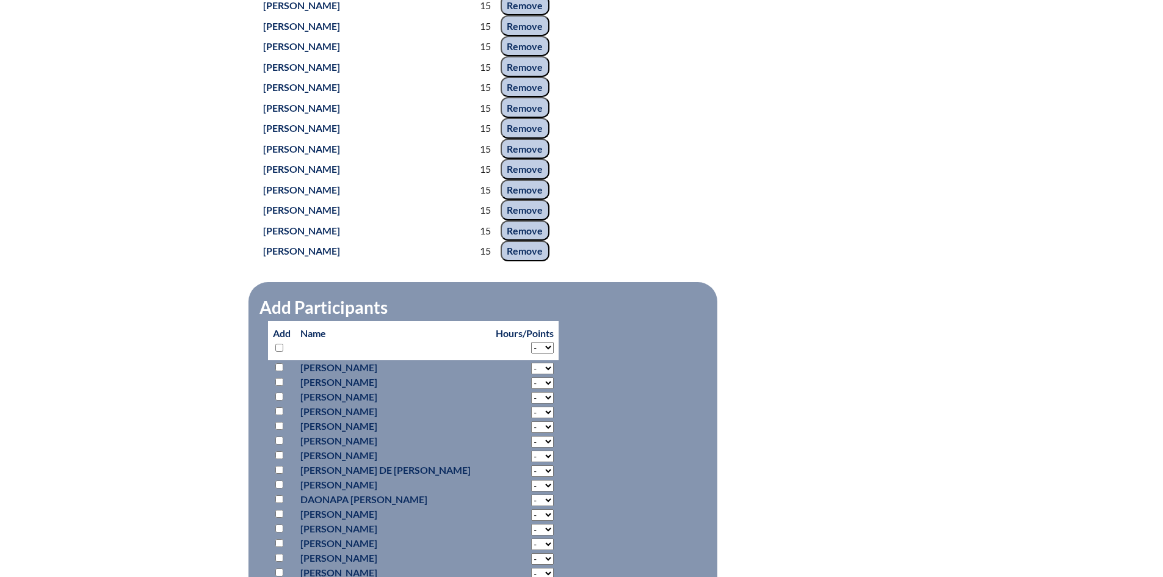
click at [531, 353] on select "- 2 3 4 5 6 7 8 9 10 11 12 13 14 15 16 17 18" at bounding box center [542, 348] width 23 height 12
select select "15"
click at [531, 353] on select "- 2 3 4 5 6 7 8 9 10 11 12 13 14 15 16 17 18" at bounding box center [542, 348] width 23 height 12
select select "15"
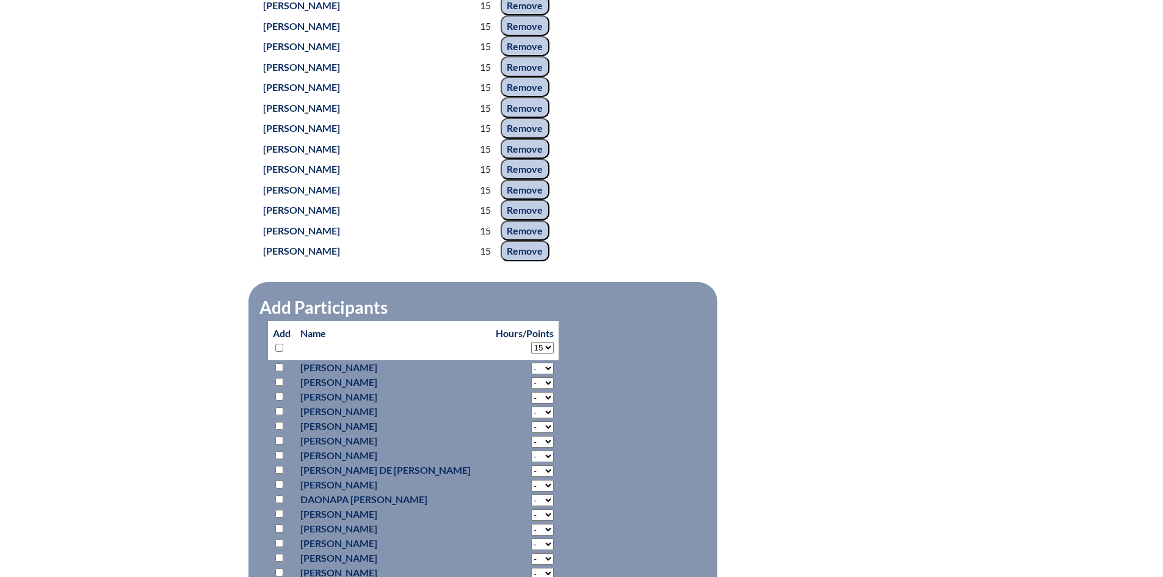
select select "15"
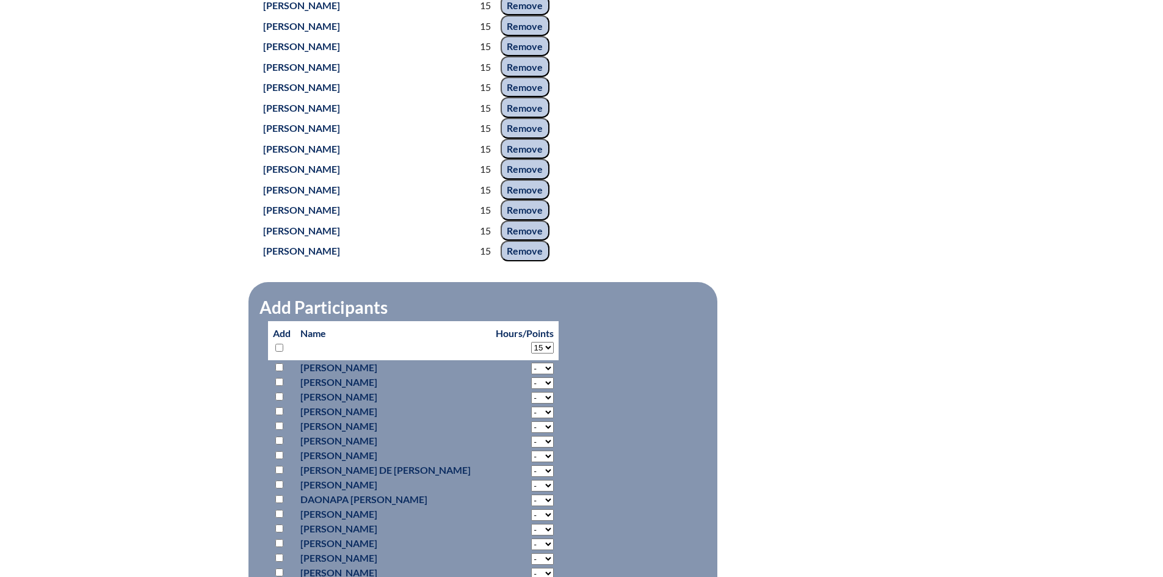
select select "15"
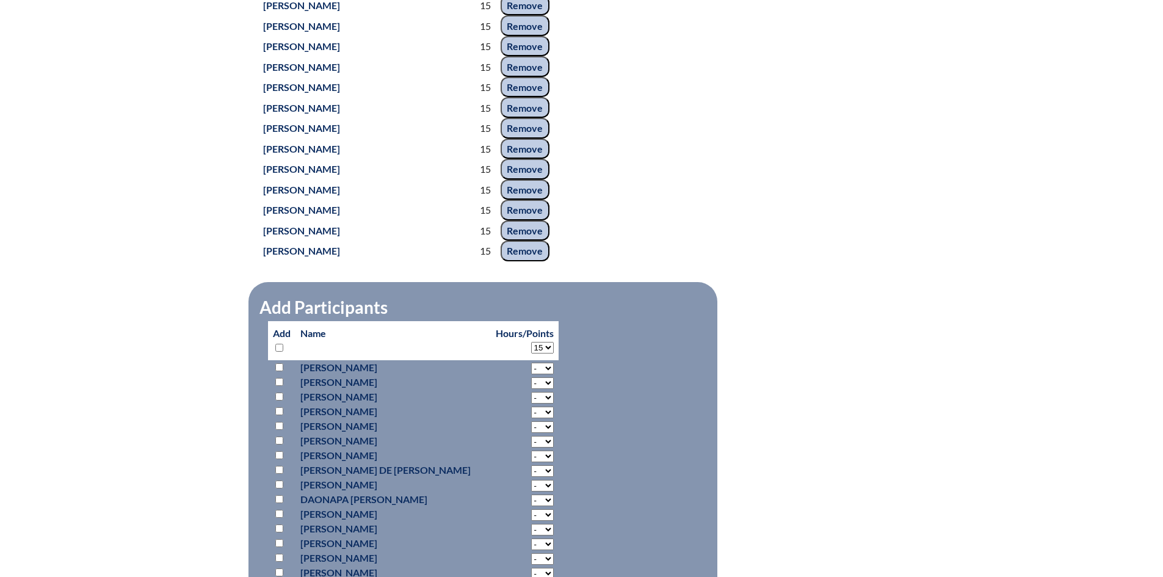
select select "15"
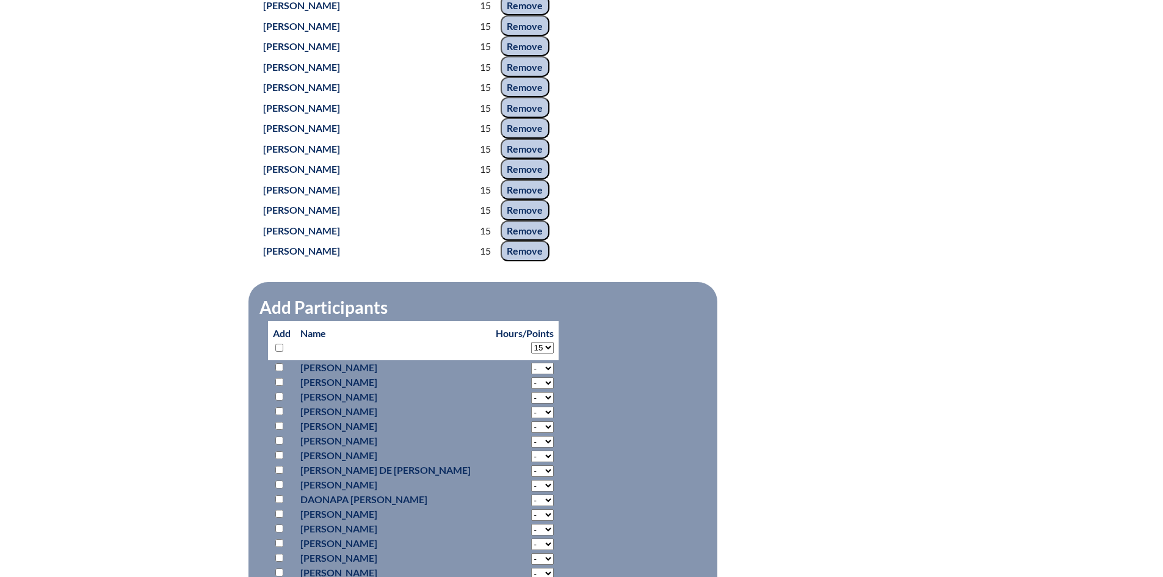
select select "15"
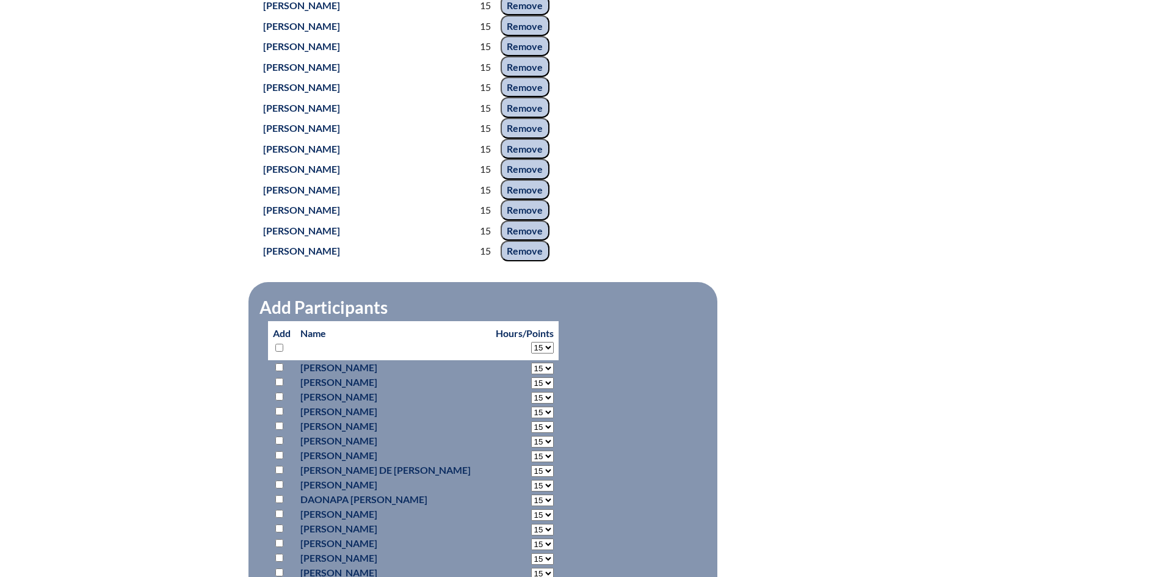
select select "15"
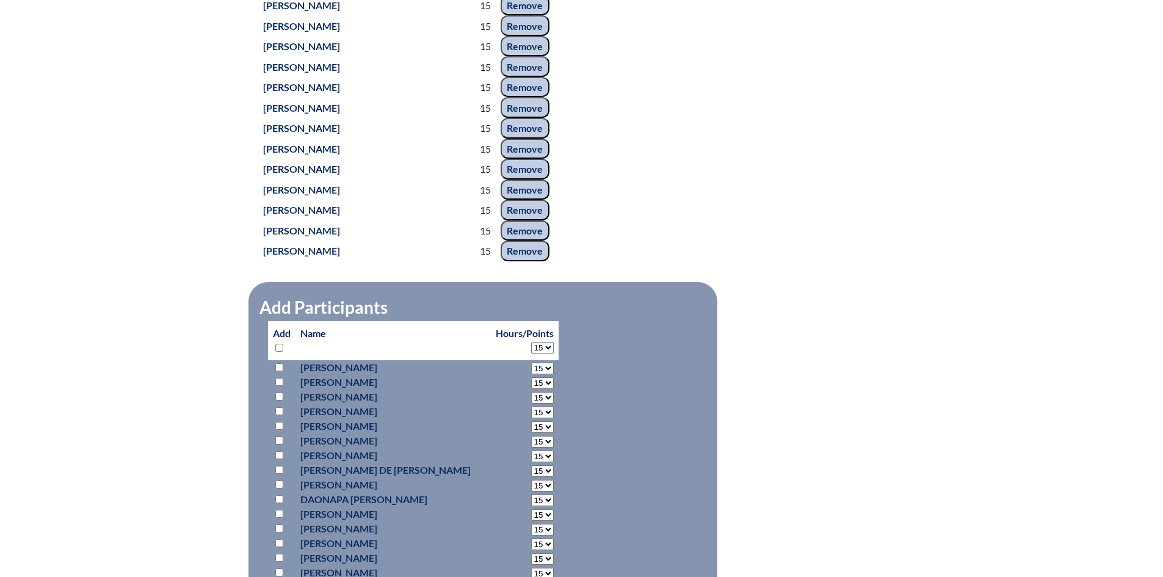
select select "15"
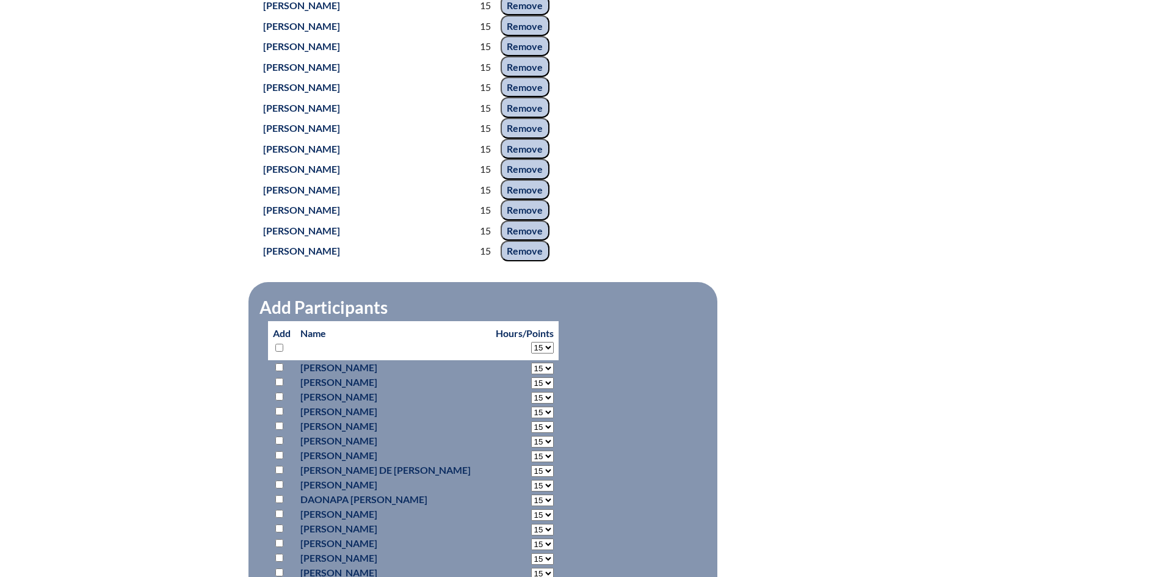
select select "15"
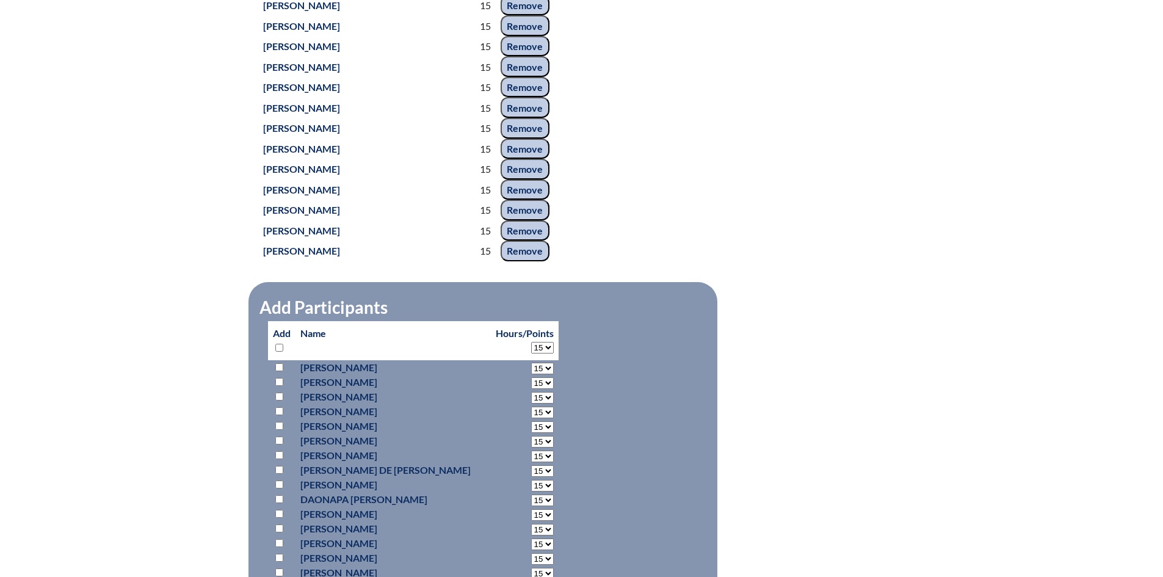
select select "15"
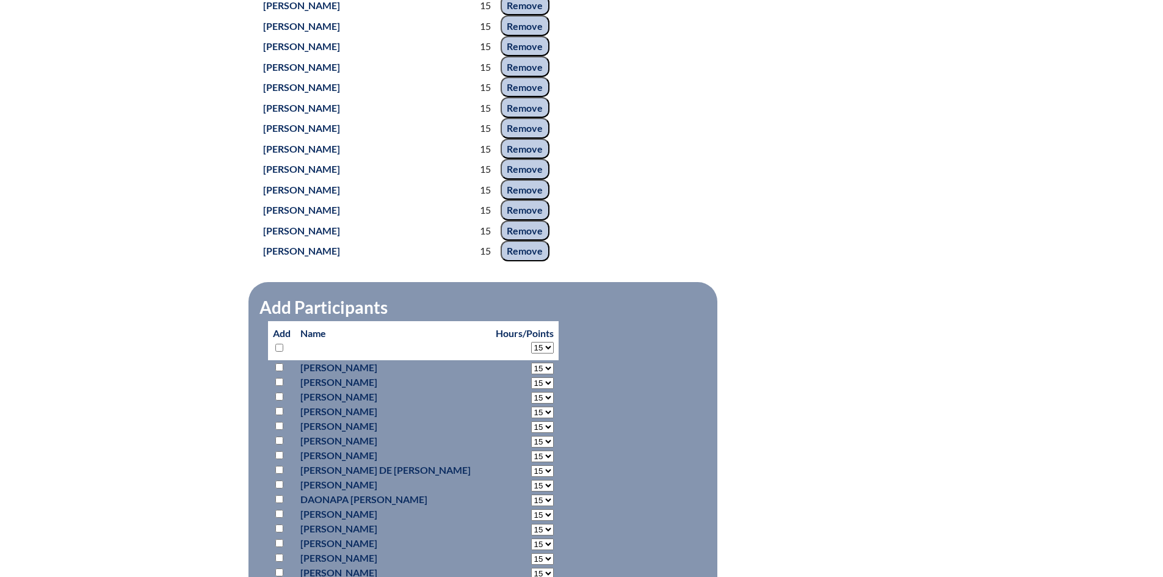
select select "15"
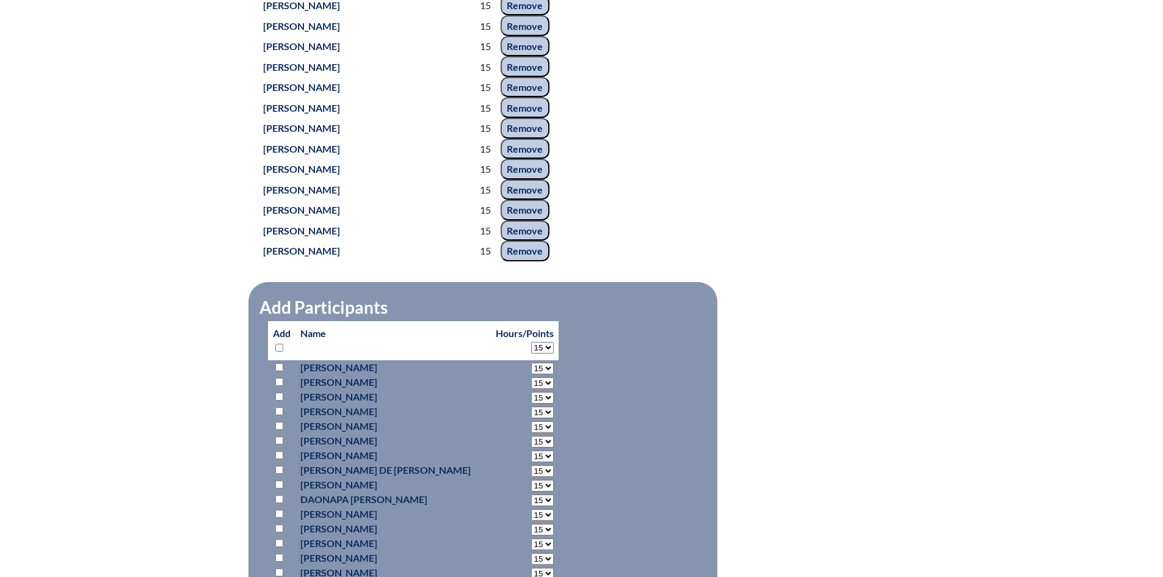
select select "15"
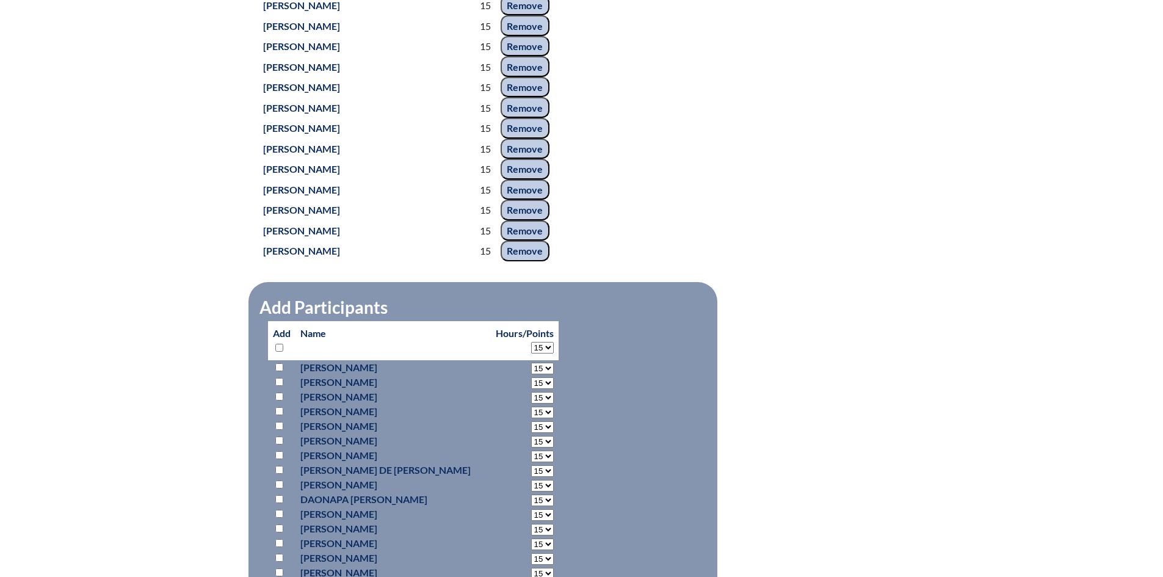
select select "15"
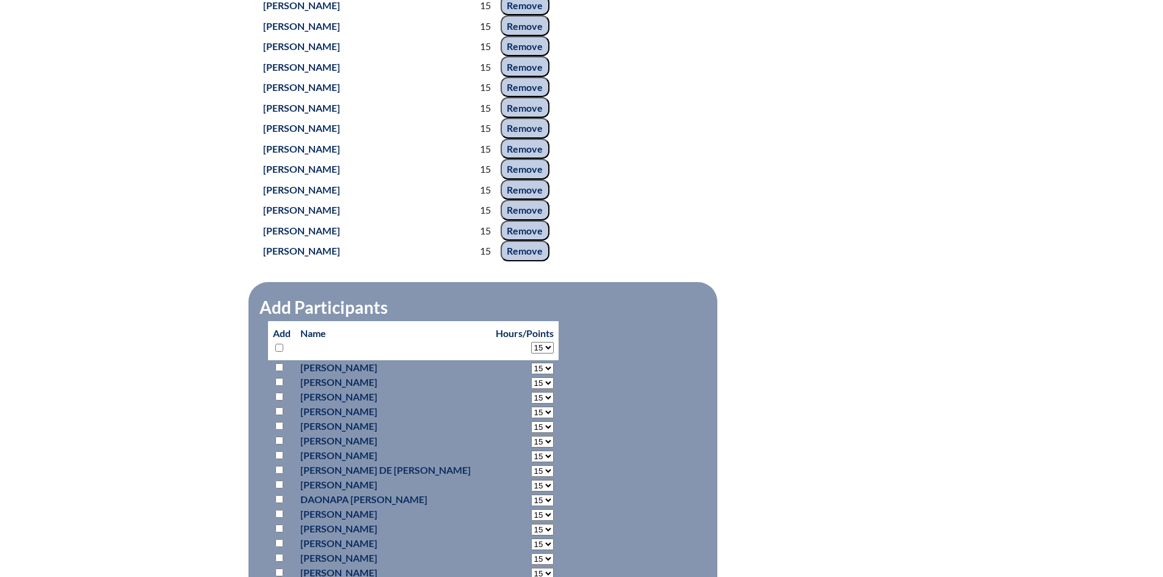
select select "15"
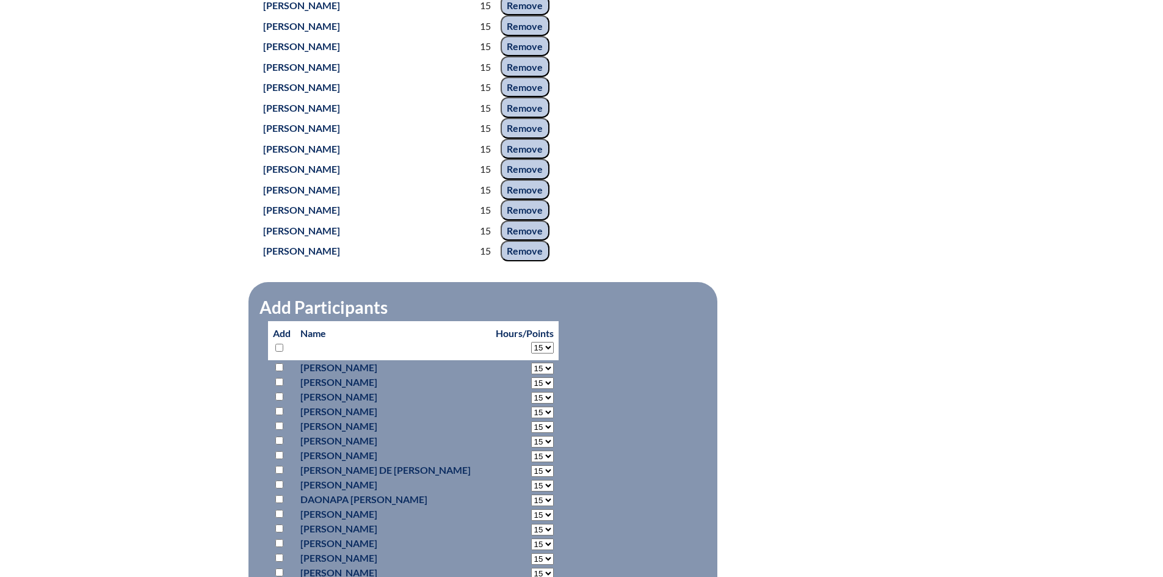
select select "15"
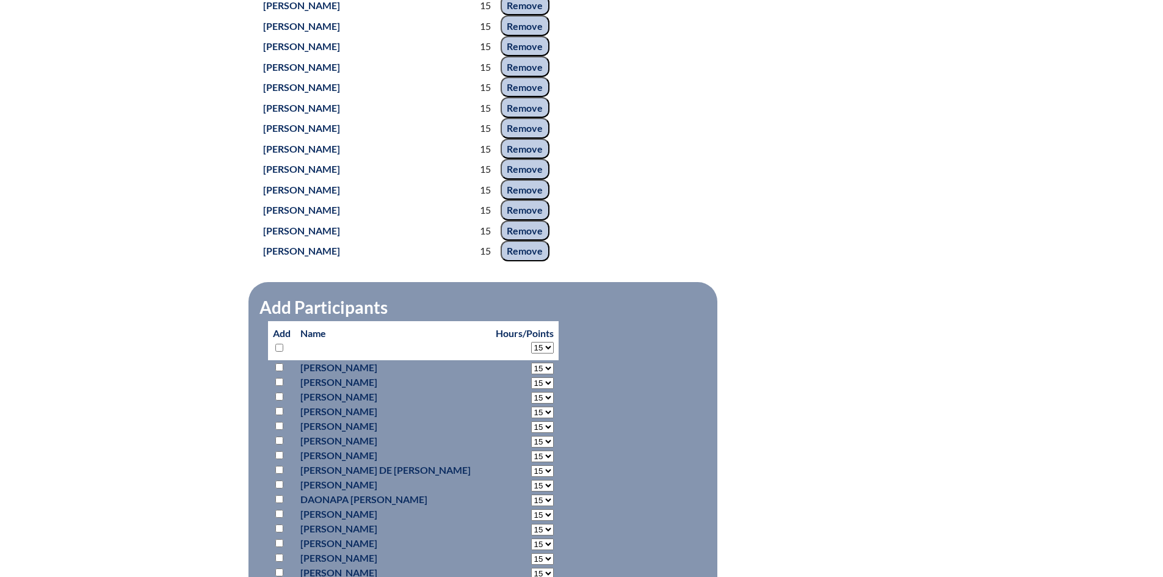
select select "15"
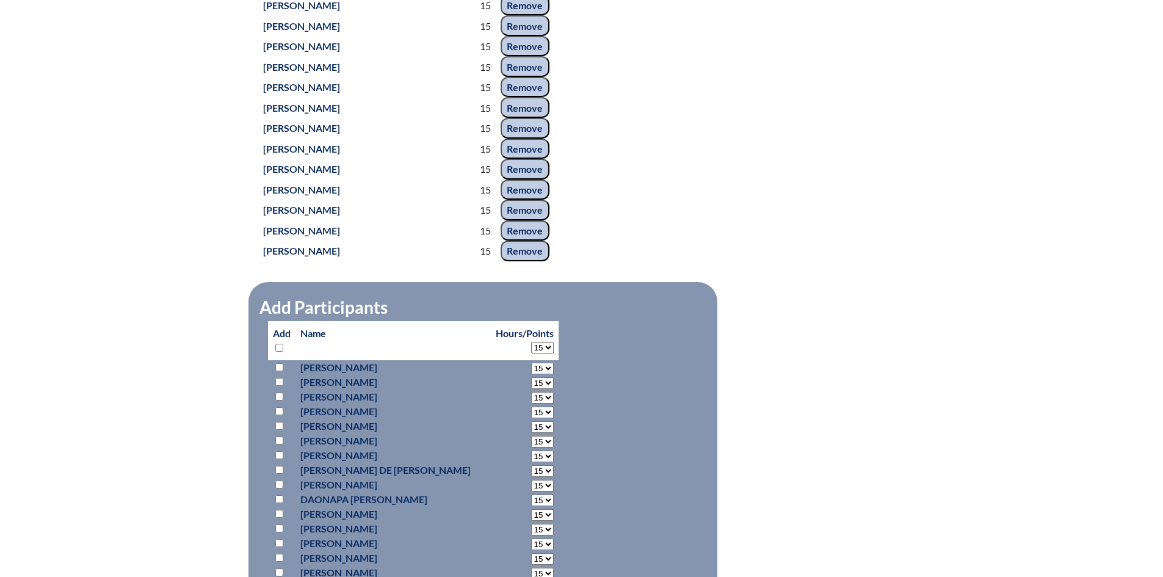
select select "15"
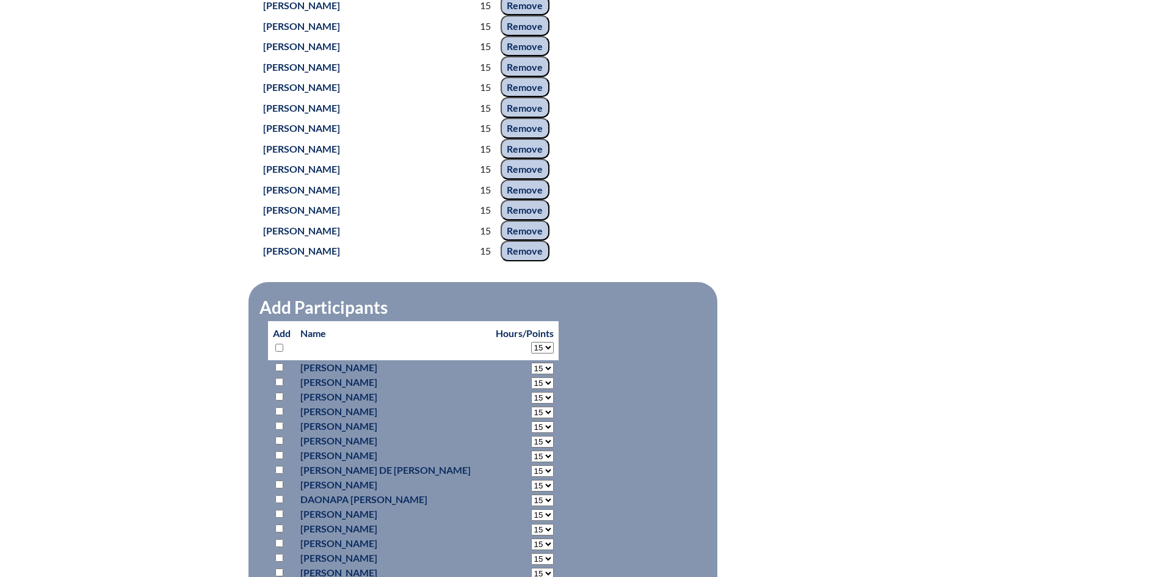
select select "15"
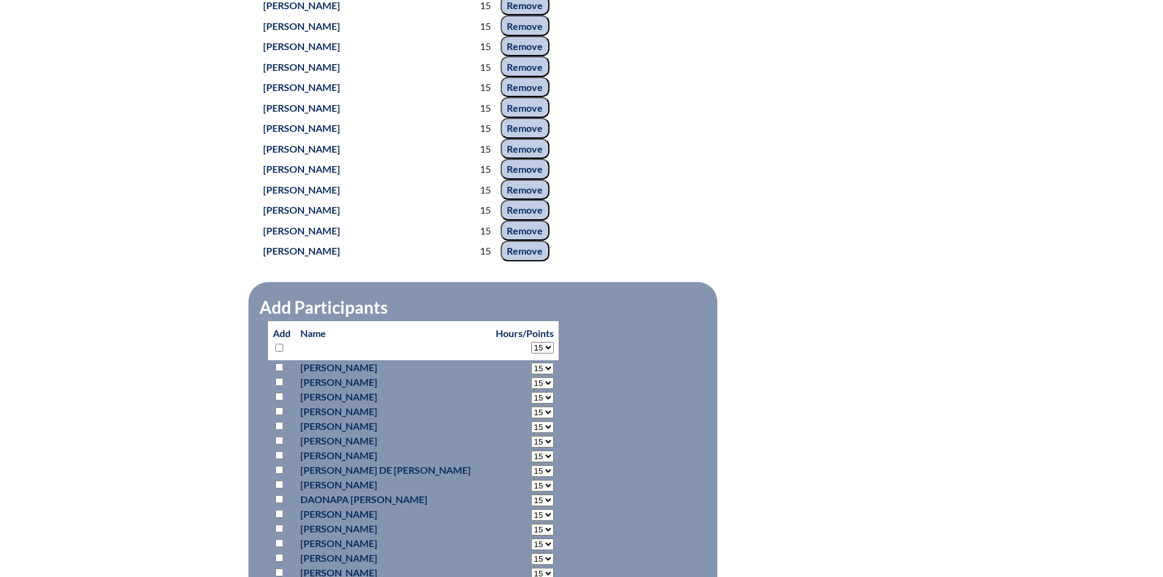
select select "15"
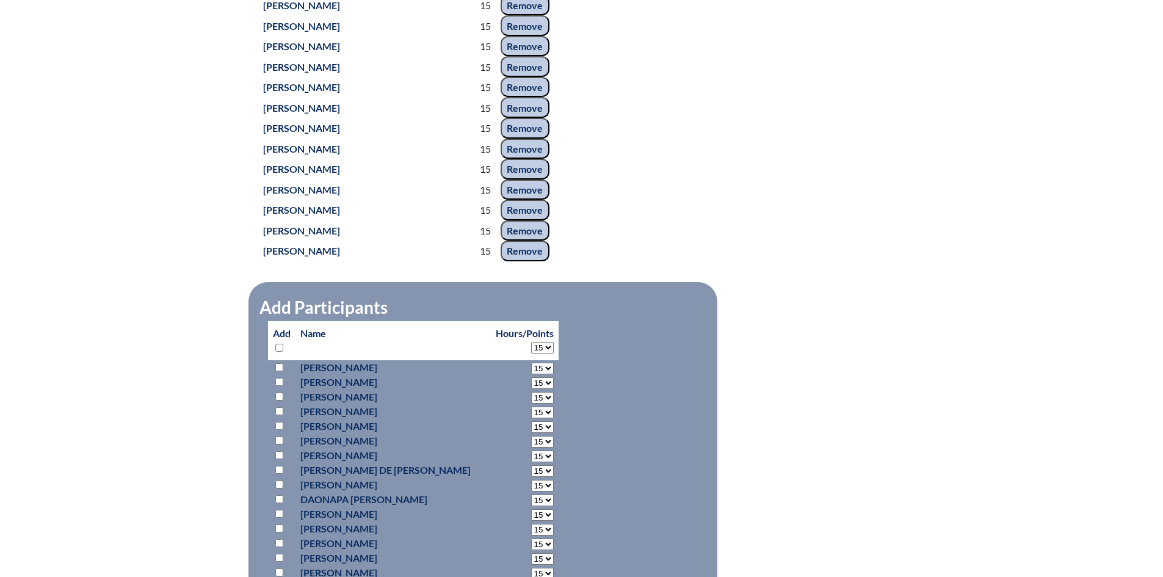
select select "15"
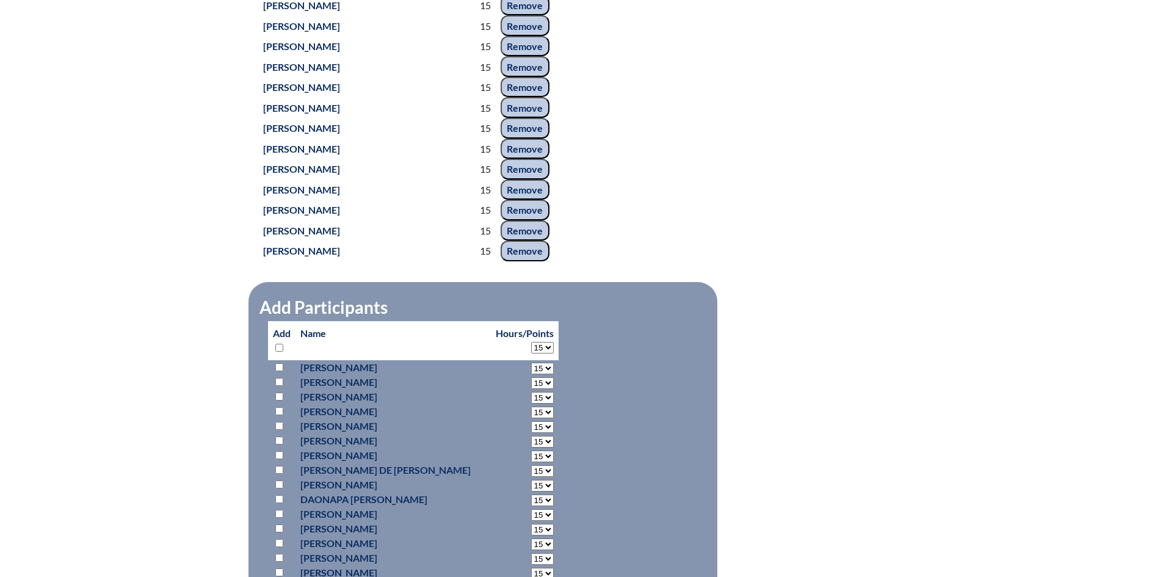
select select "15"
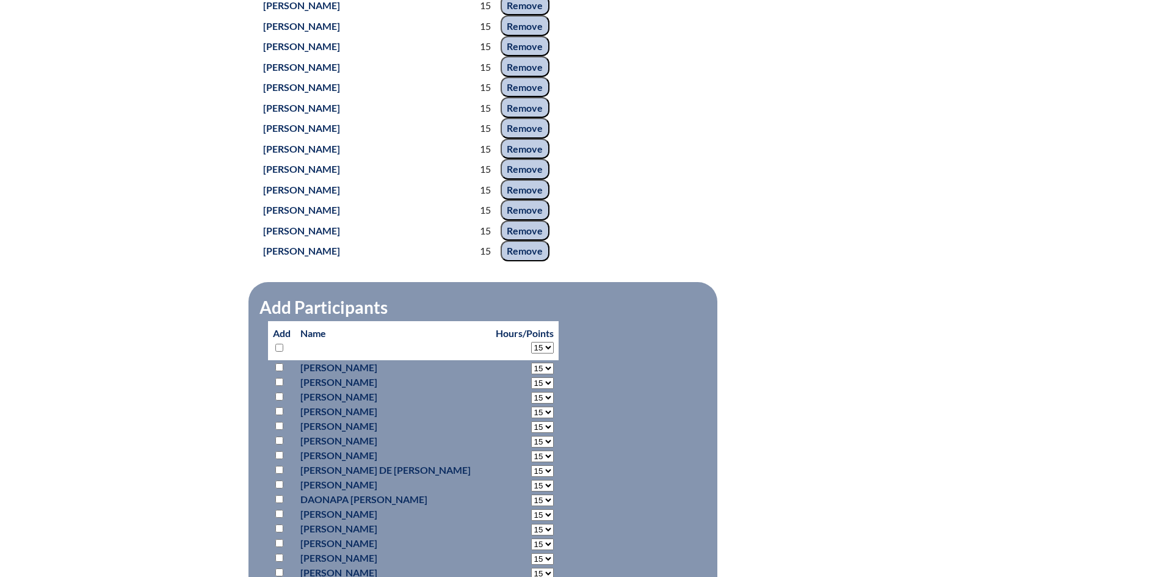
select select "15"
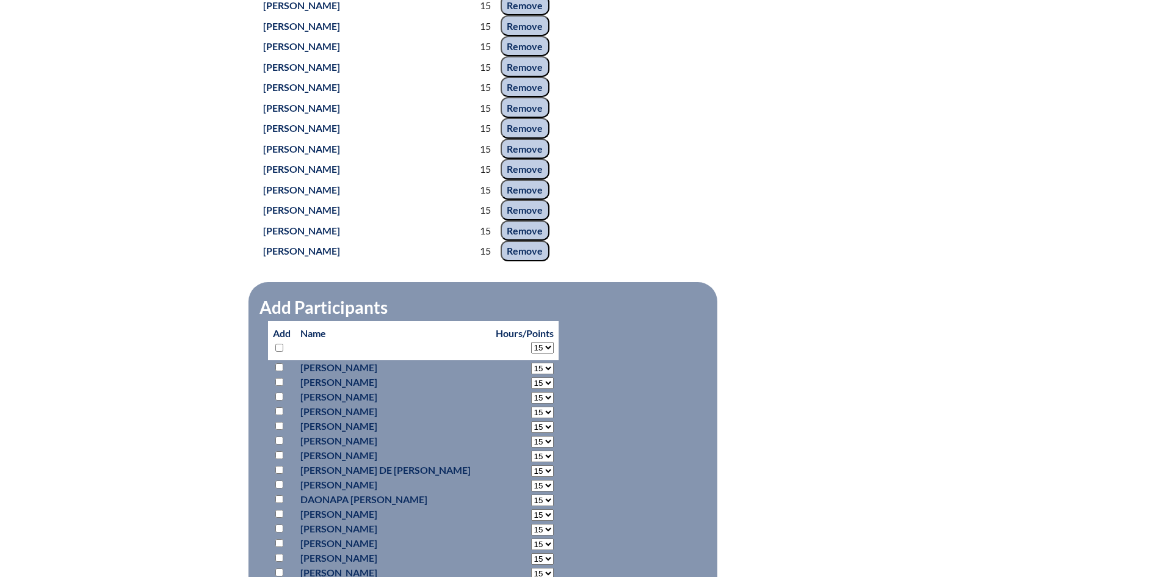
select select "15"
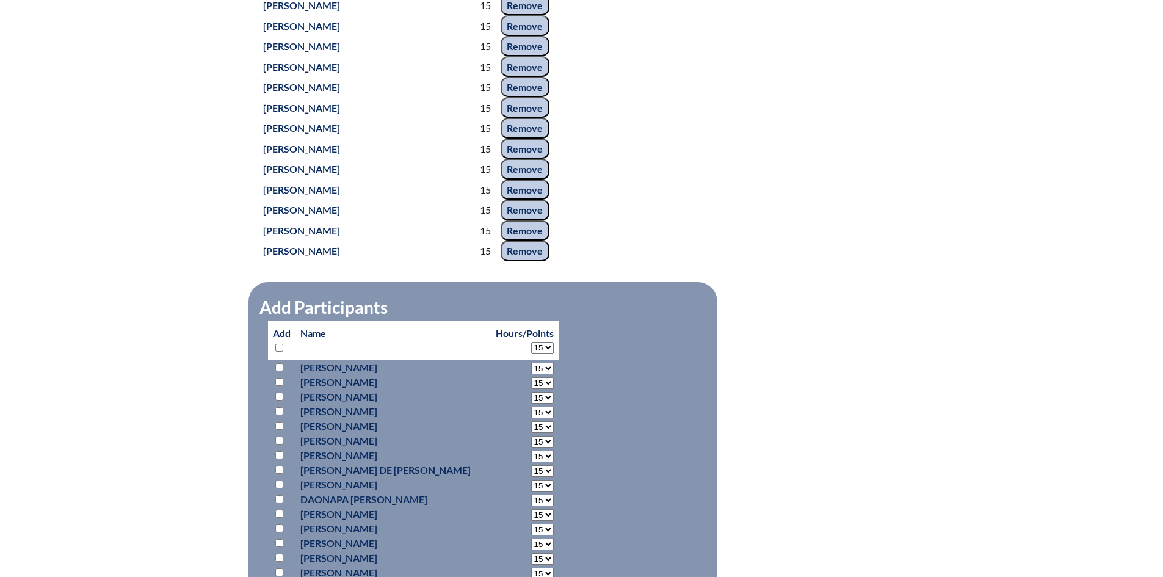
select select "15"
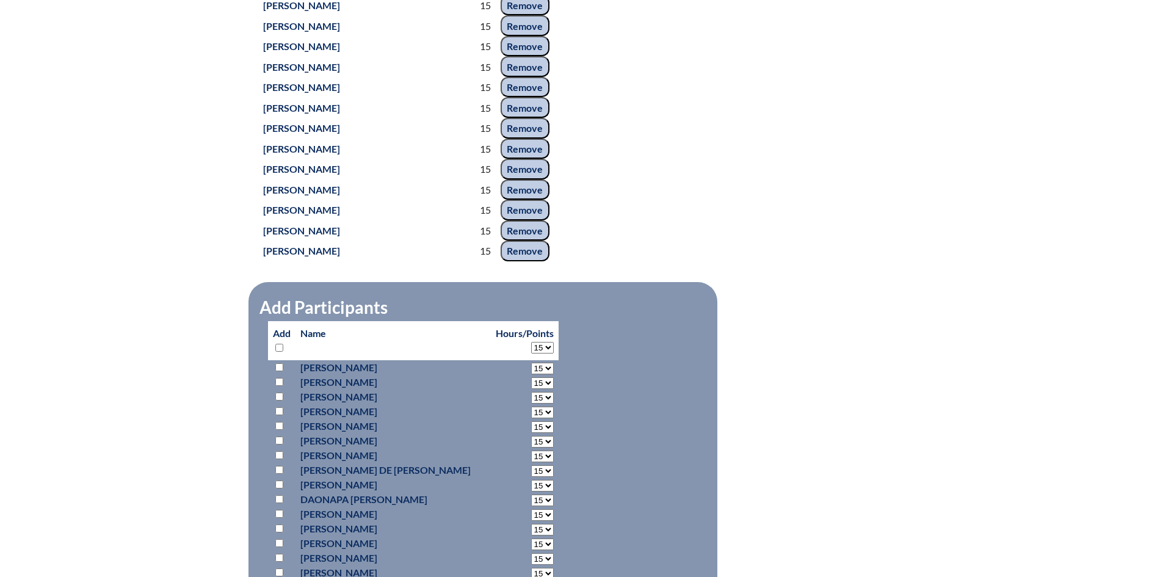
select select "15"
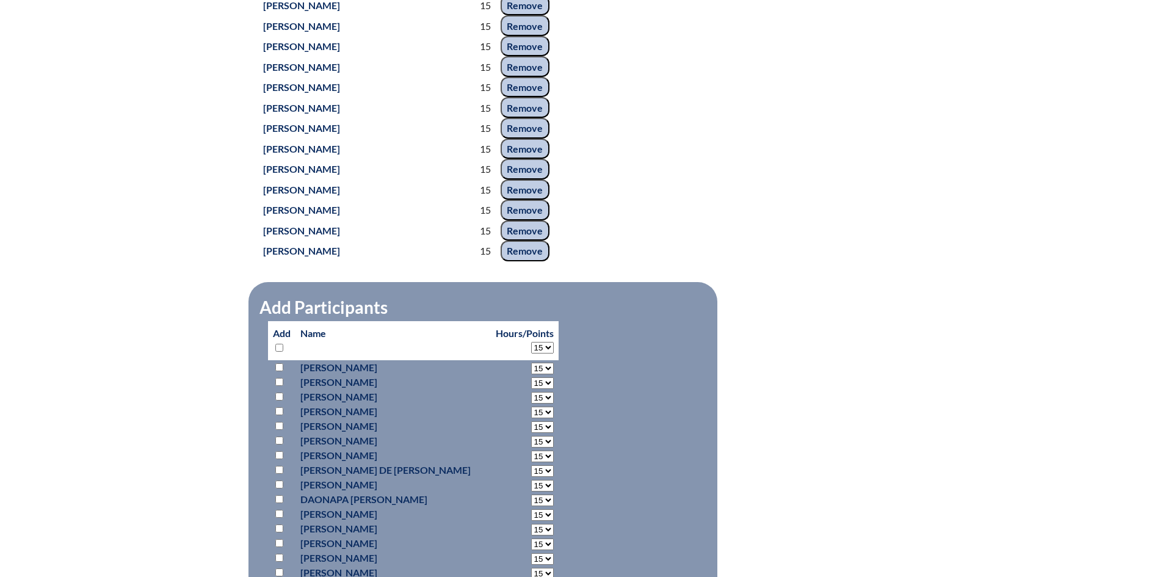
select select "15"
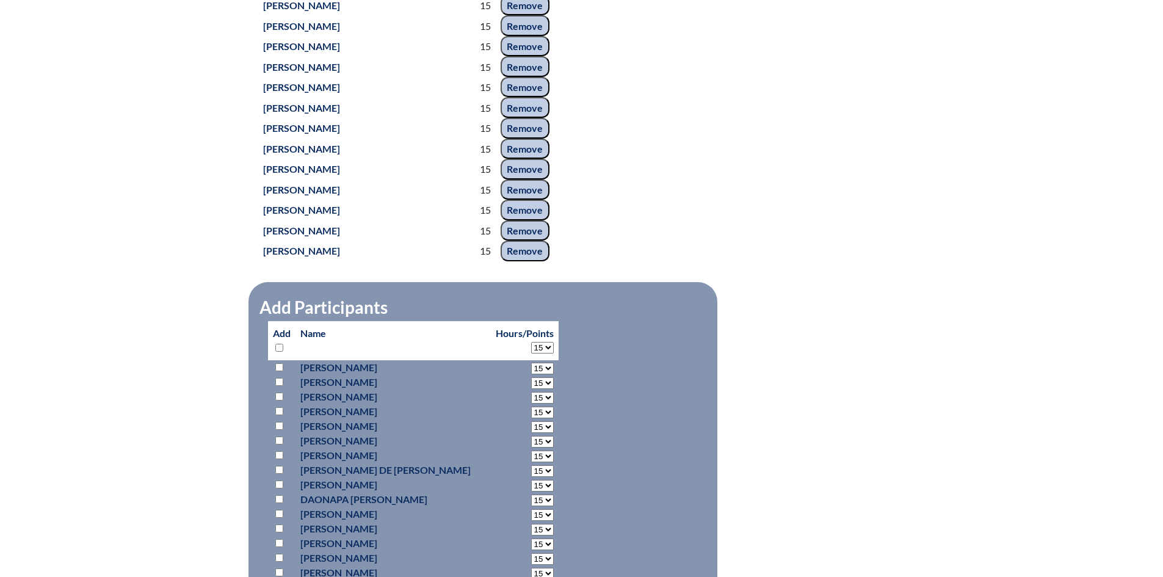
select select "15"
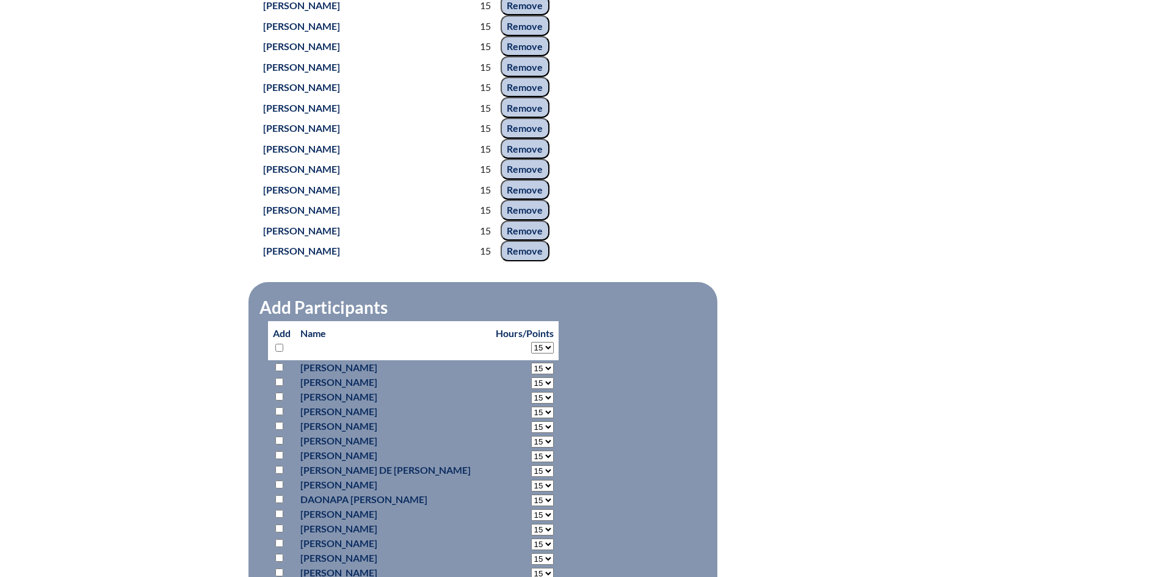
select select "15"
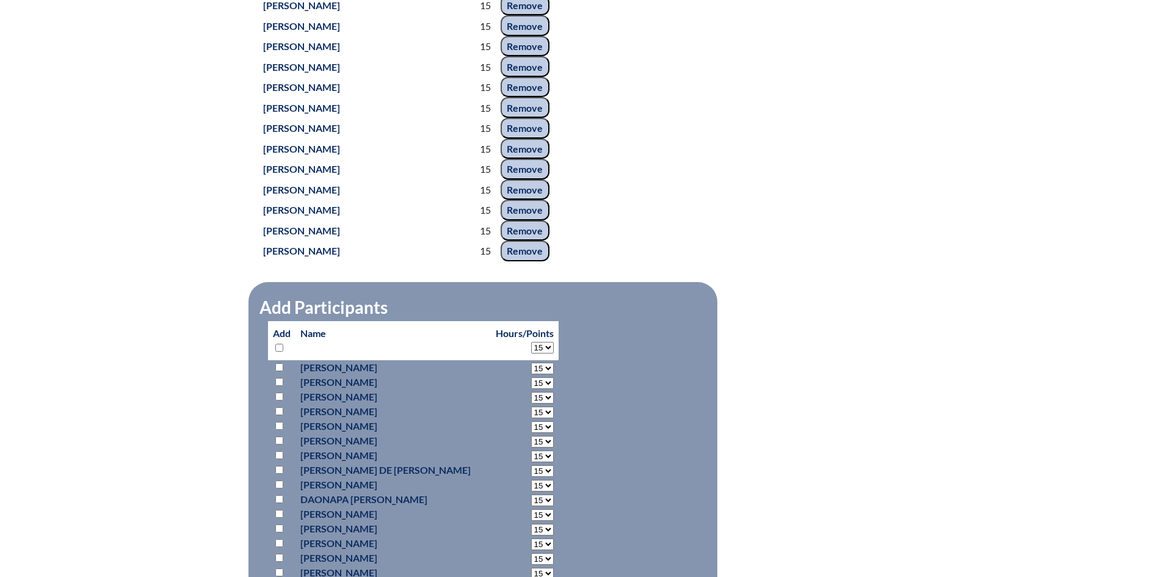
select select "15"
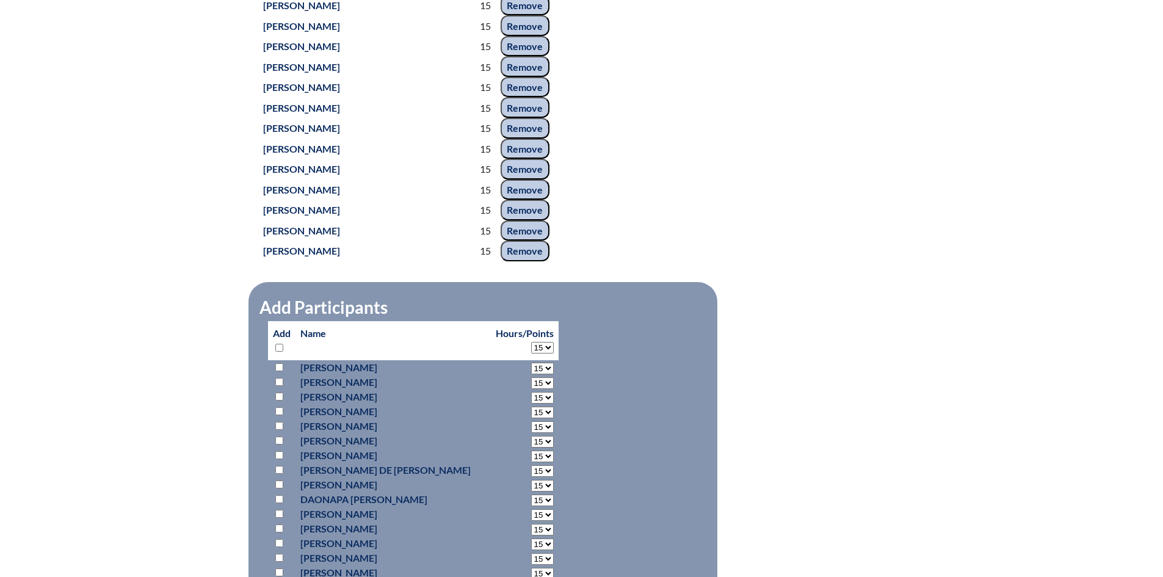
select select "15"
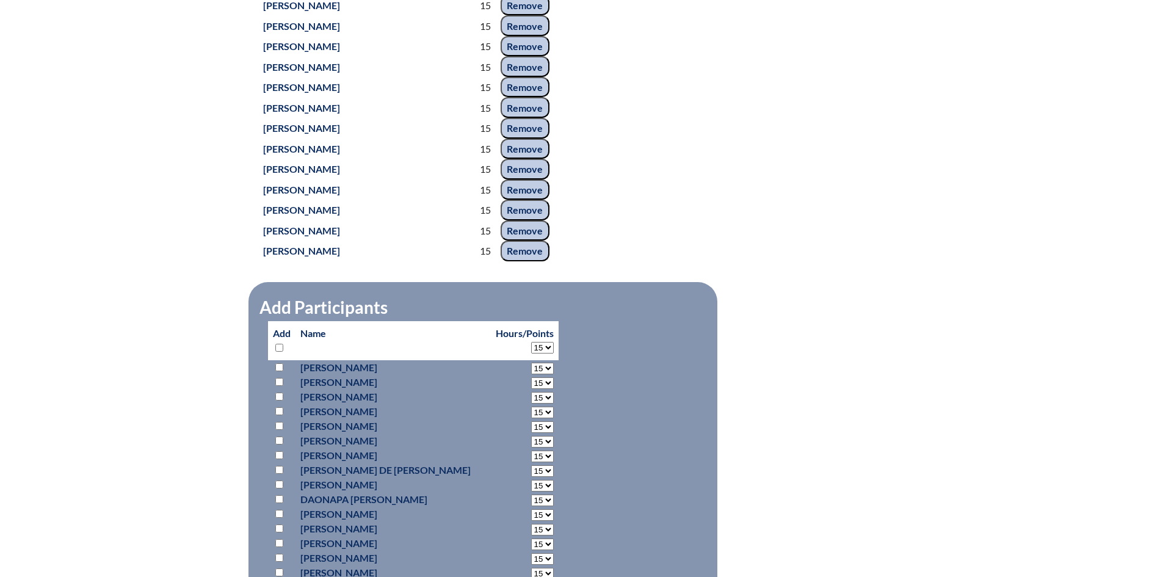
select select "15"
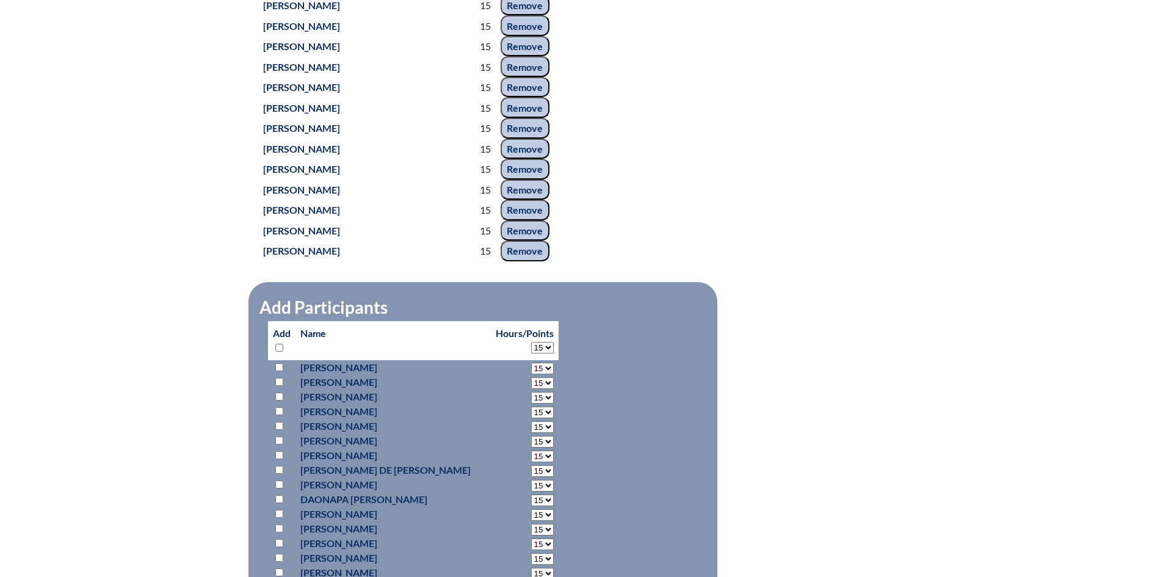
select select "15"
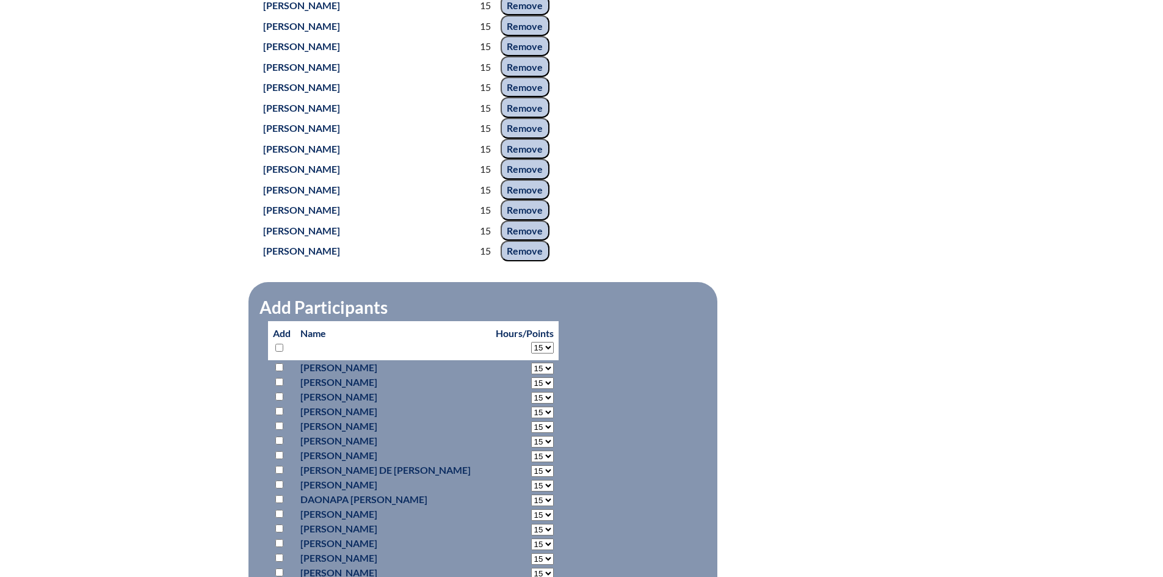
select select "15"
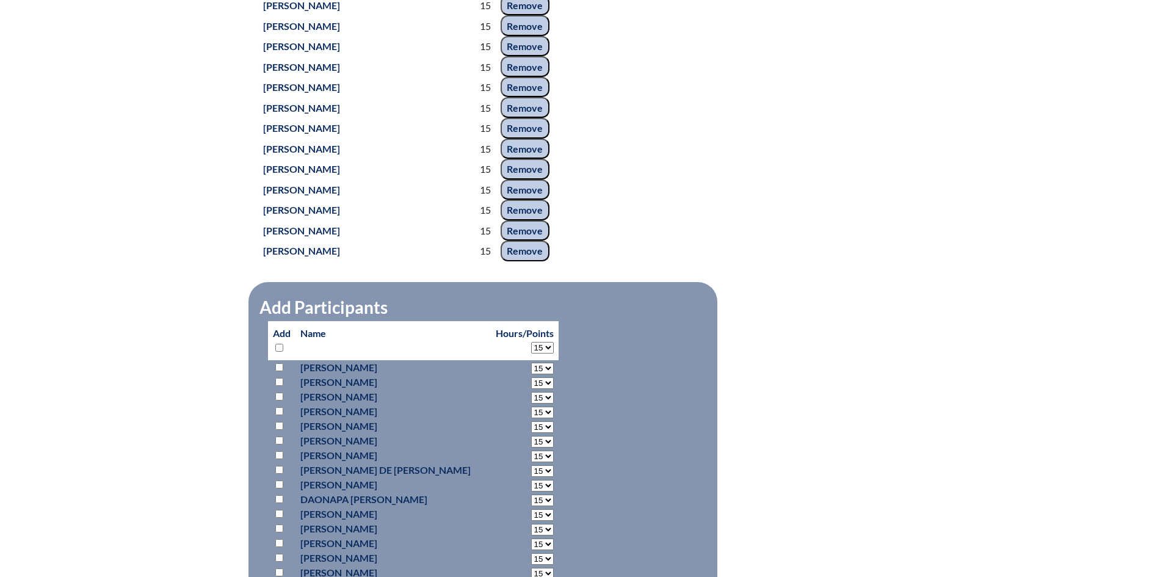
select select "15"
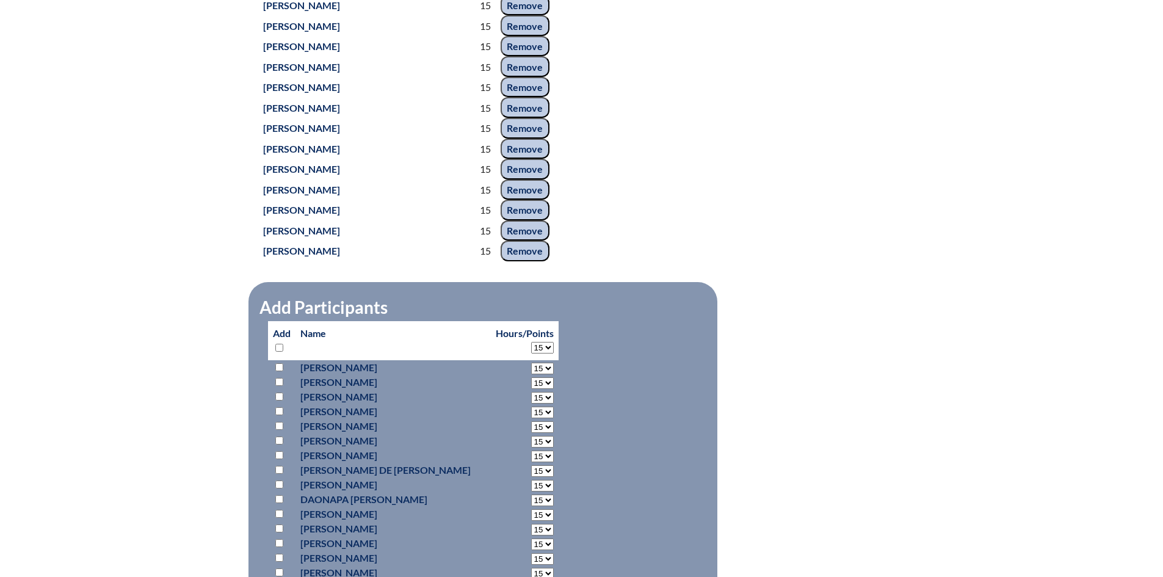
select select "15"
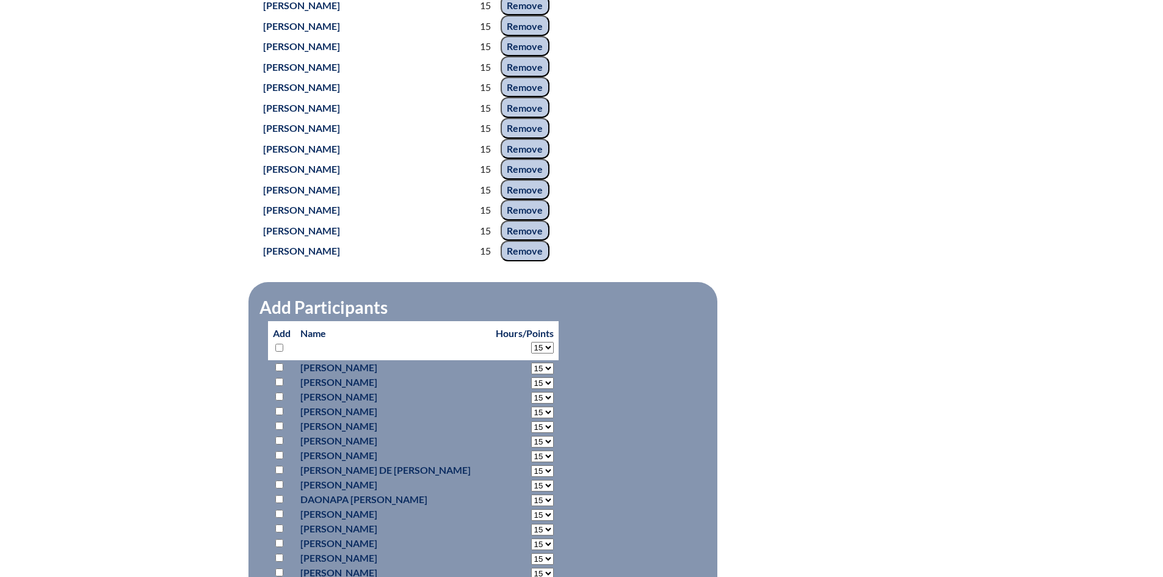
select select "15"
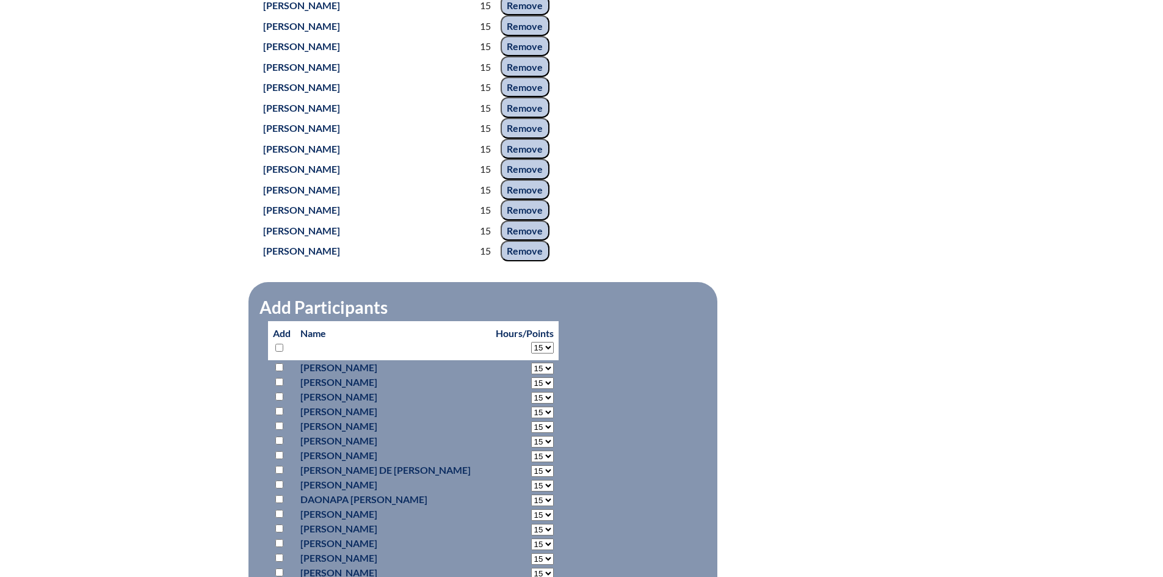
select select "15"
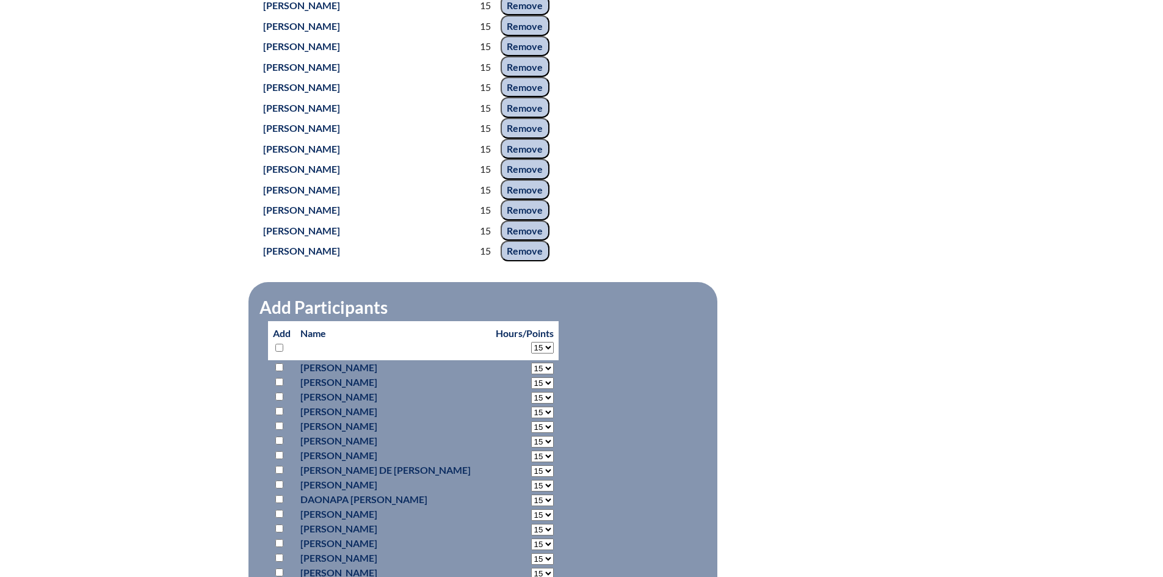
select select "15"
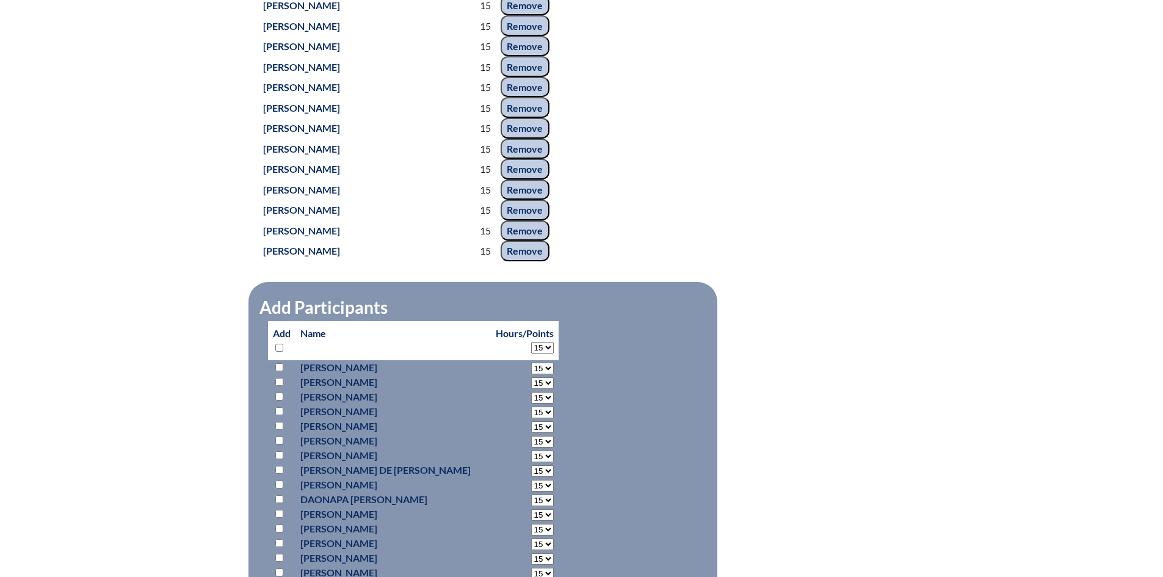
select select "15"
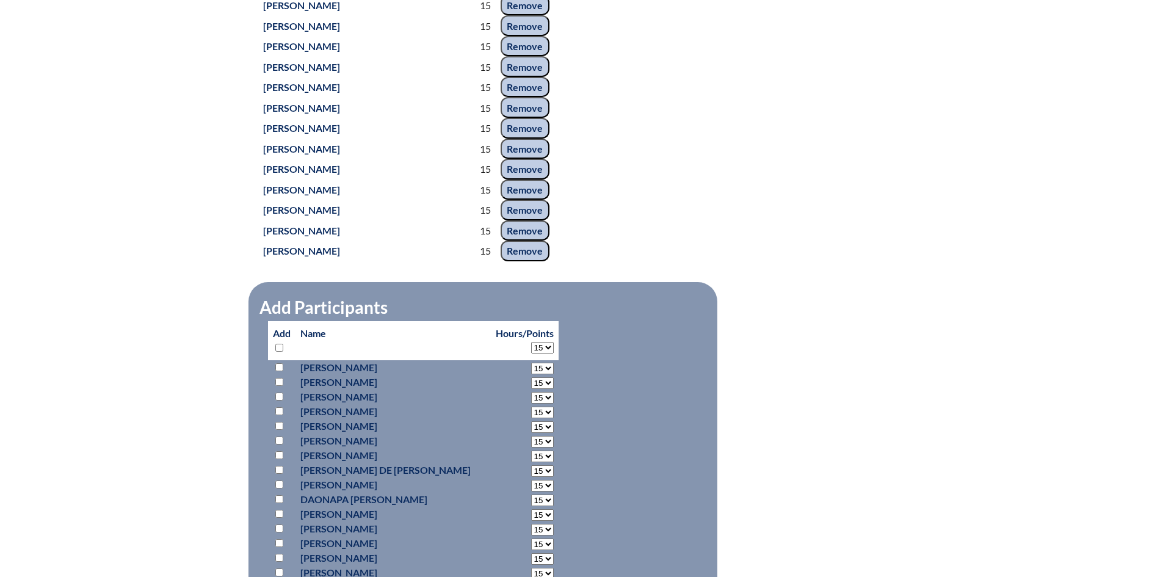
select select "15"
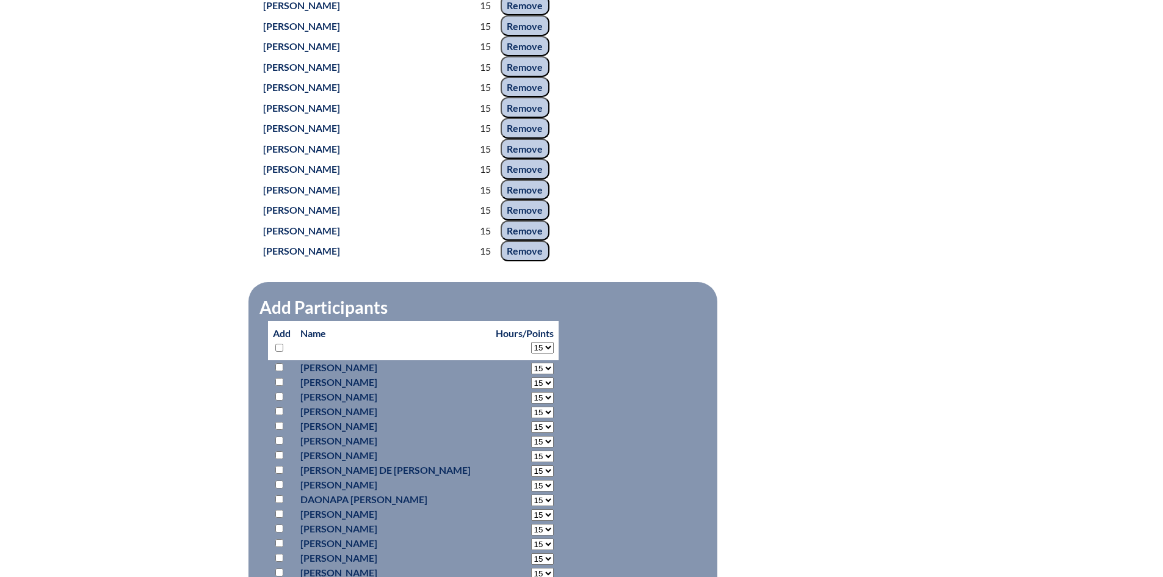
select select "15"
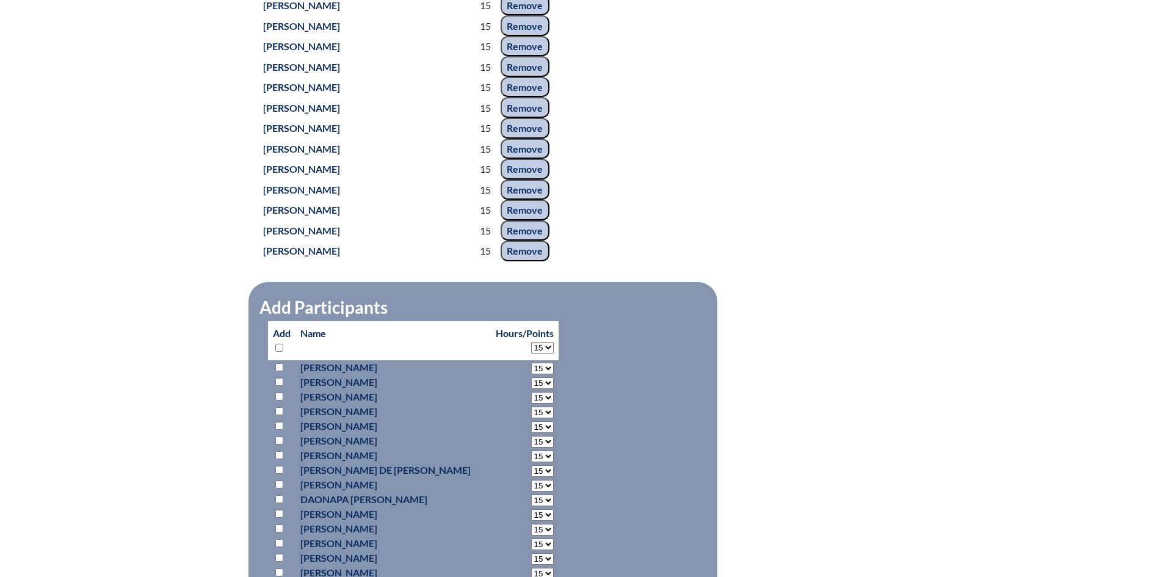
select select "15"
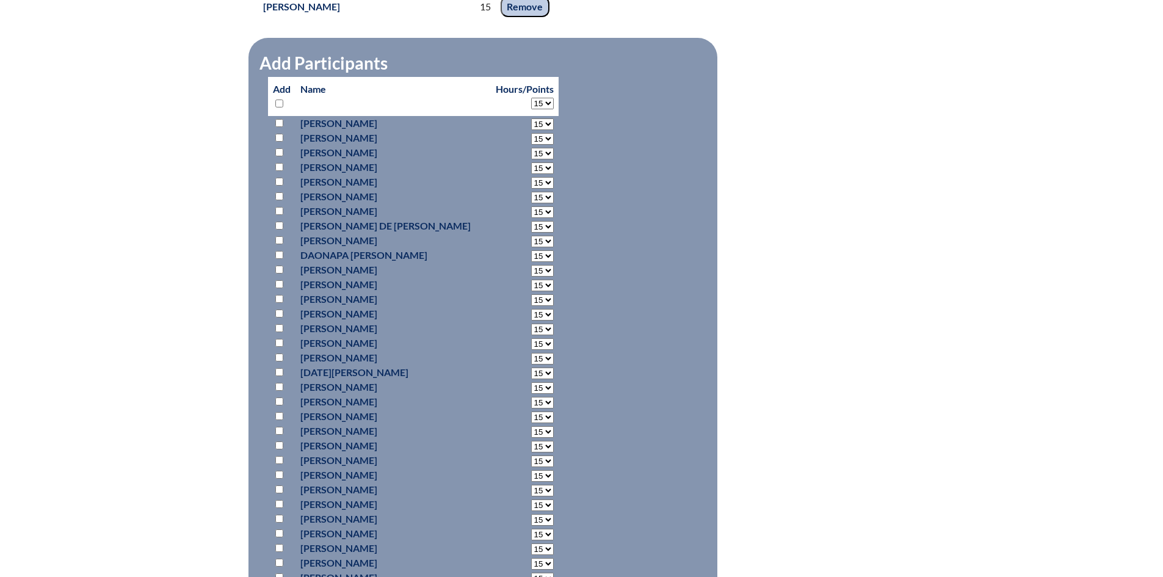
scroll to position [2037, 0]
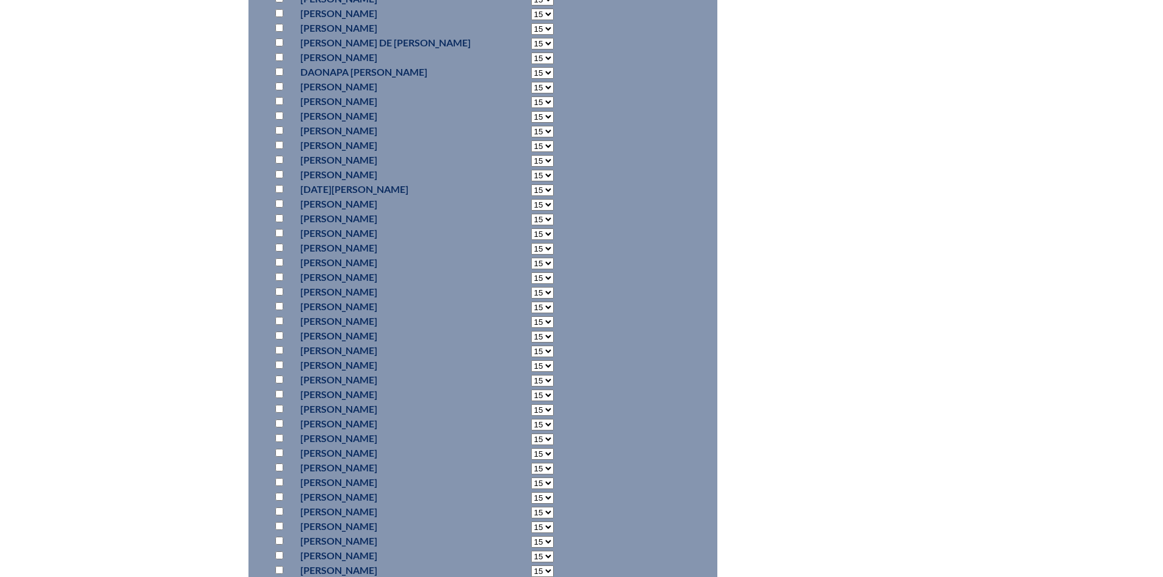
click at [281, 310] on input "checkbox" at bounding box center [279, 306] width 8 height 8
click at [279, 420] on input "checkbox" at bounding box center [279, 416] width 8 height 8
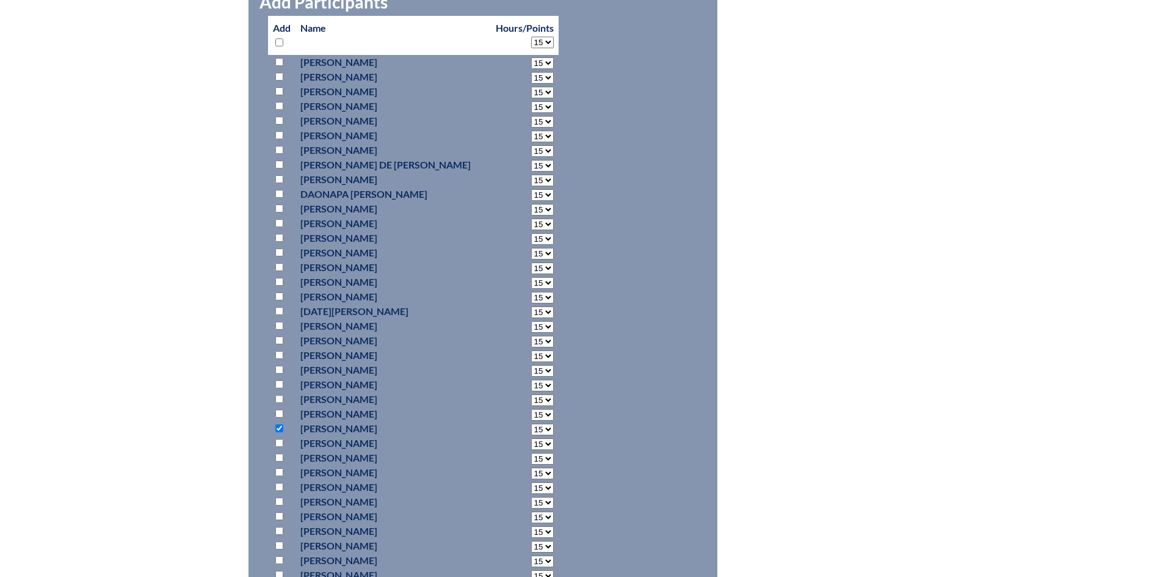
click at [278, 110] on input "checkbox" at bounding box center [279, 106] width 8 height 8
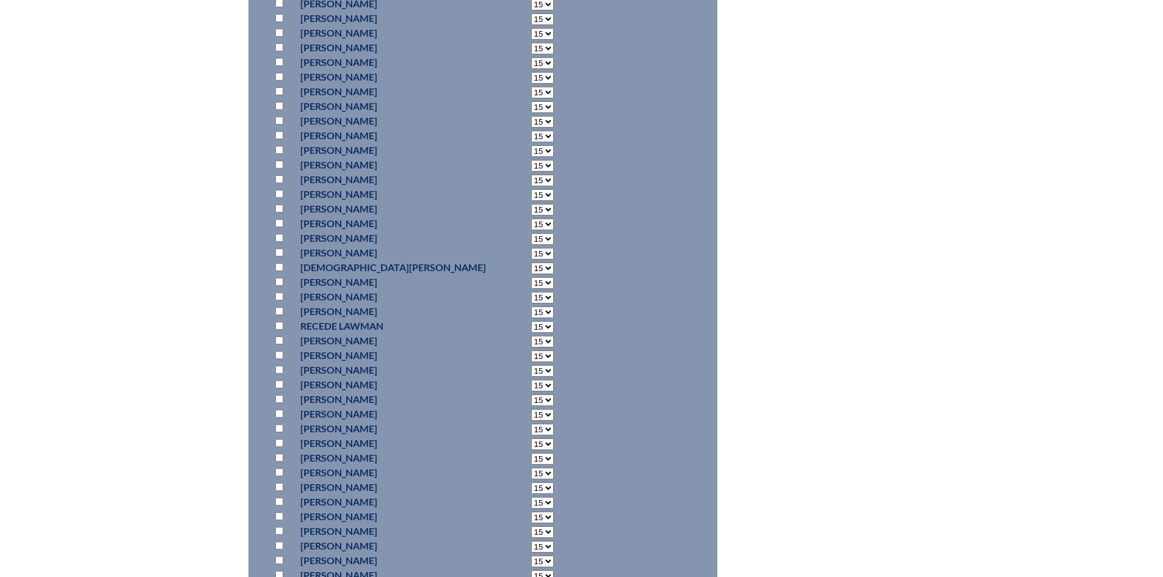
scroll to position [4966, 0]
click at [281, 369] on input "checkbox" at bounding box center [279, 365] width 8 height 8
click at [281, 266] on input "checkbox" at bounding box center [279, 262] width 8 height 8
click at [281, 391] on input "checkbox" at bounding box center [279, 387] width 8 height 8
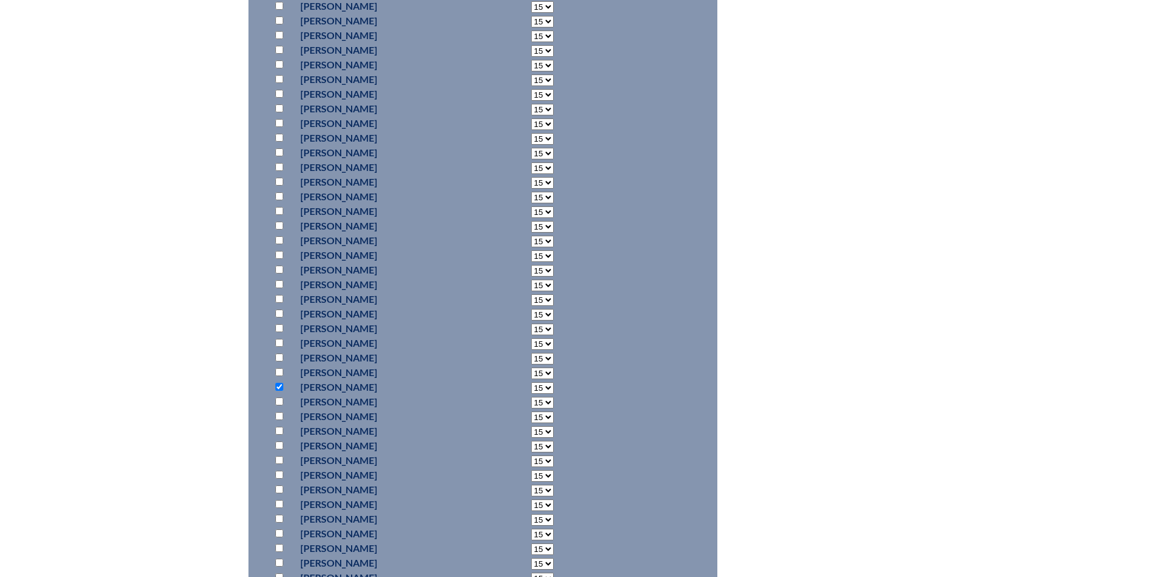
scroll to position [7041, 0]
click at [277, 403] on input "checkbox" at bounding box center [279, 399] width 8 height 8
click at [278, 137] on input "checkbox" at bounding box center [279, 133] width 8 height 8
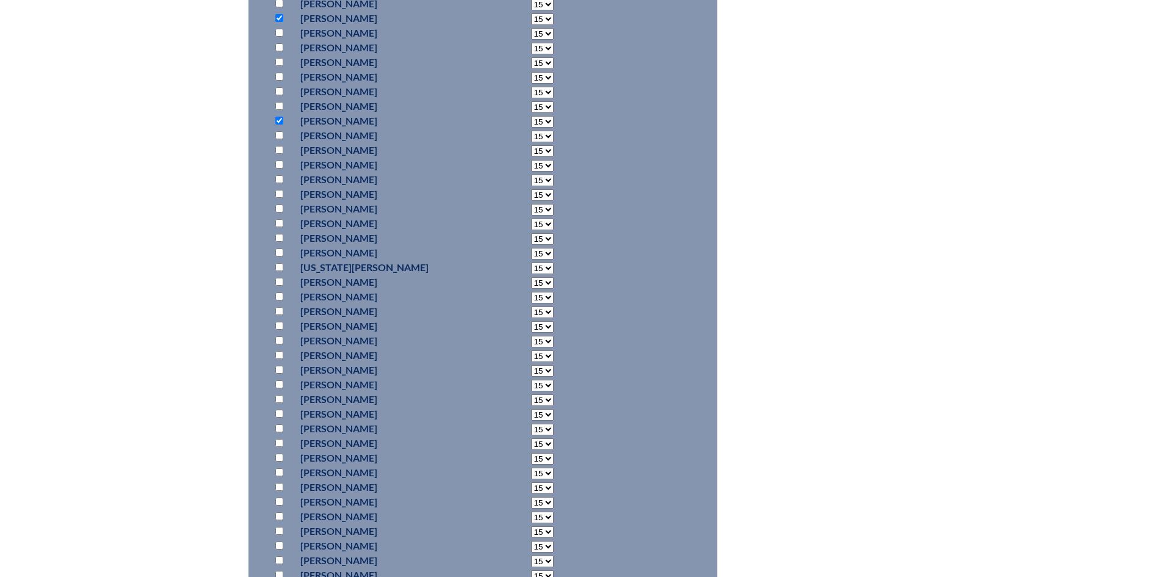
click at [280, 110] on input "checkbox" at bounding box center [279, 106] width 8 height 8
click at [278, 39] on input "checkbox" at bounding box center [279, 35] width 8 height 8
click at [276, 447] on input "checkbox" at bounding box center [279, 443] width 8 height 8
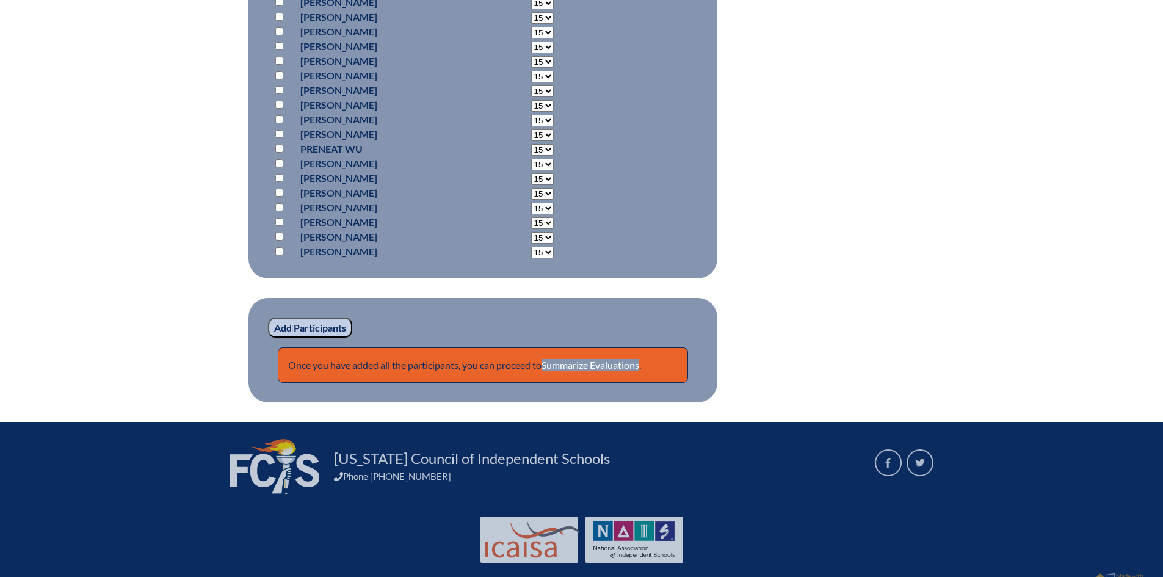
scroll to position [8549, 0]
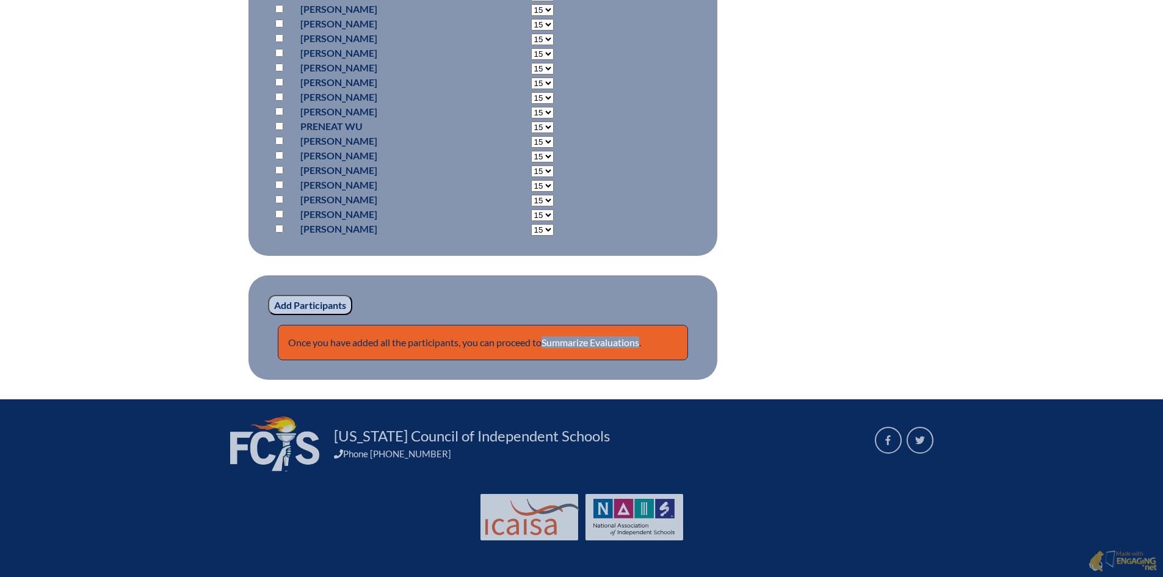
click at [331, 303] on input "Add Participants" at bounding box center [310, 305] width 84 height 21
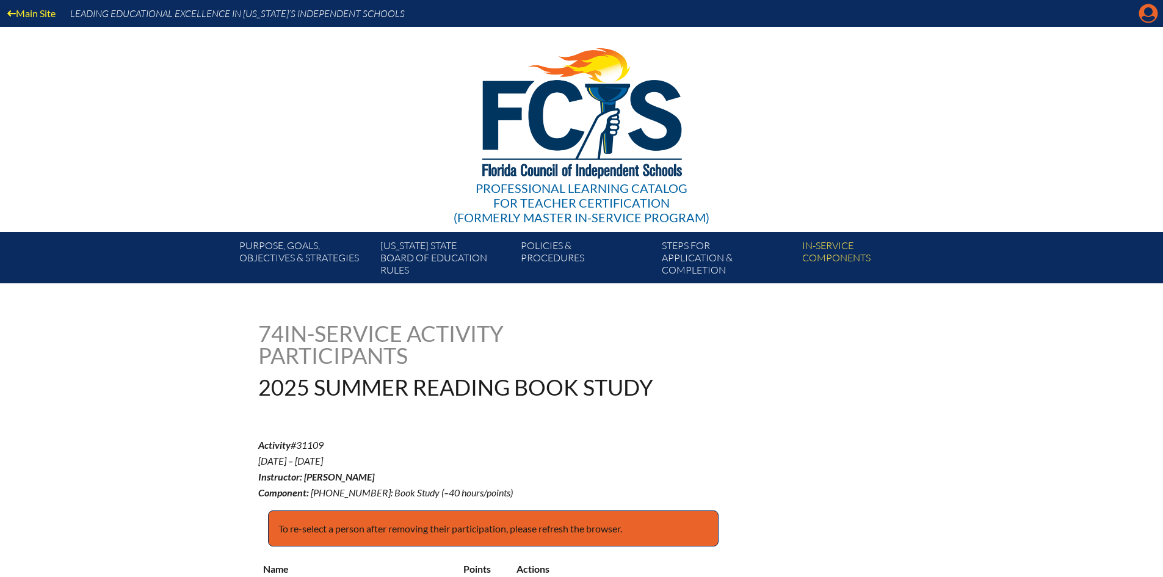
click at [1154, 5] on icon "Manage account" at bounding box center [1148, 14] width 20 height 20
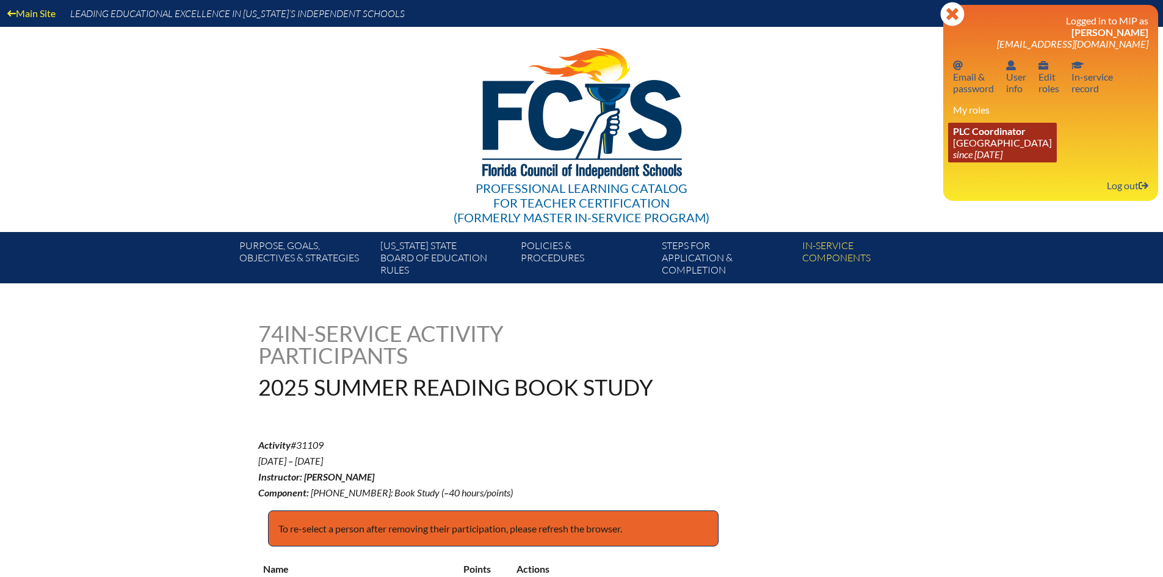
click at [1006, 132] on span "PLC Coordinator" at bounding box center [989, 131] width 73 height 12
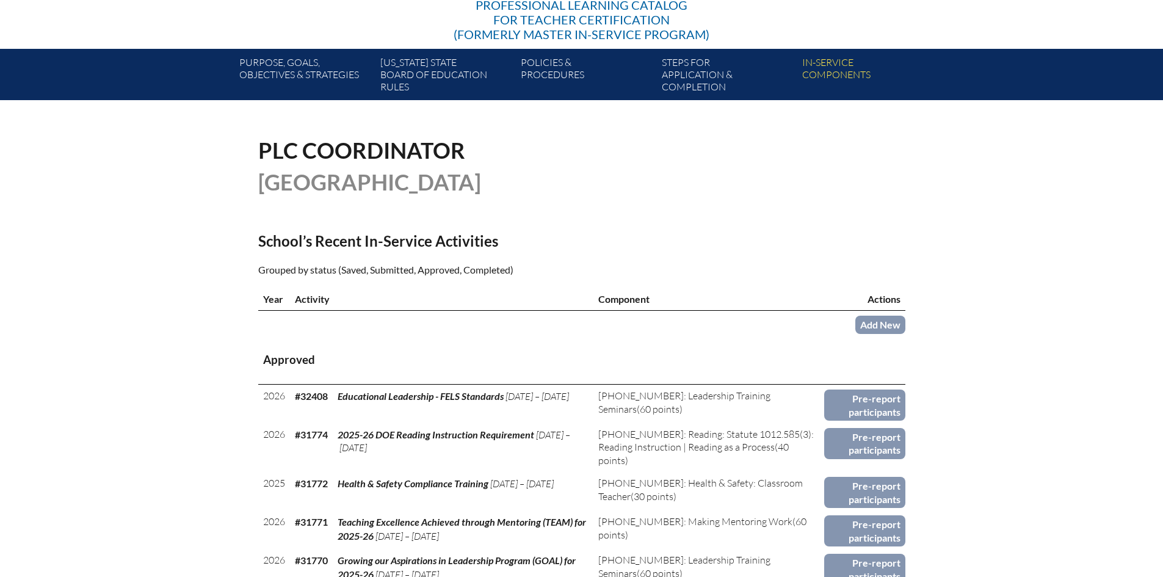
scroll to position [488, 0]
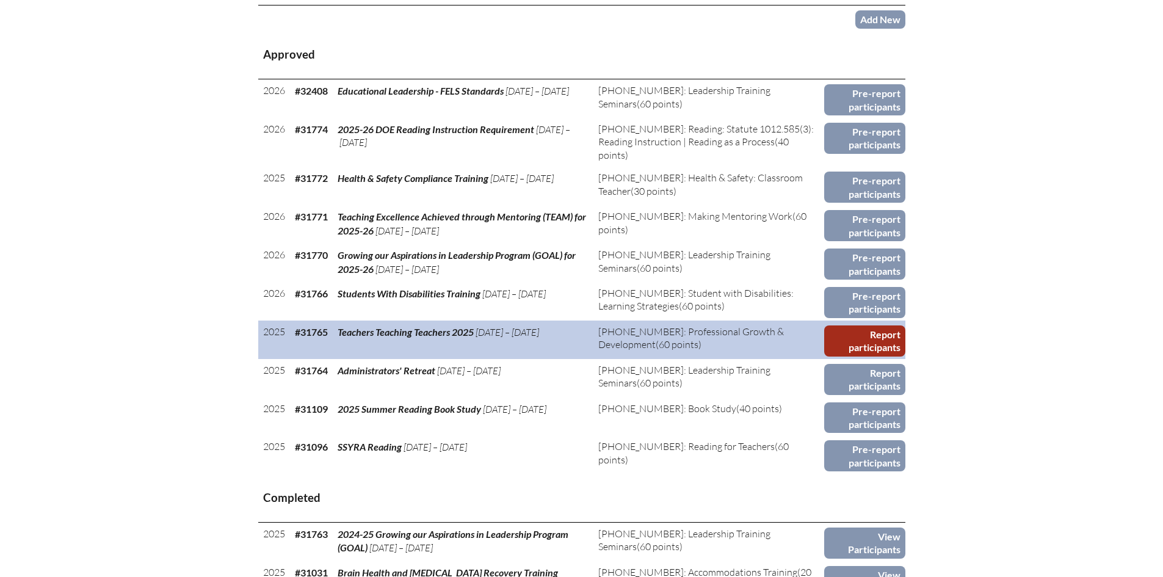
click at [876, 335] on link "Report participants" at bounding box center [864, 340] width 81 height 31
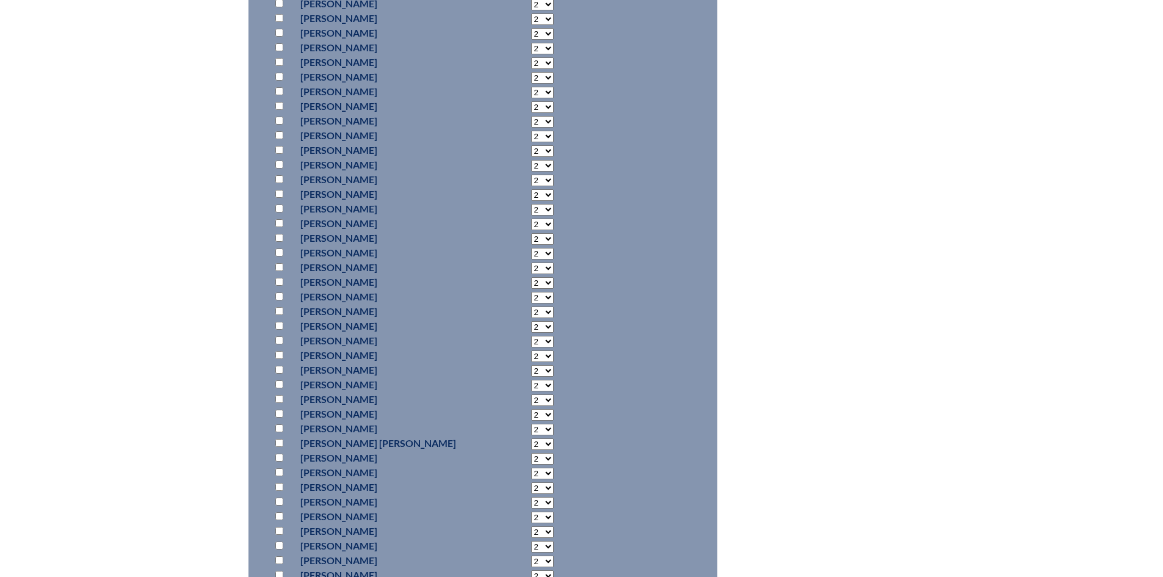
scroll to position [9469, 0]
click at [278, 305] on input "checkbox" at bounding box center [279, 306] width 8 height 8
checkbox input "true"
select select "6"
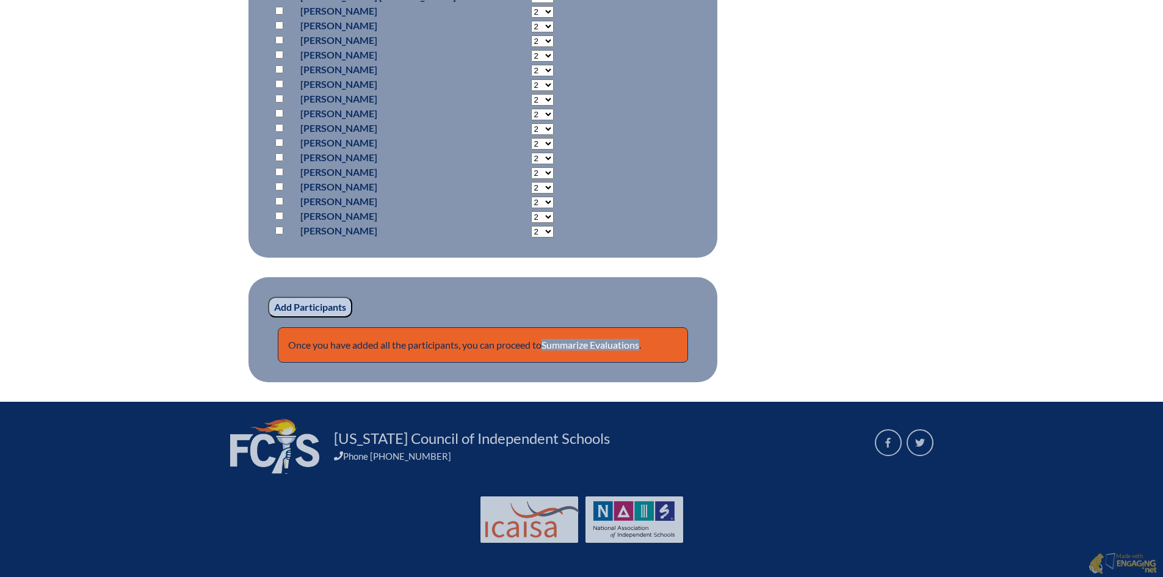
click at [312, 303] on input "Add Participants" at bounding box center [310, 307] width 84 height 21
